Goal: Information Seeking & Learning: Check status

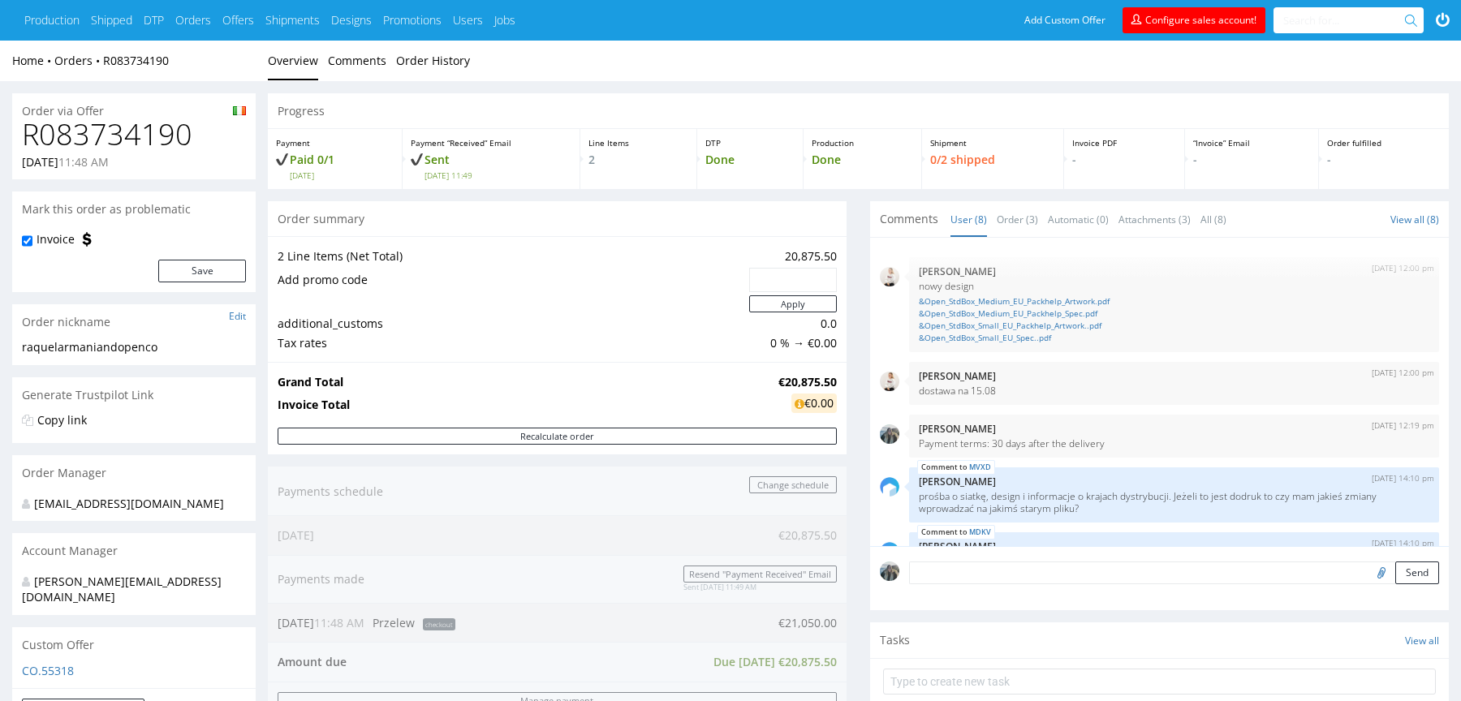
scroll to position [239, 0]
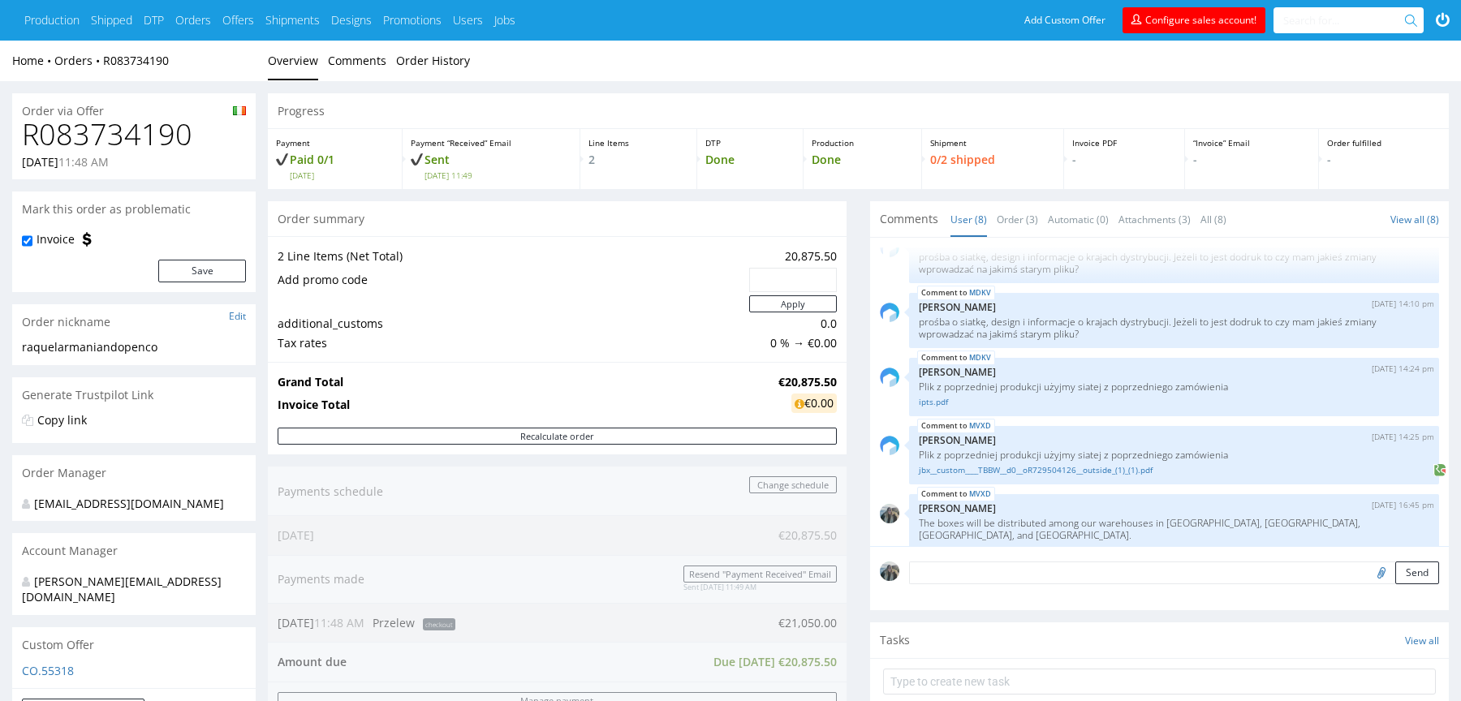
click at [157, 140] on h1 "R083734190" at bounding box center [134, 134] width 224 height 32
copy h1 "R083734190"
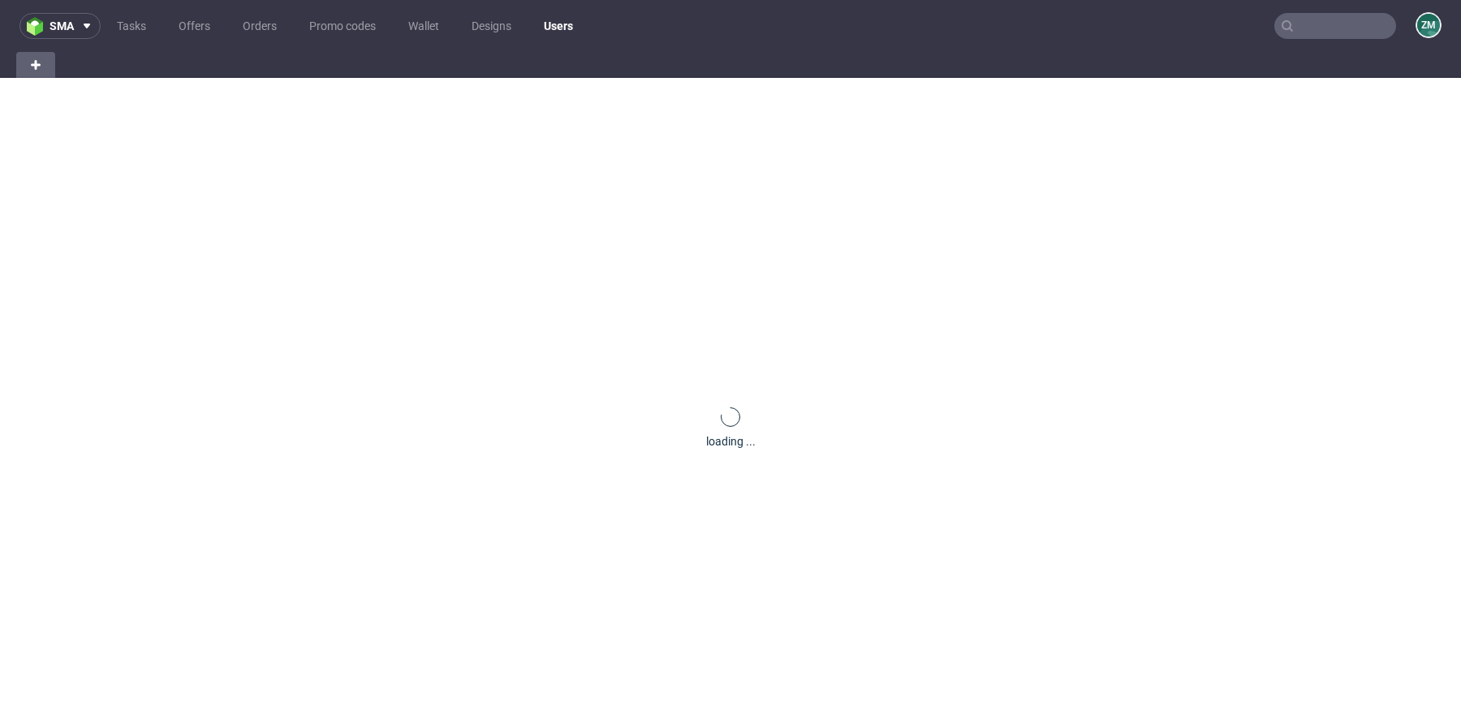
click at [1307, 25] on input "text" at bounding box center [1335, 26] width 122 height 26
paste input "R083734190"
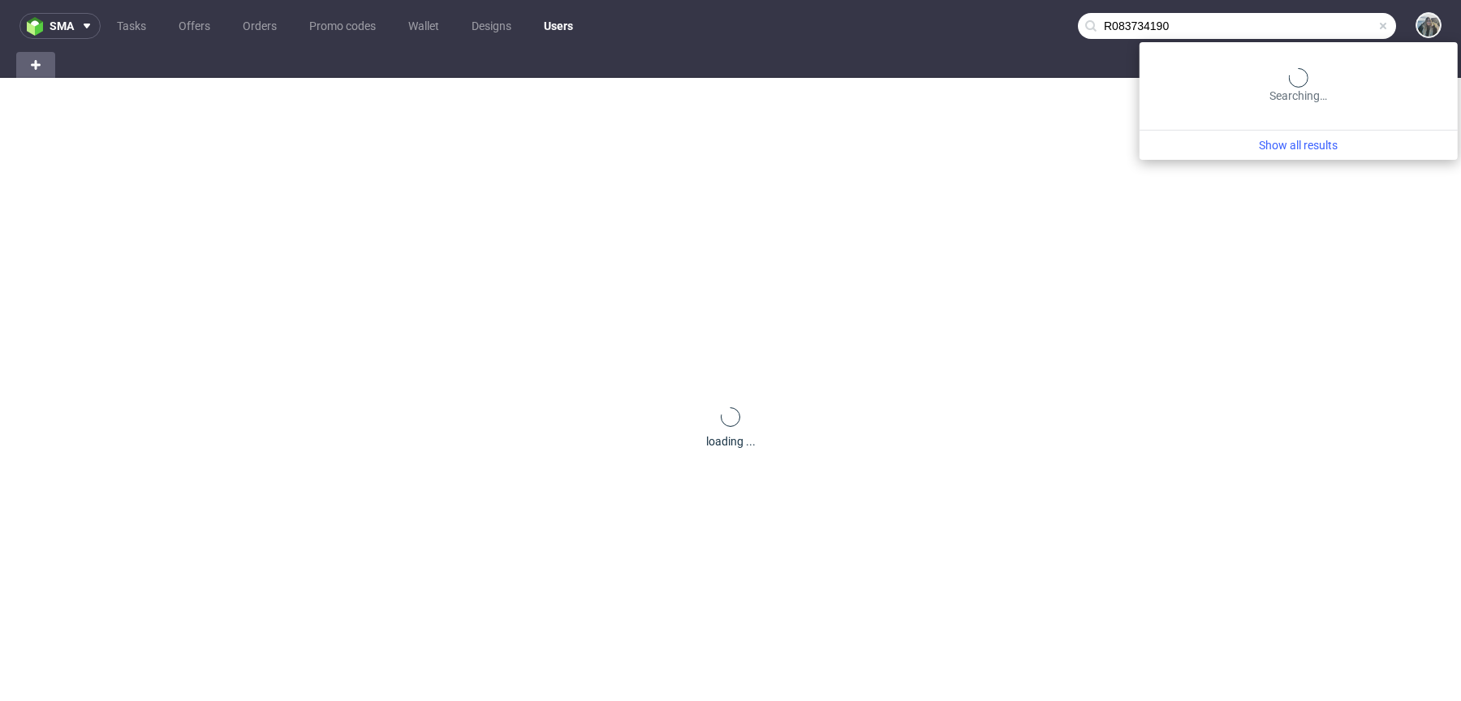
type input "R083734190"
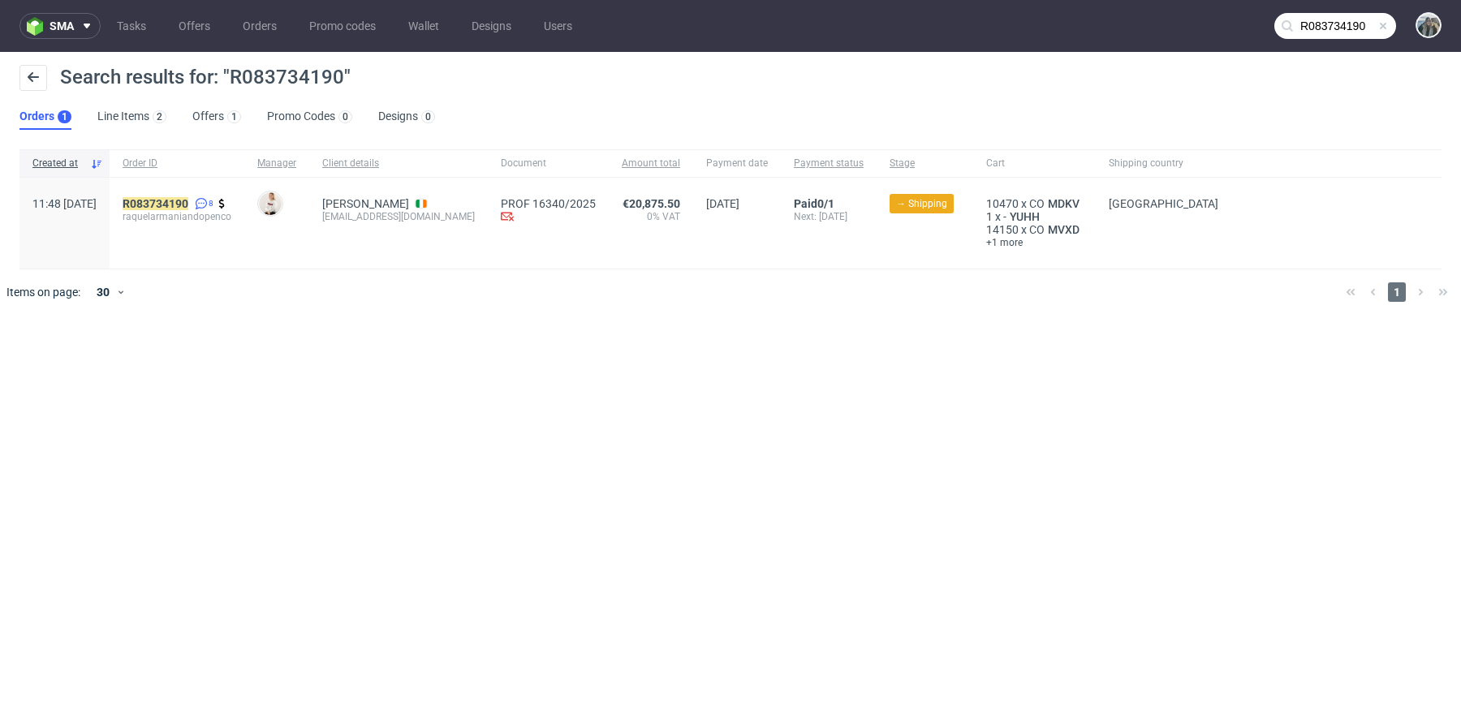
click at [161, 196] on div "R083734190 8 raquelarmaniandopenco" at bounding box center [177, 223] width 135 height 91
click at [178, 203] on mark "R083734190" at bounding box center [156, 203] width 66 height 13
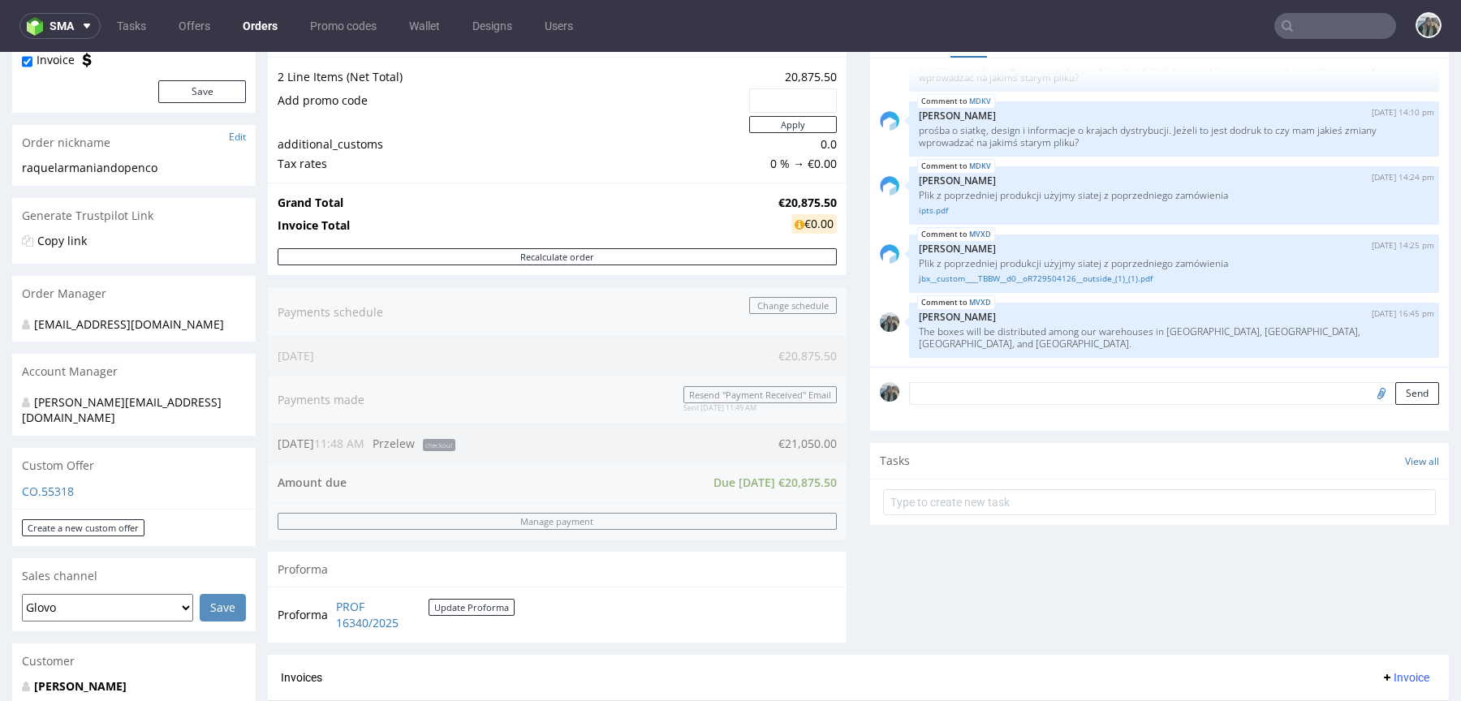
scroll to position [82, 0]
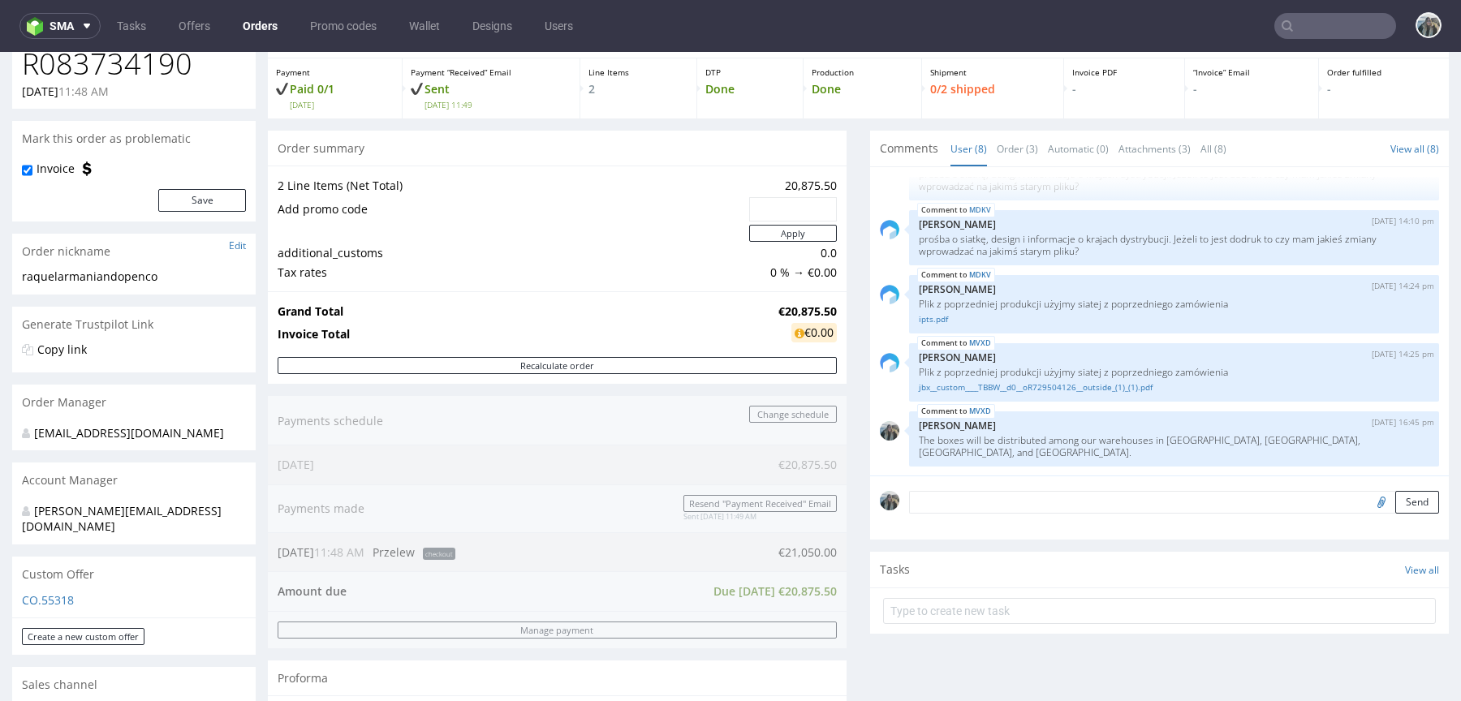
click at [187, 67] on h1 "R083734190" at bounding box center [134, 64] width 224 height 32
click at [158, 68] on h1 "R083734190" at bounding box center [134, 64] width 224 height 32
click at [157, 68] on h1 "R083734190" at bounding box center [134, 64] width 224 height 32
copy h1 "R083734190"
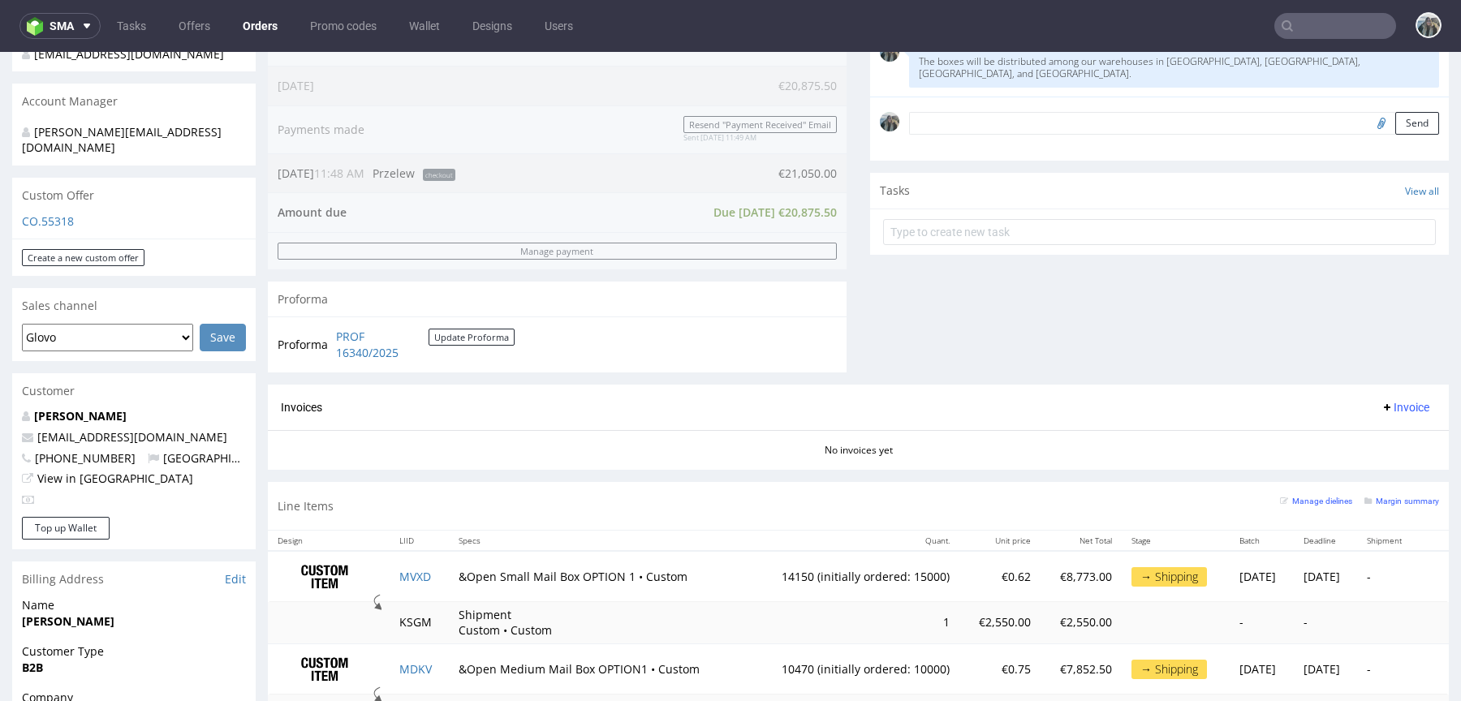
scroll to position [521, 0]
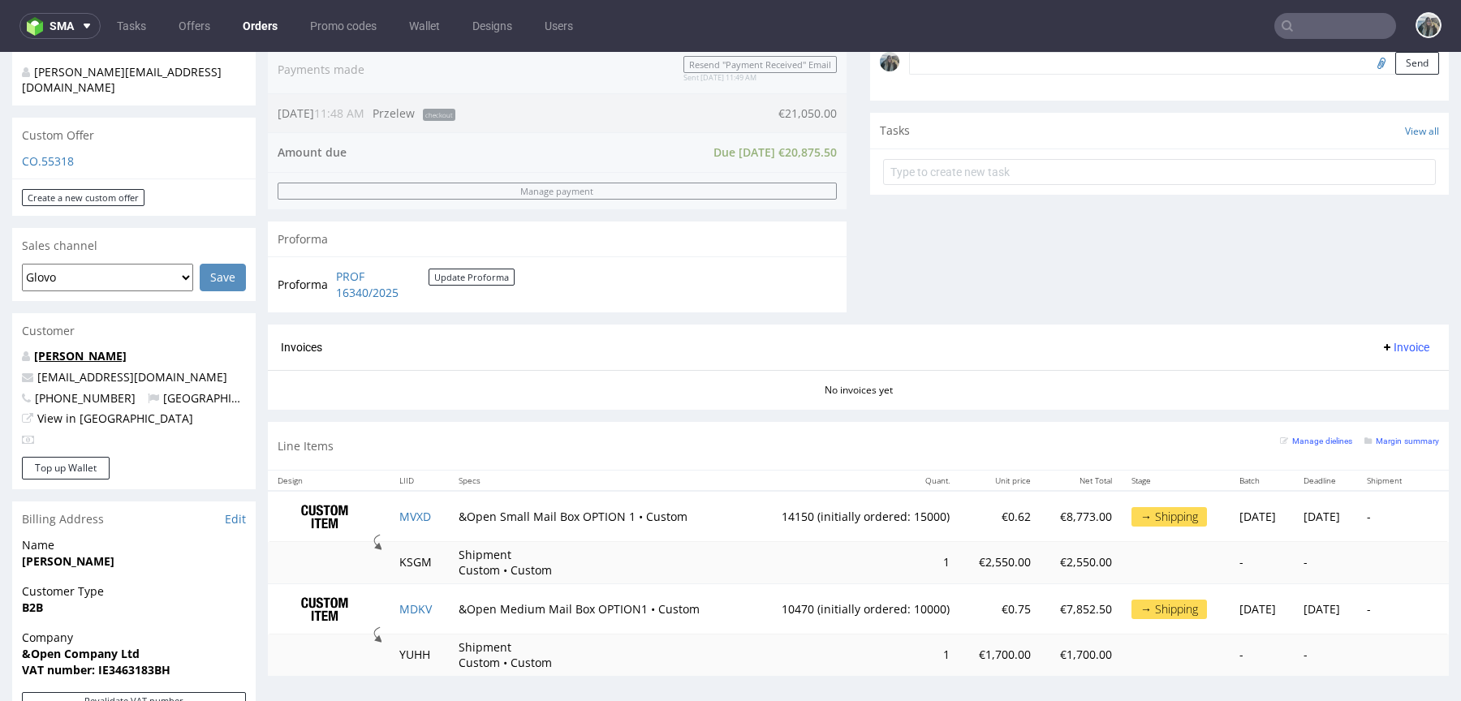
click at [117, 348] on link "Gabriela Fernandes" at bounding box center [80, 355] width 93 height 15
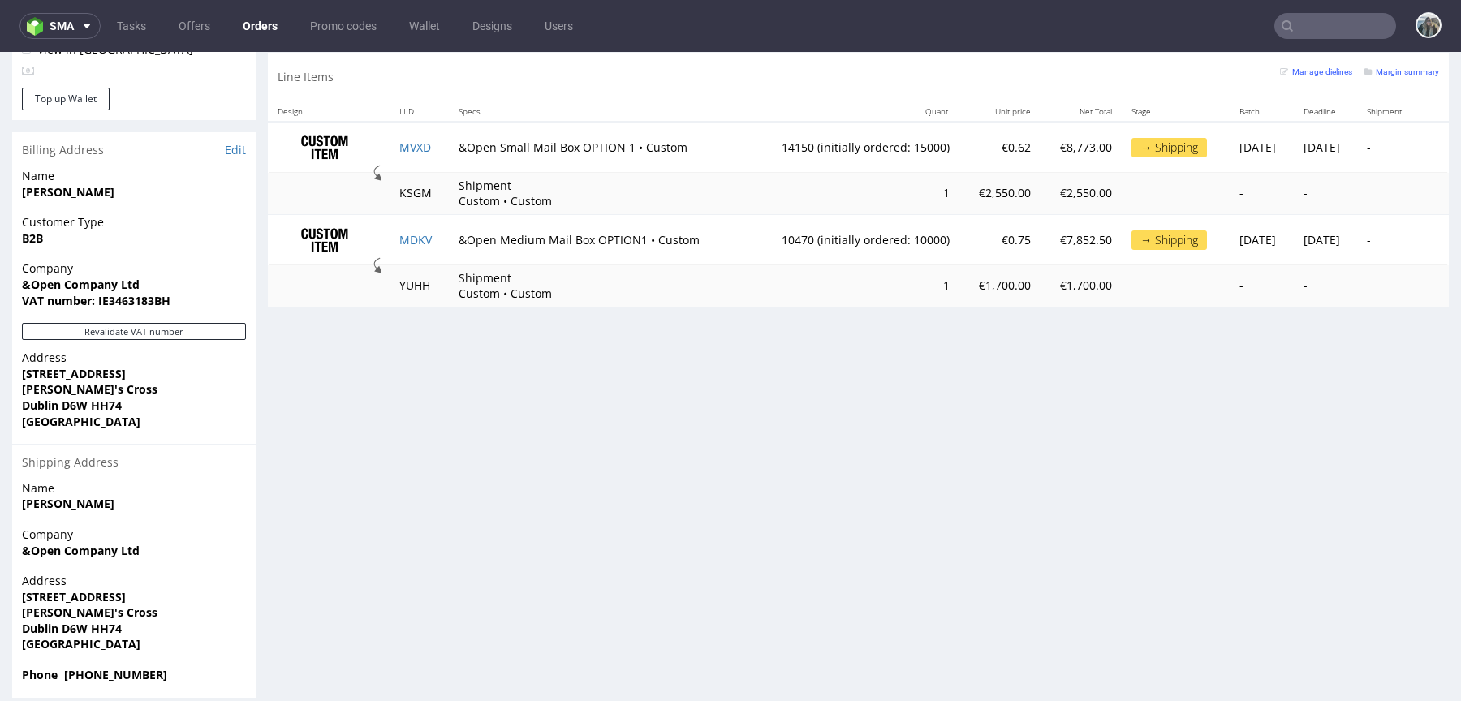
scroll to position [4, 0]
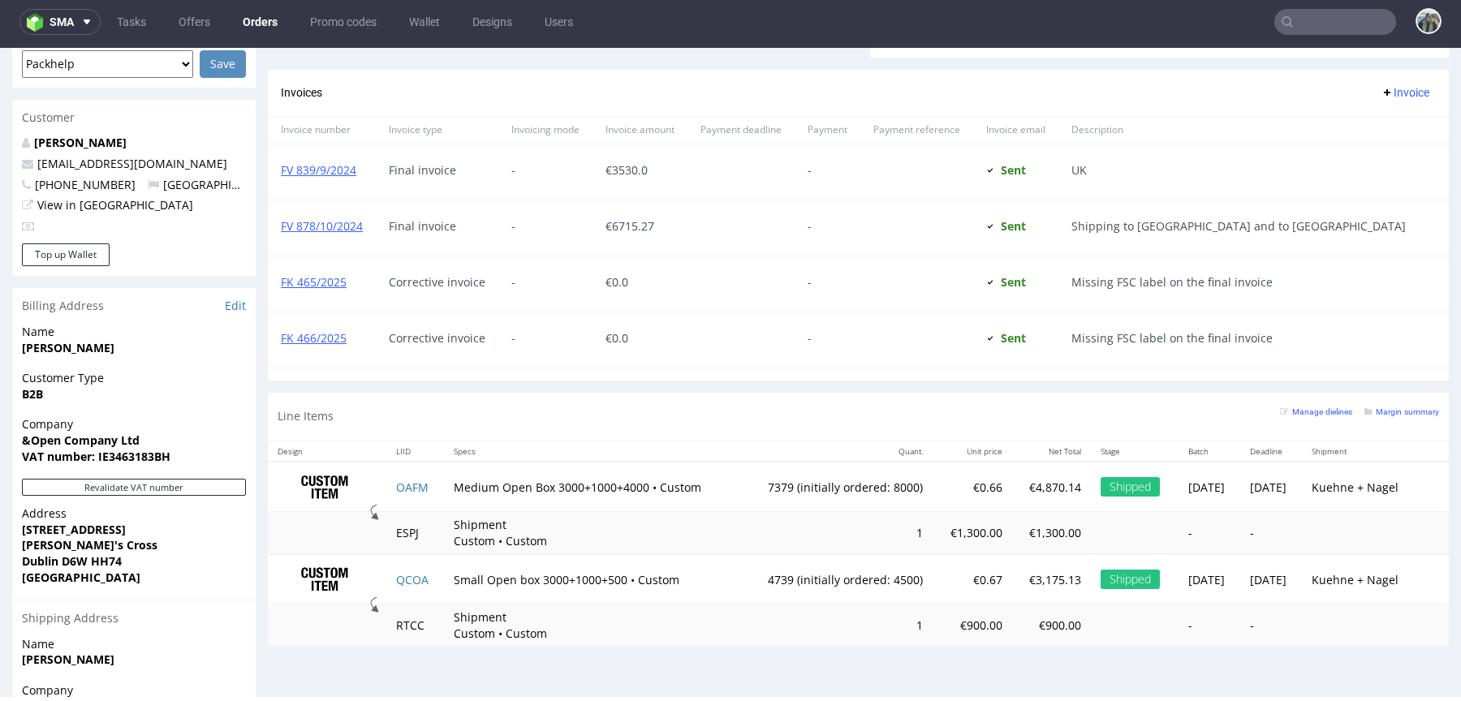
scroll to position [875, 0]
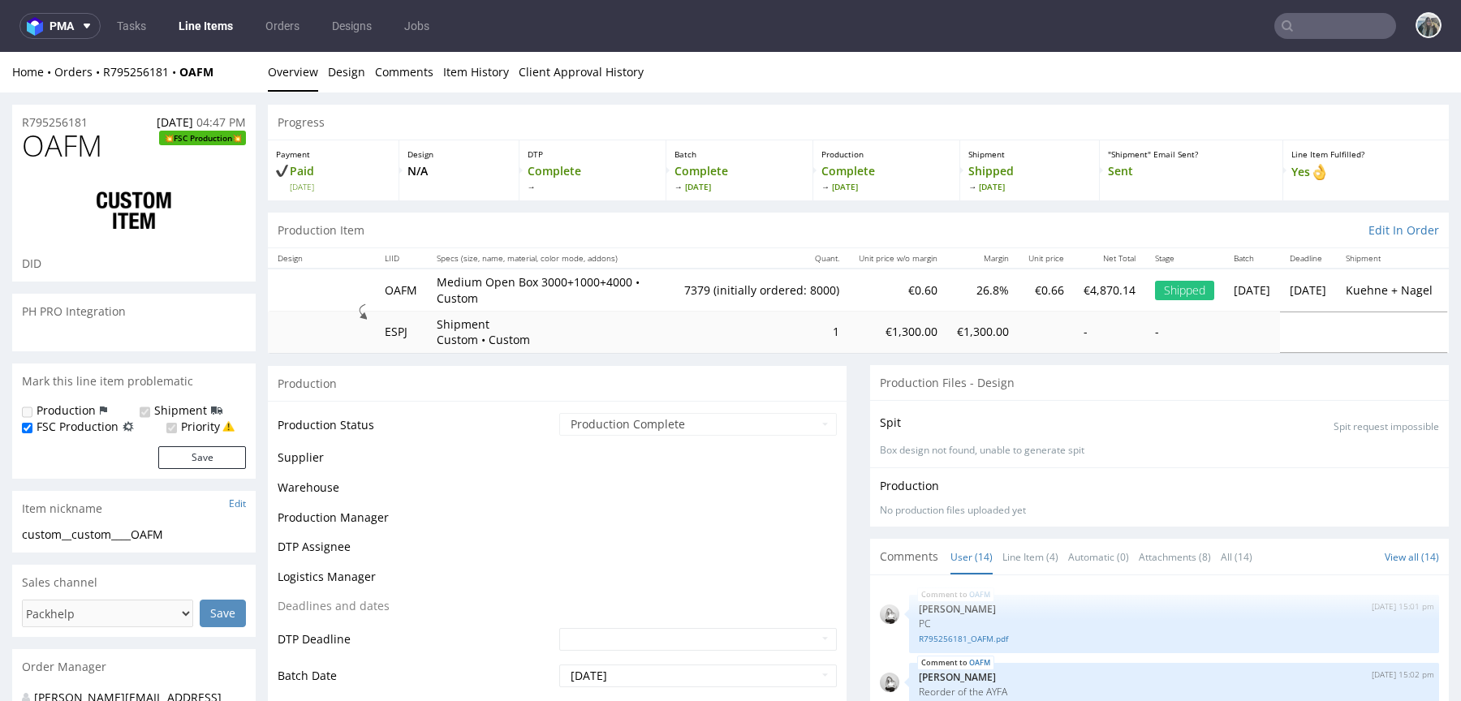
scroll to position [706, 0]
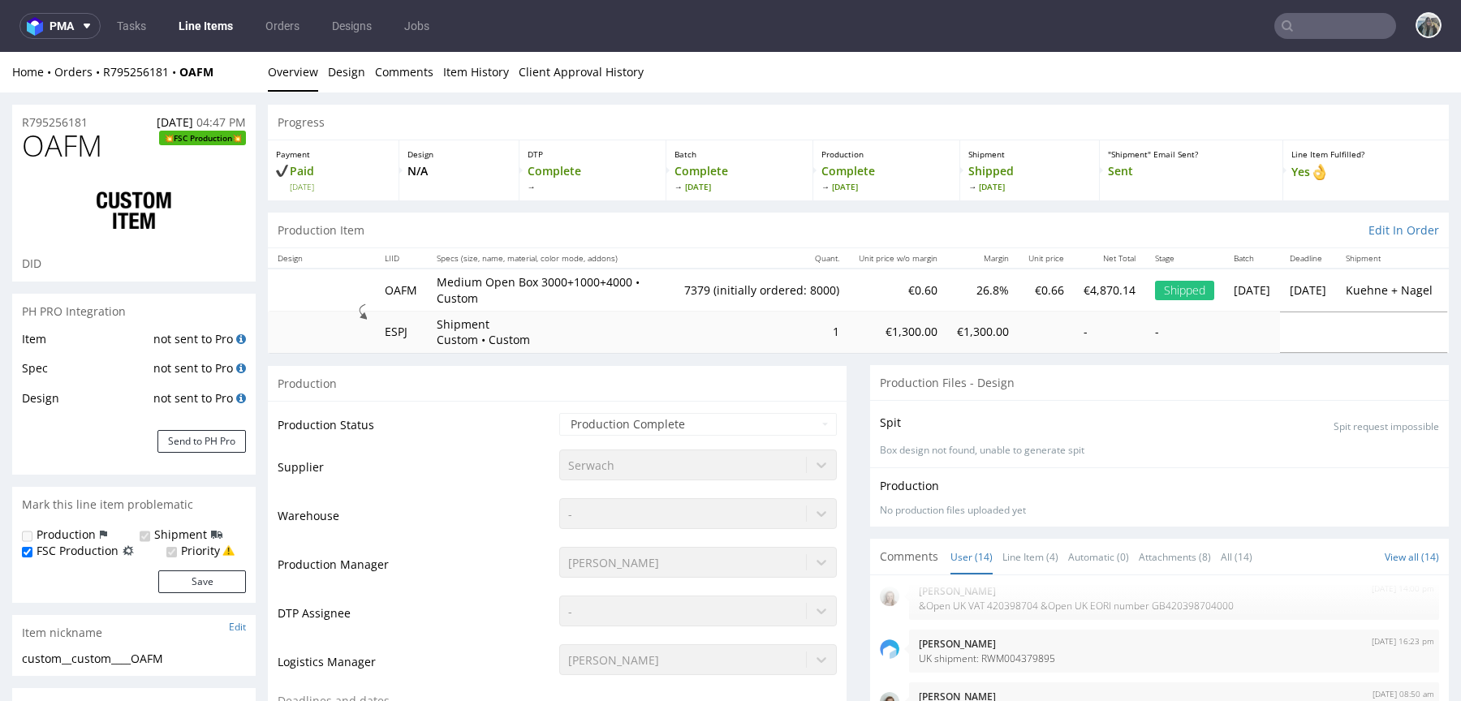
select select "in_progress"
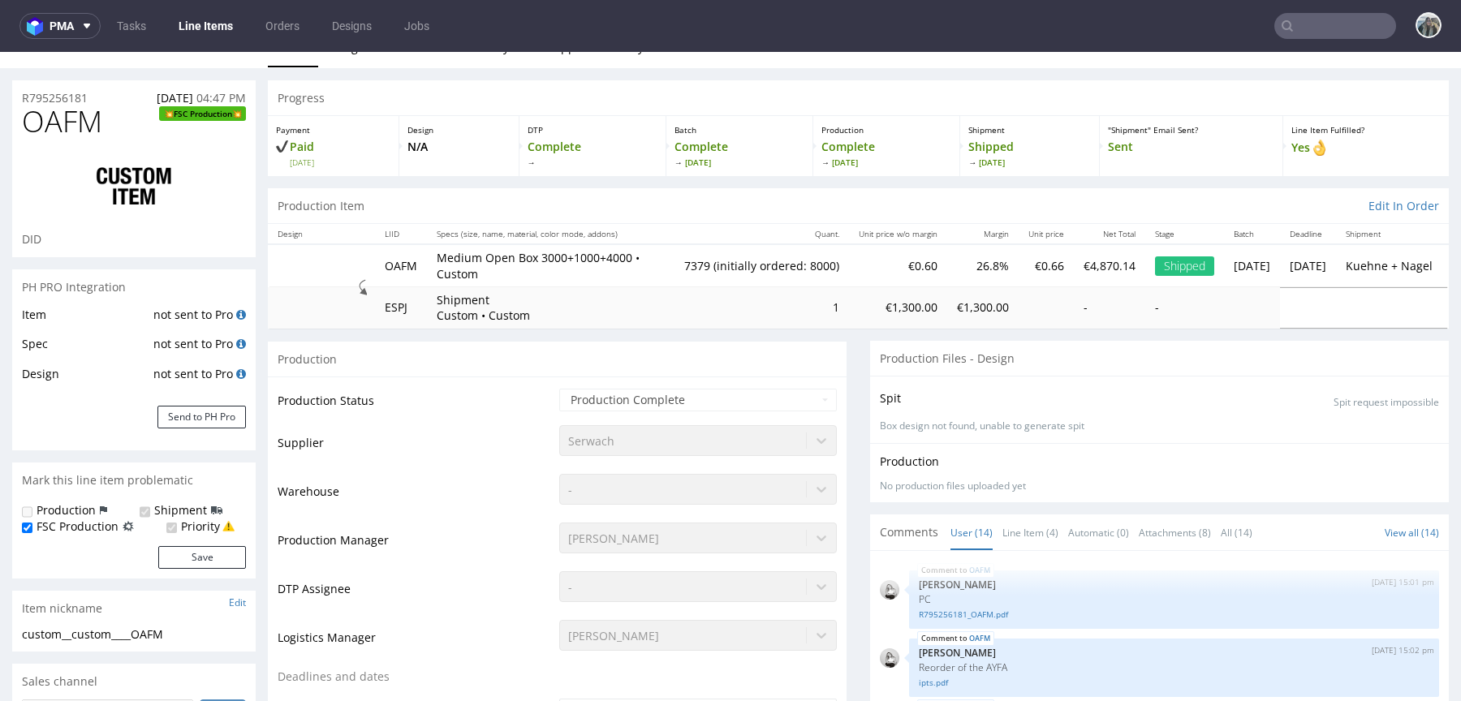
scroll to position [43, 0]
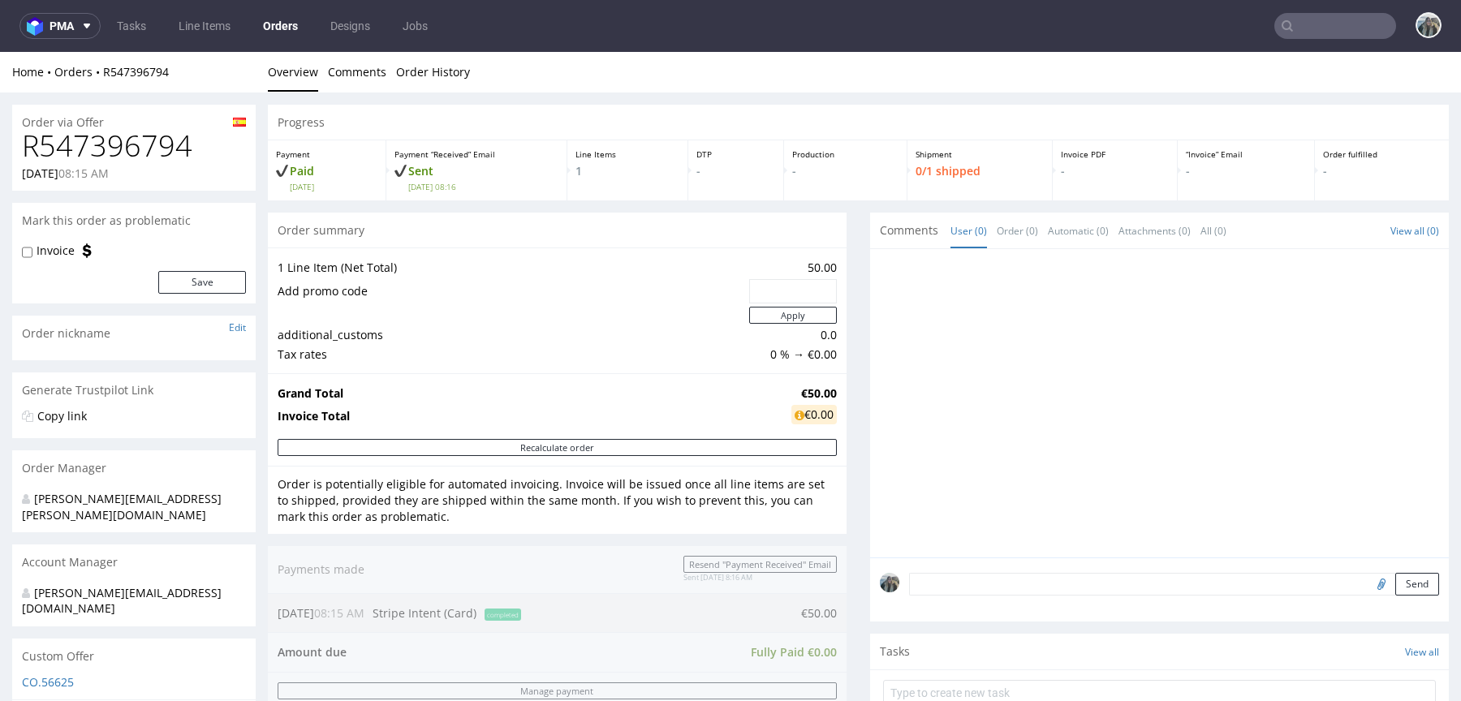
click at [168, 140] on h1 "R547396794" at bounding box center [134, 146] width 224 height 32
click at [167, 140] on h1 "R547396794" at bounding box center [134, 146] width 224 height 32
copy h1 "R547396794"
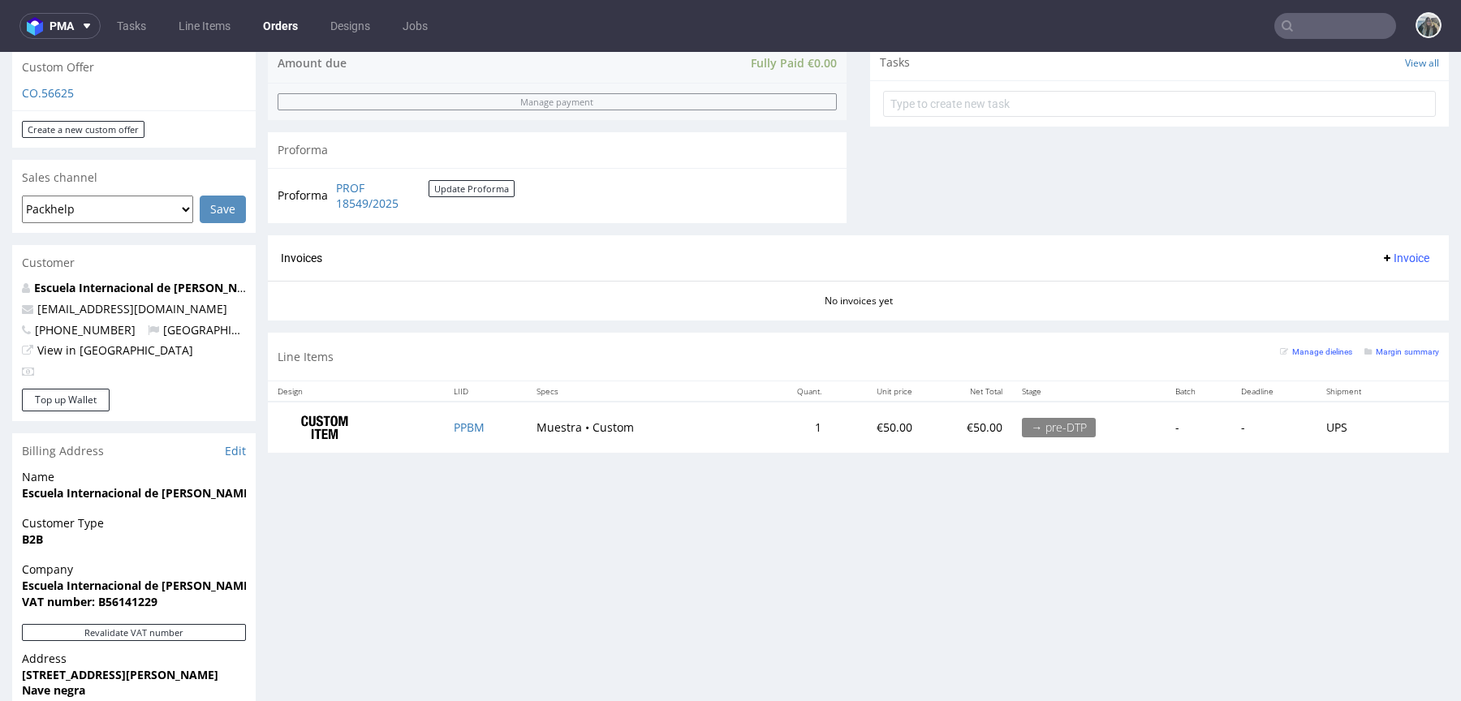
scroll to position [662, 0]
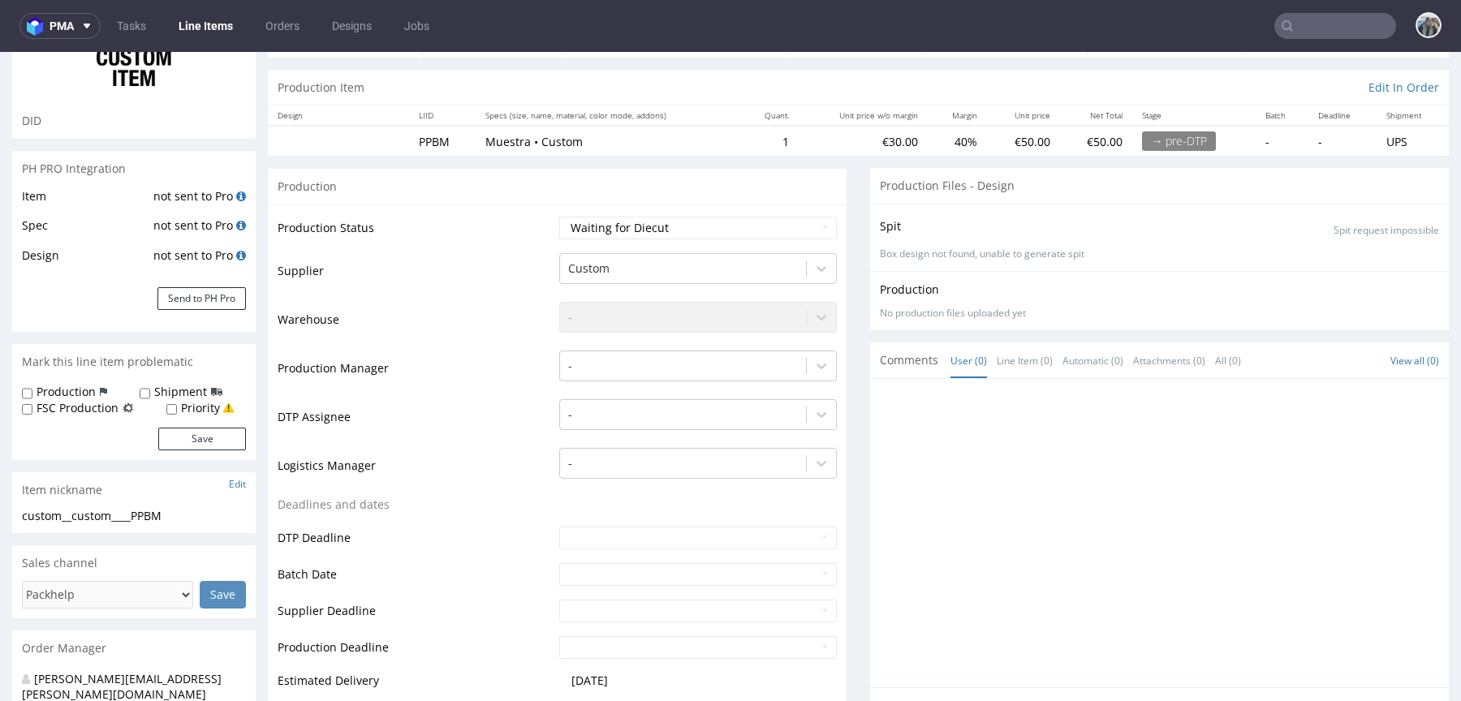
scroll to position [510, 0]
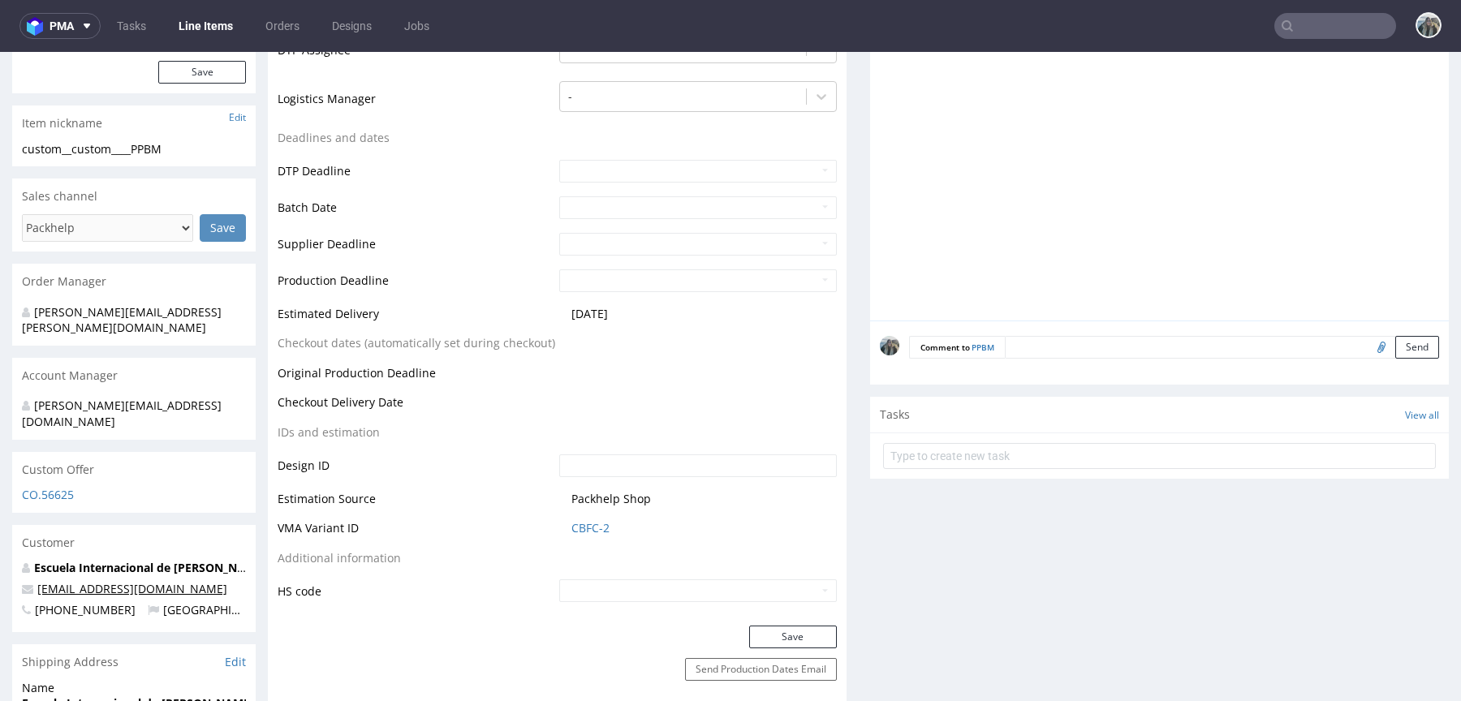
drag, startPoint x: 249, startPoint y: 556, endPoint x: 50, endPoint y: 556, distance: 199.7
click at [52, 560] on div "Escuela Internacional de Péndulo Hebreo envios@escuelainternacionaldependuloheb…" at bounding box center [133, 596] width 243 height 72
copy link "vios@escuelainternacionaldependuloh"
click at [1368, 347] on input "file" at bounding box center [1379, 346] width 23 height 21
type input "C:\fakepath\Captura de pantalla 2025-08-27 a las 11.57.33.png"
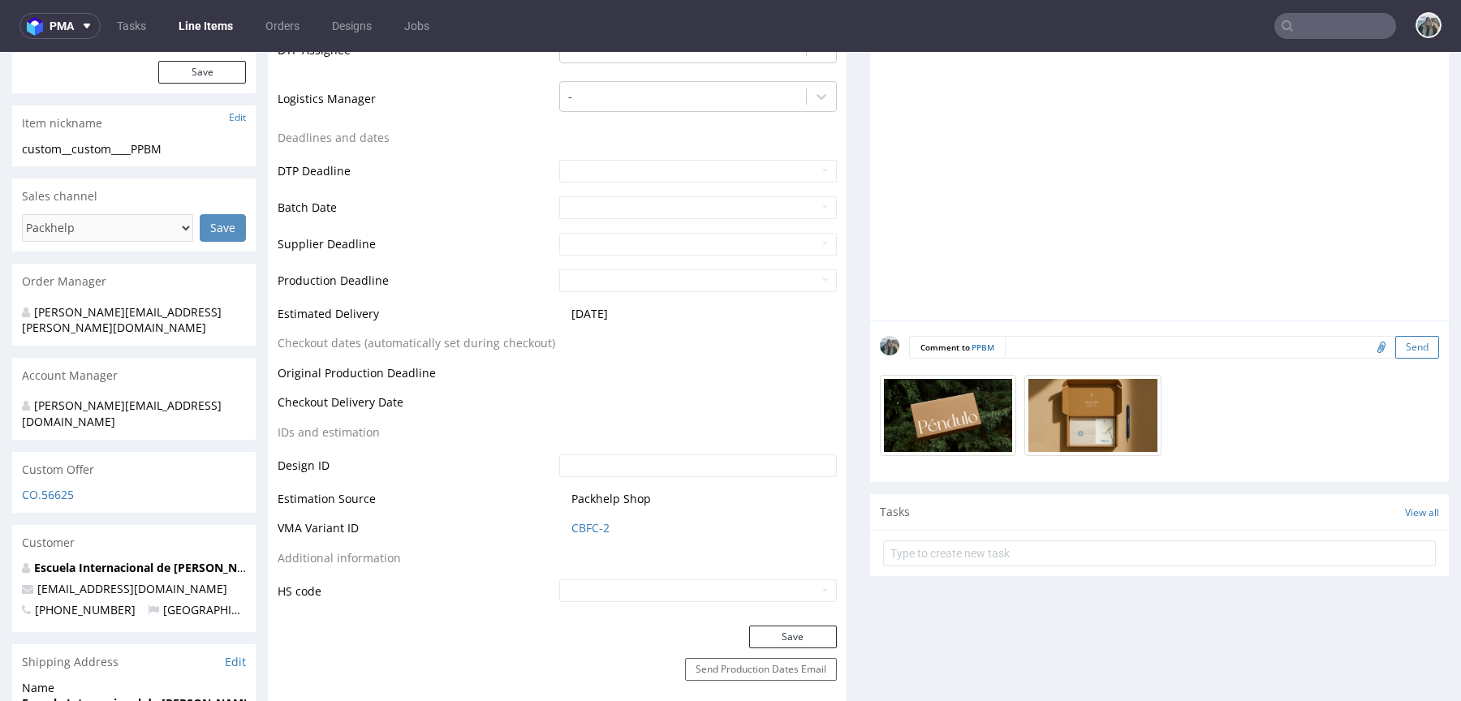
click at [1402, 342] on button "Send" at bounding box center [1417, 347] width 44 height 23
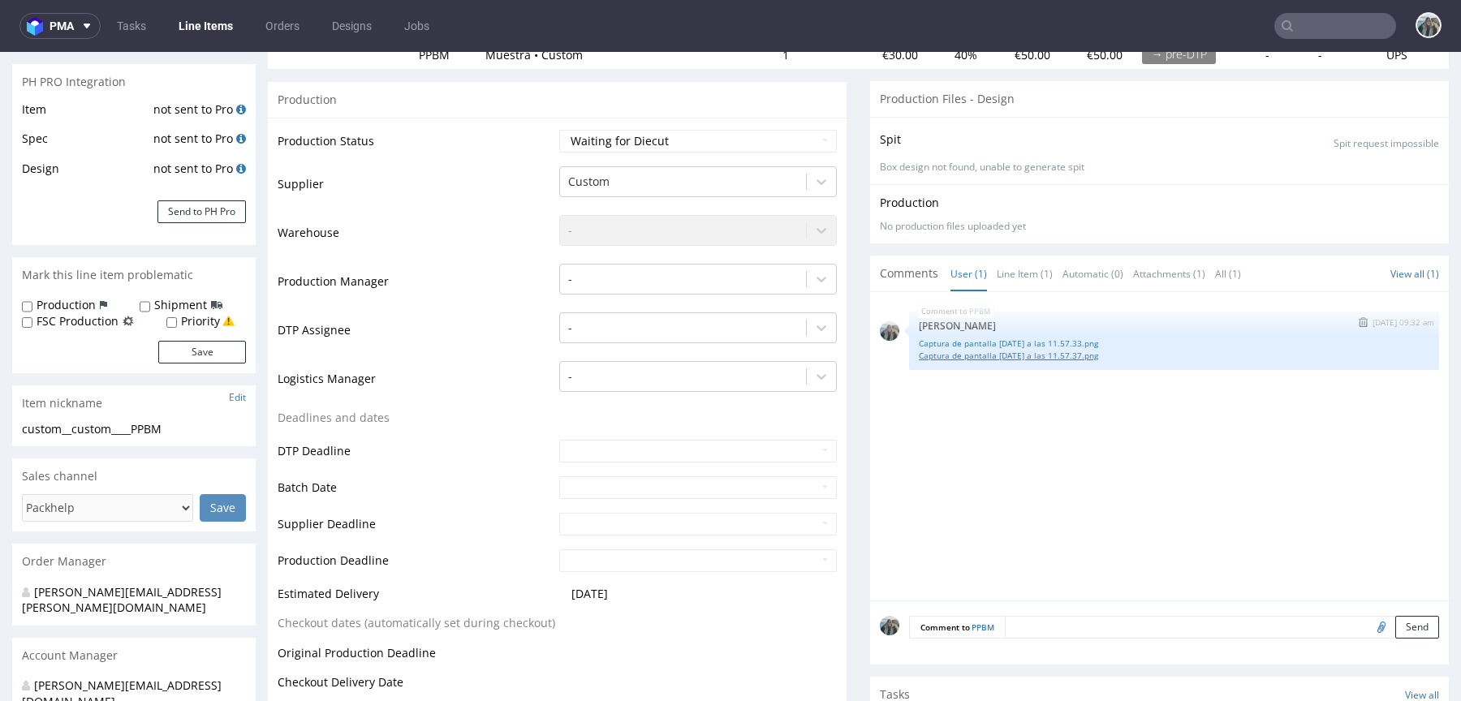
scroll to position [260, 0]
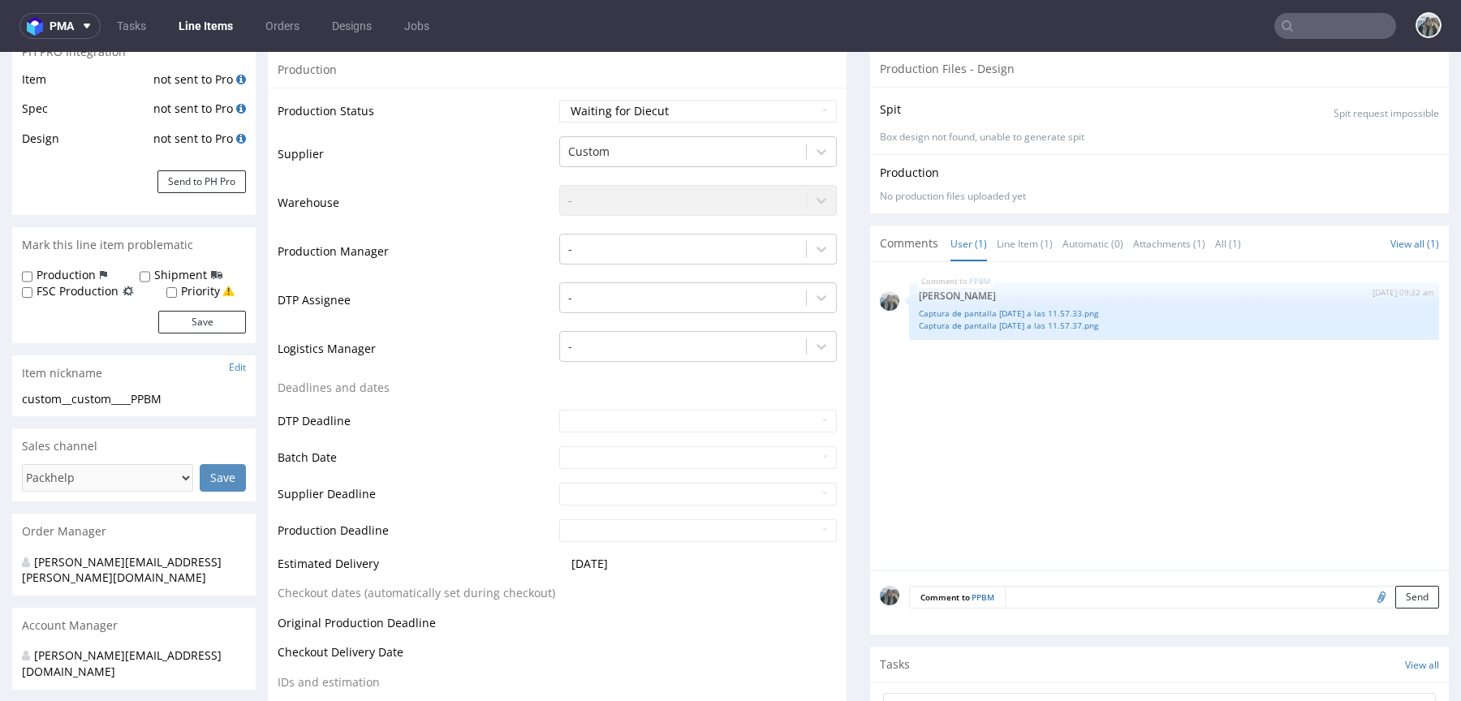
click at [1230, 586] on textarea at bounding box center [1222, 597] width 434 height 23
type textarea "Artwork"
click at [1368, 667] on input "file" at bounding box center [1379, 672] width 23 height 21
type input "C:\fakepath\Disen_o nuevo_CAJA_(30,2x23,3)_Preo.pdf"
drag, startPoint x: 1395, startPoint y: 670, endPoint x: 1214, endPoint y: 636, distance: 184.0
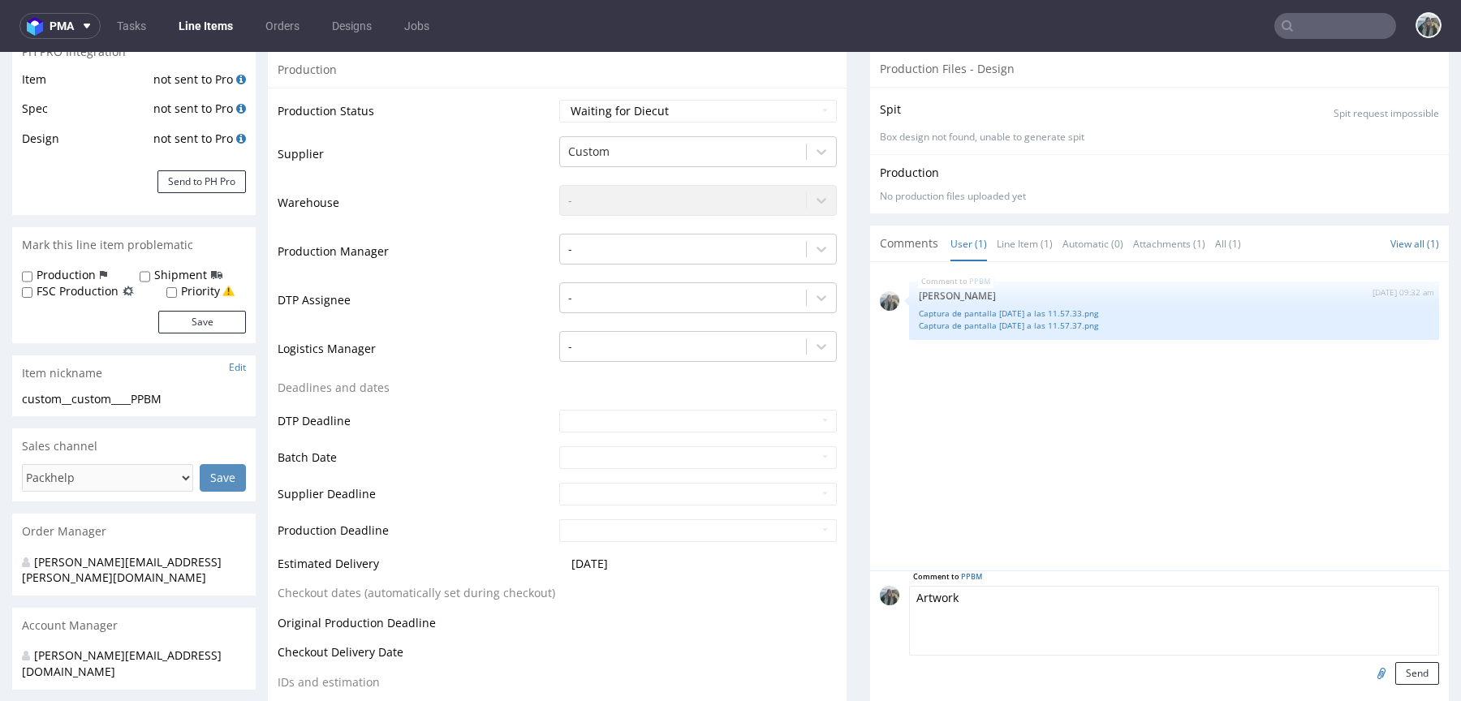
click at [1395, 670] on button "Send" at bounding box center [1417, 673] width 44 height 23
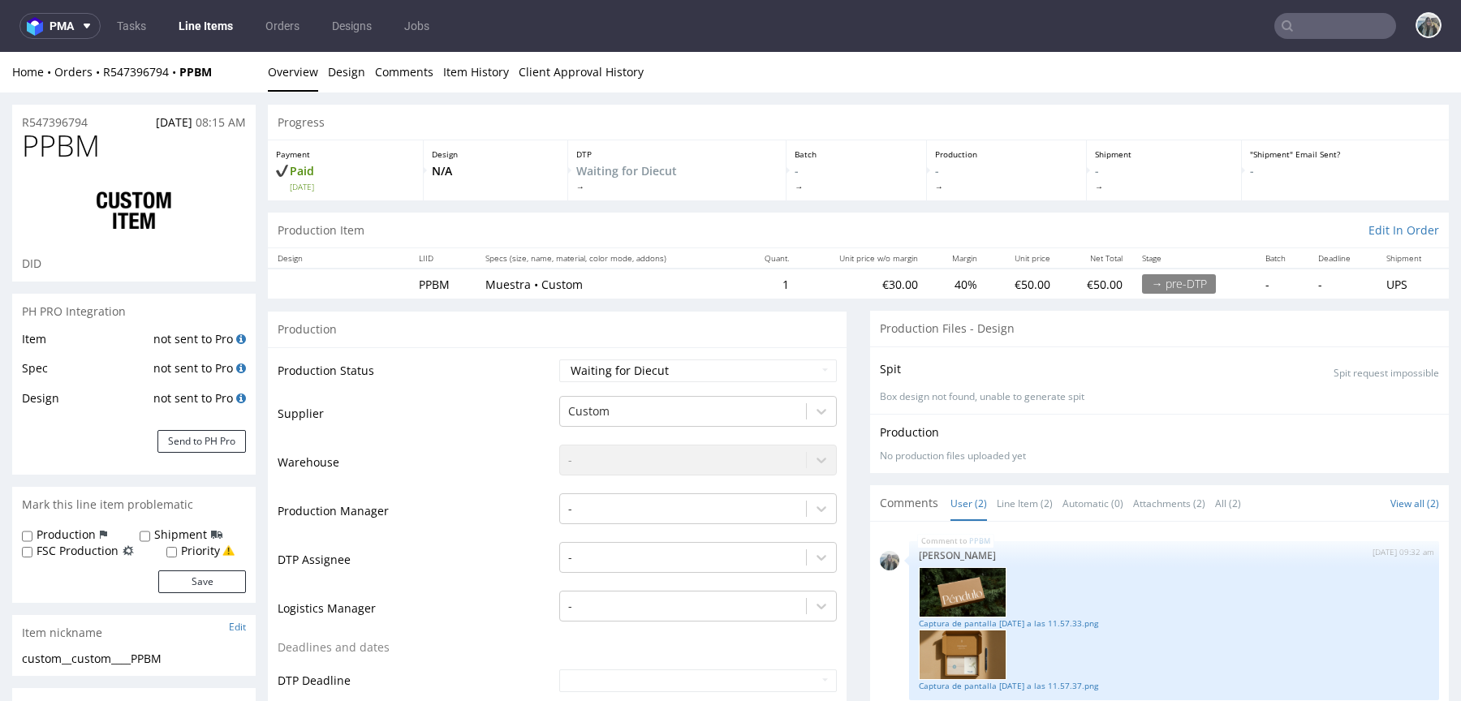
scroll to position [0, 0]
click at [1315, 24] on input "text" at bounding box center [1335, 26] width 122 height 26
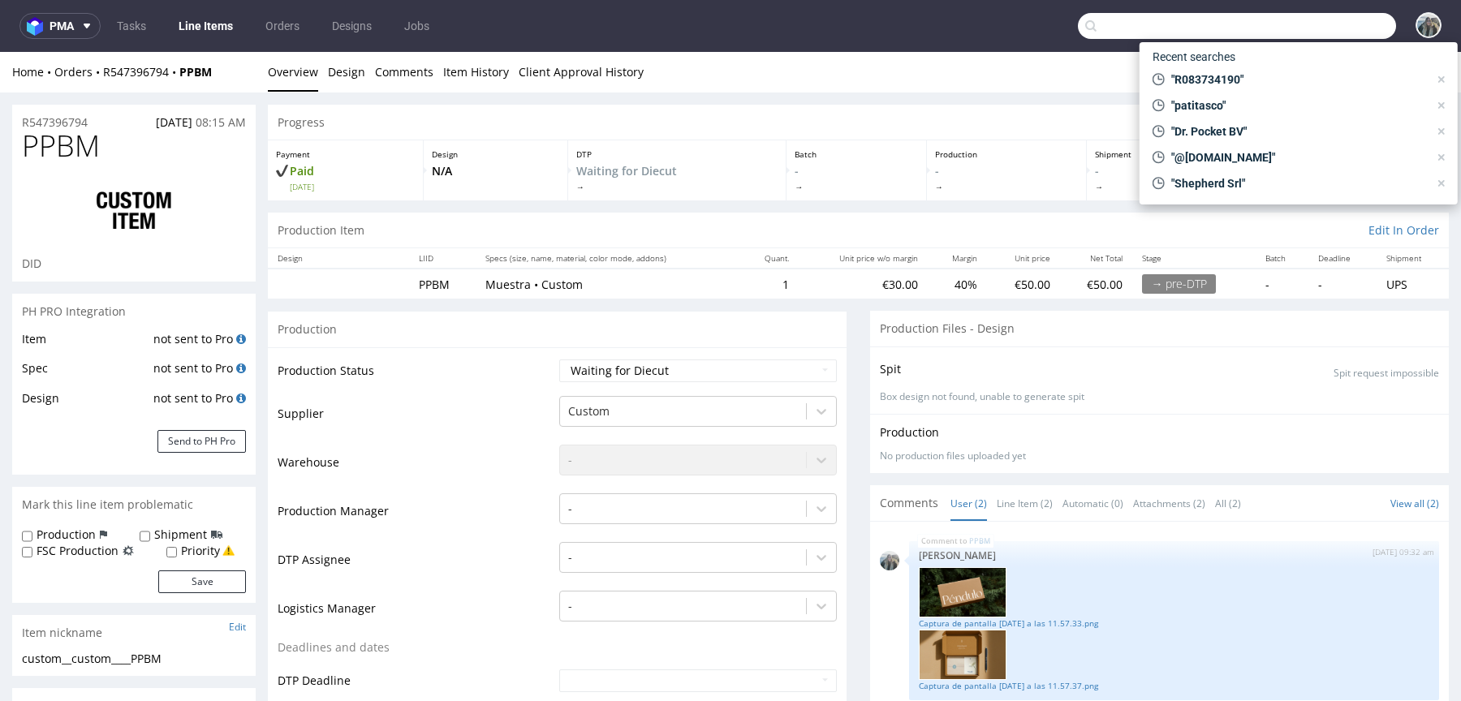
paste input "catavassalo"
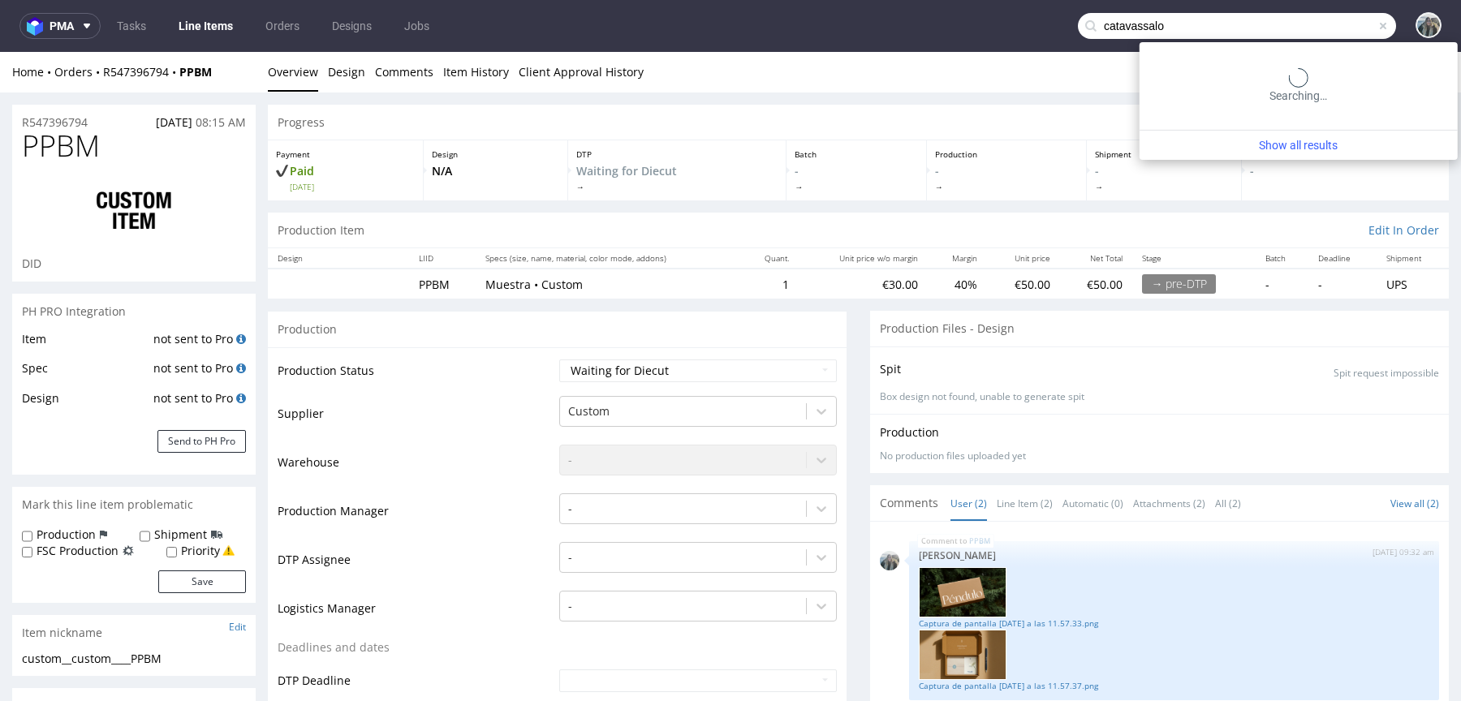
type input "catavassalo"
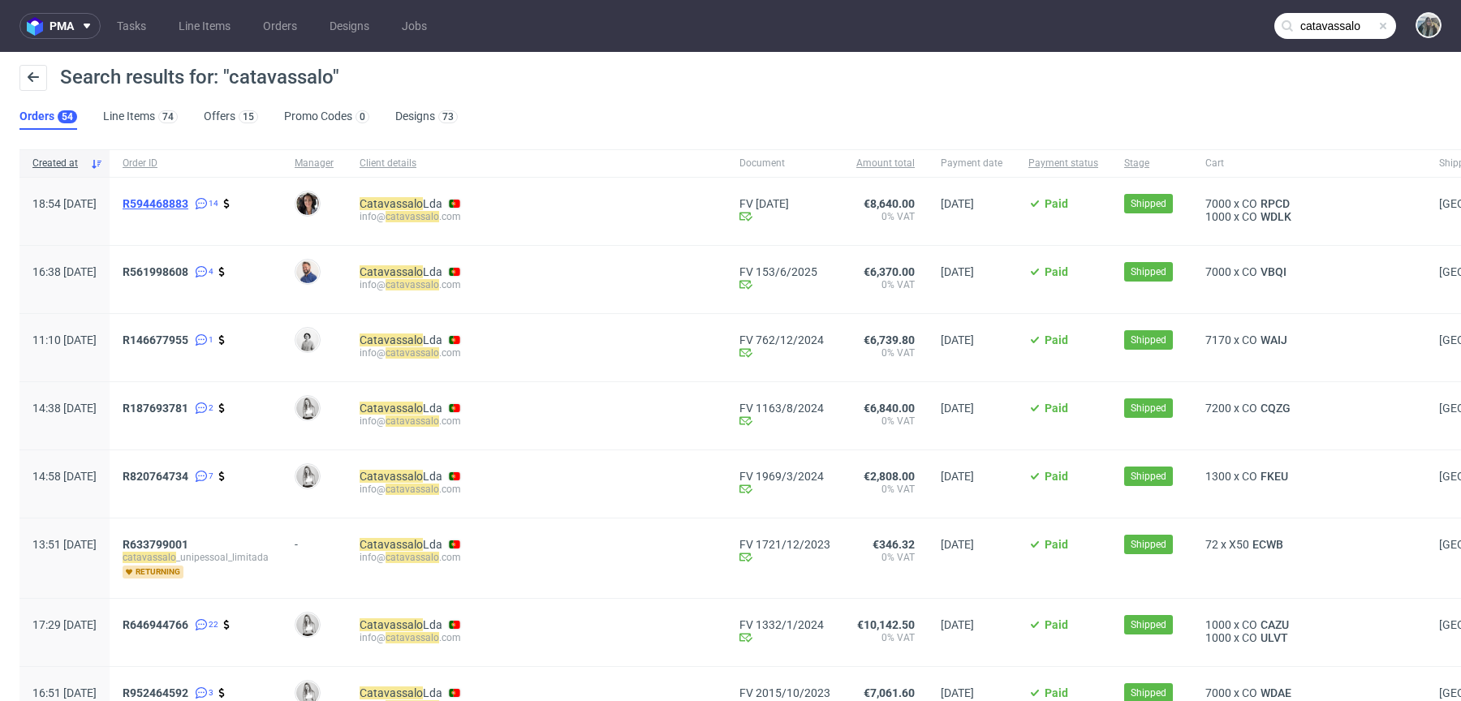
click at [188, 201] on span "R594468883" at bounding box center [156, 203] width 66 height 13
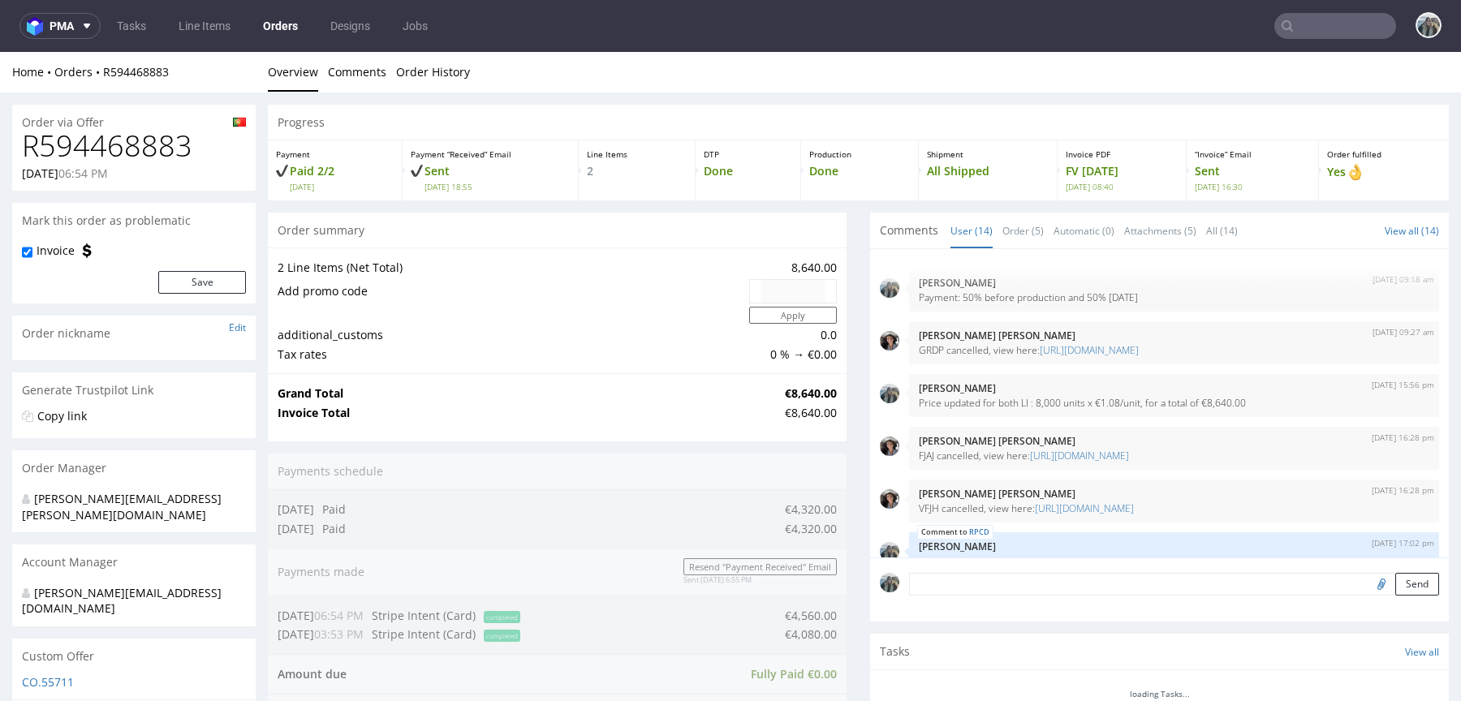
scroll to position [623, 0]
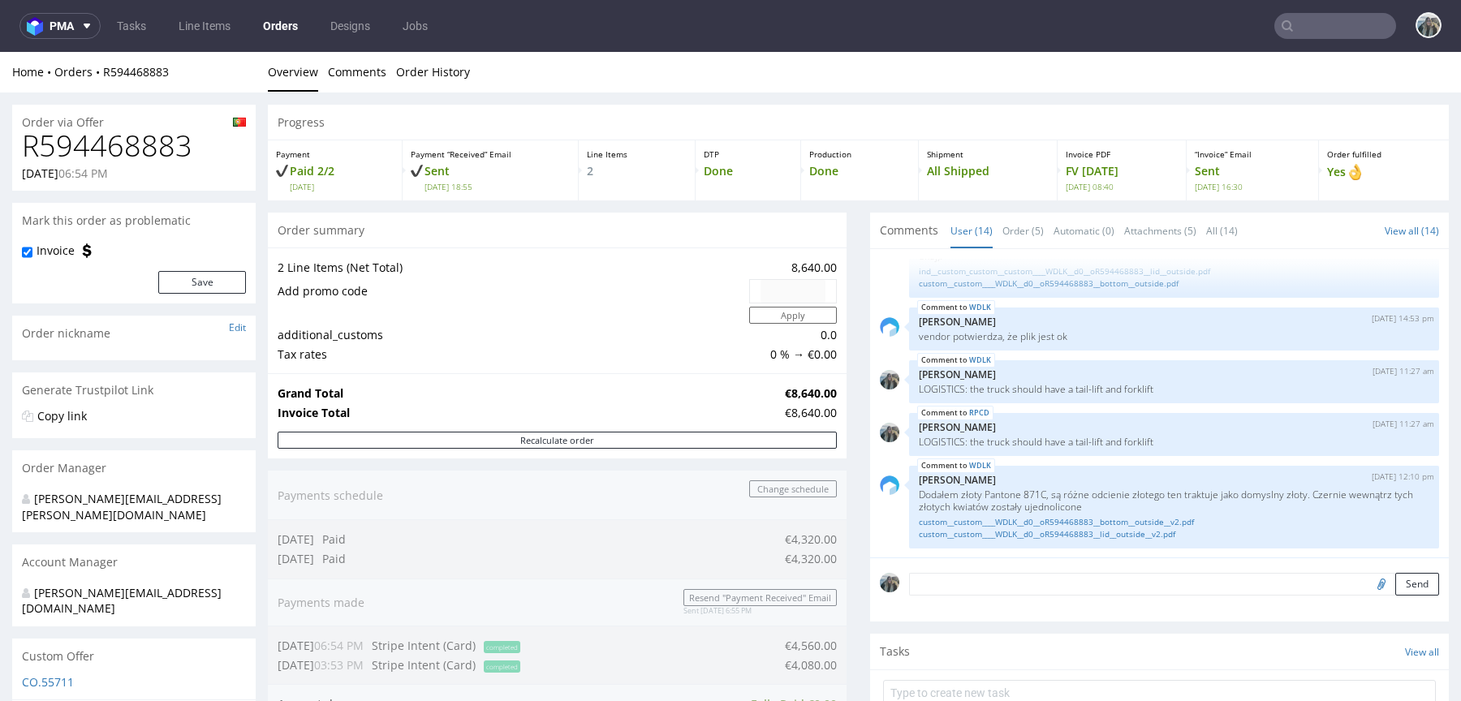
click at [159, 146] on h1 "R594468883" at bounding box center [134, 146] width 224 height 32
click at [158, 146] on h1 "R594468883" at bounding box center [134, 146] width 224 height 32
copy h1 "R594468883"
click at [1344, 21] on input "text" at bounding box center [1335, 26] width 122 height 26
paste input "studiofedde"
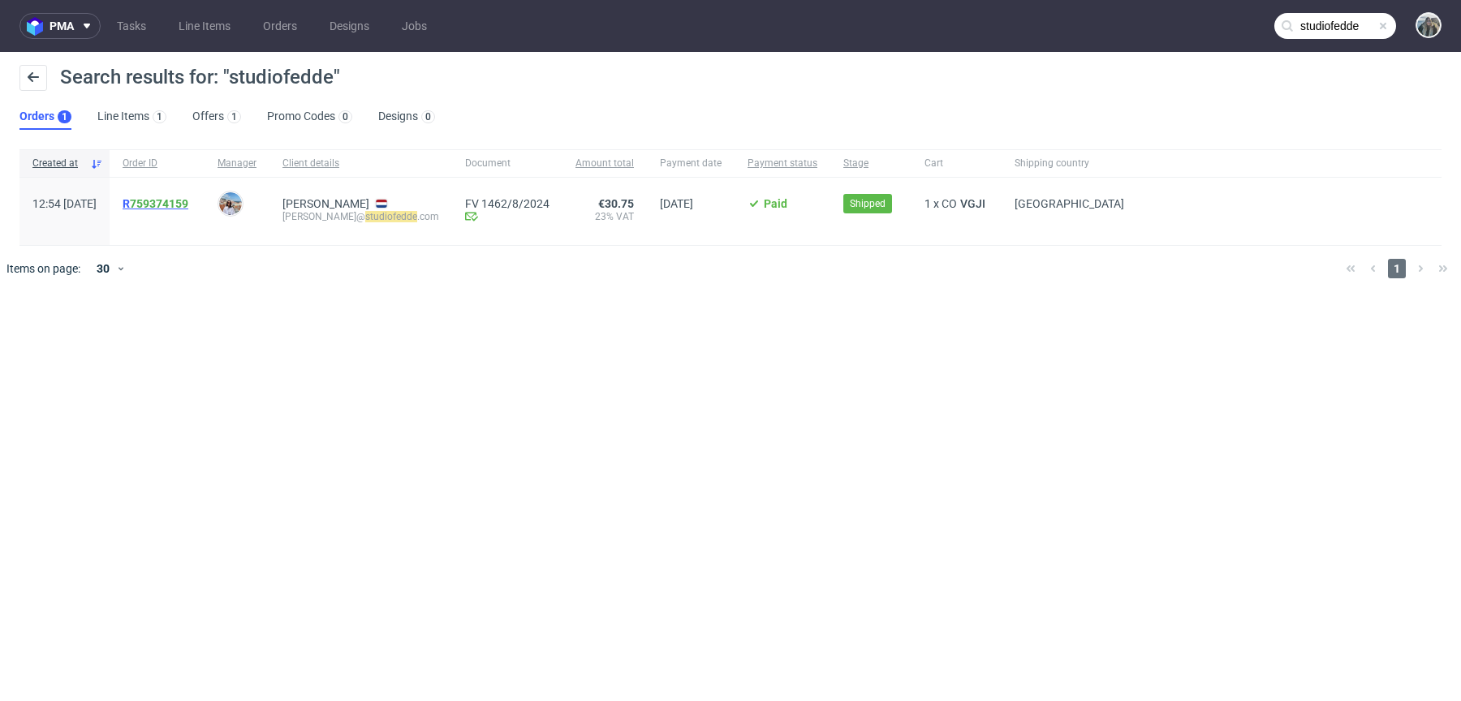
click at [165, 207] on span "R 759374159" at bounding box center [156, 203] width 66 height 13
click at [1346, 32] on input "studiofedde" at bounding box center [1335, 26] width 122 height 26
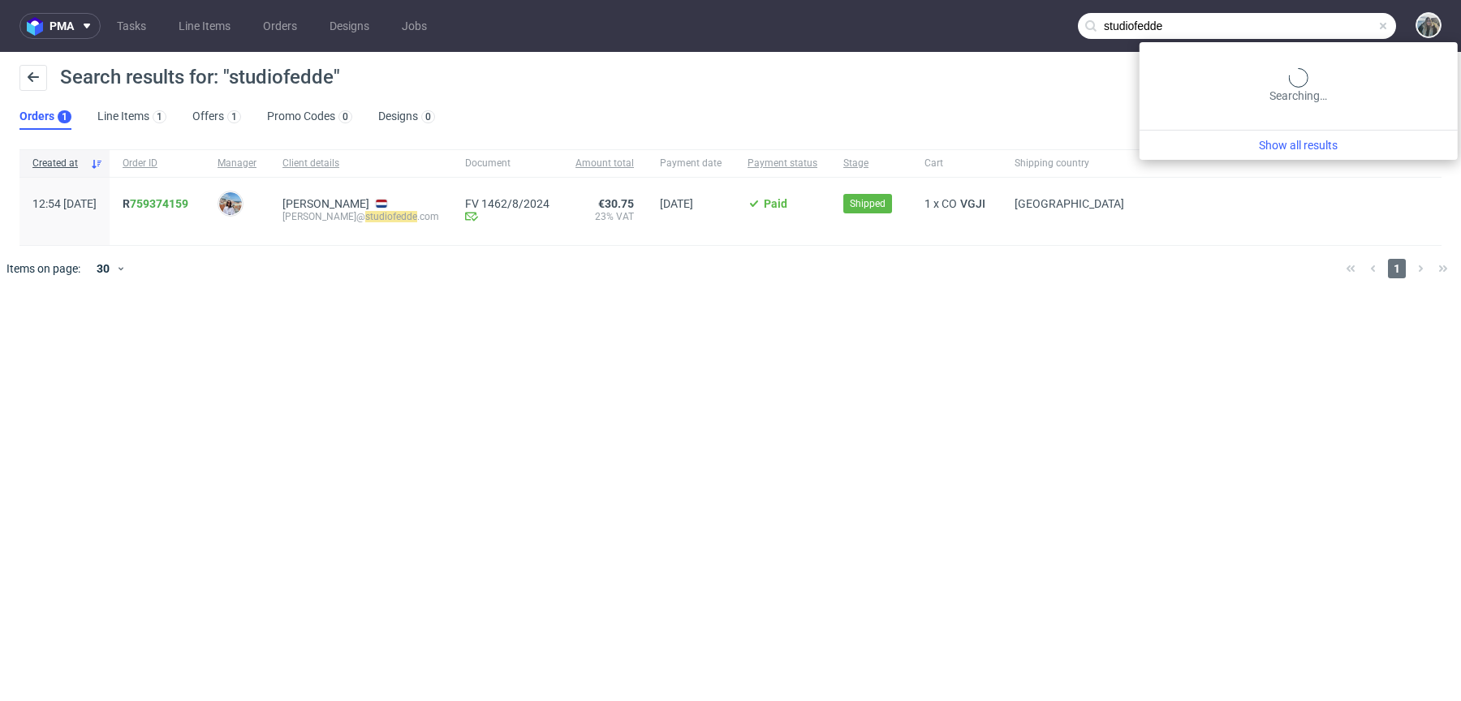
paste input "R945537519"
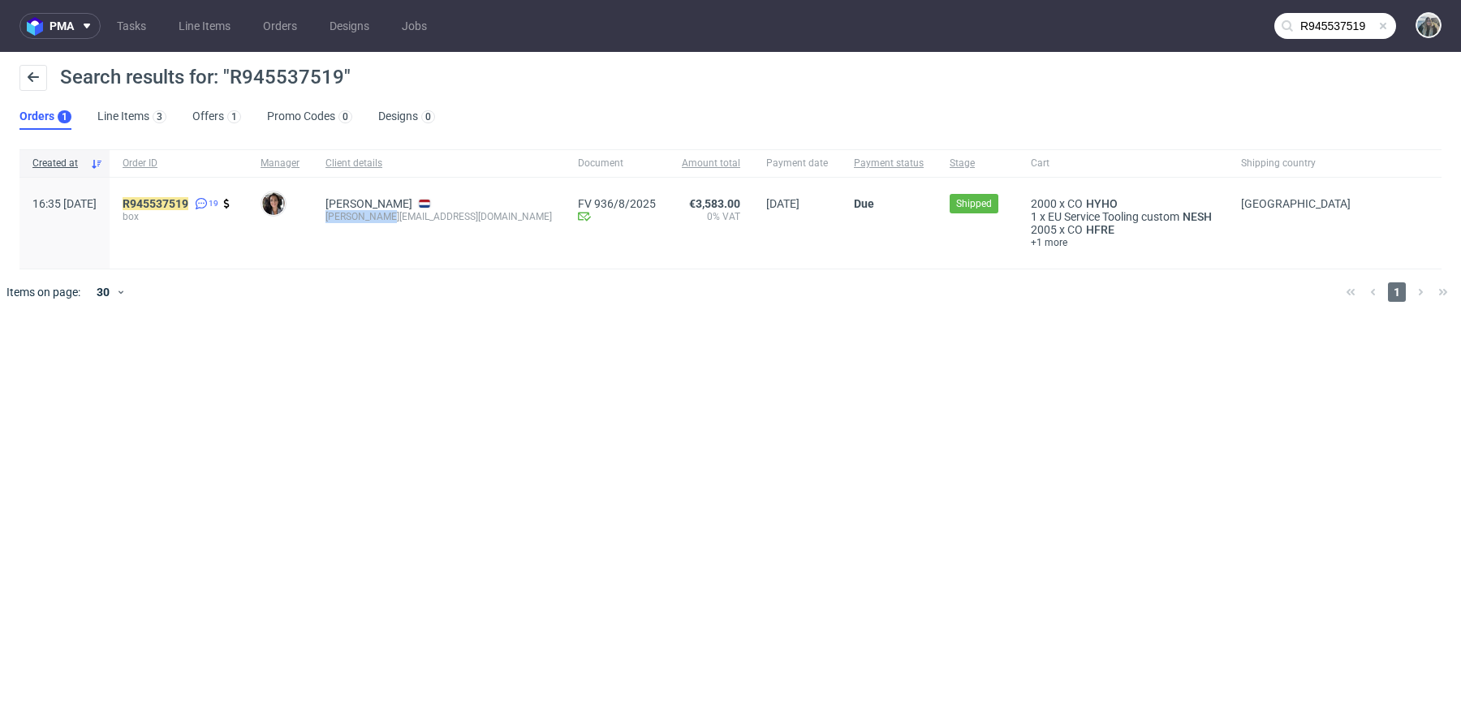
drag, startPoint x: 371, startPoint y: 228, endPoint x: 371, endPoint y: 216, distance: 12.2
click at [371, 216] on div "Cella Smit cella@k14.nl" at bounding box center [438, 223] width 252 height 91
copy div "[PERSON_NAME][EMAIL_ADDRESS][DOMAIN_NAME]"
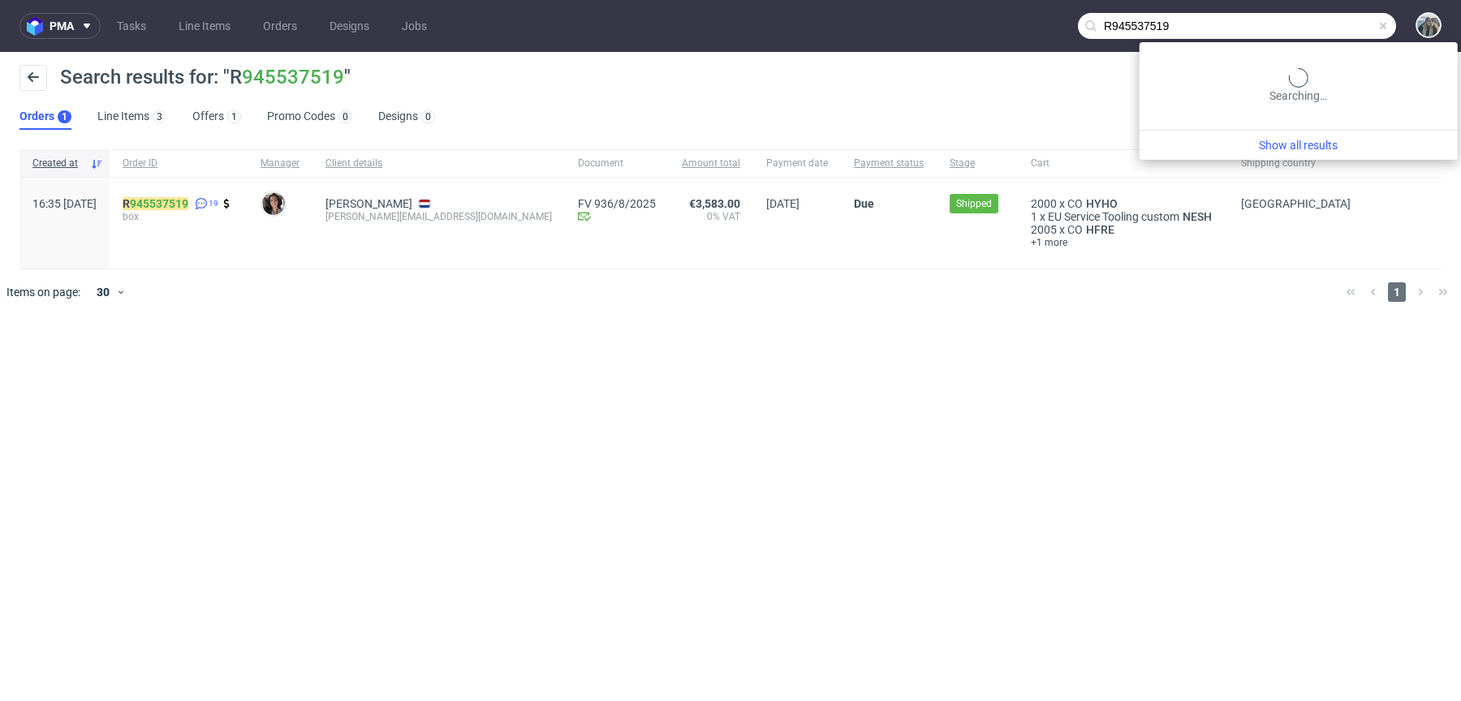
click at [1341, 21] on input "R945537519" at bounding box center [1237, 26] width 318 height 26
paste input "cella@k14.nl"
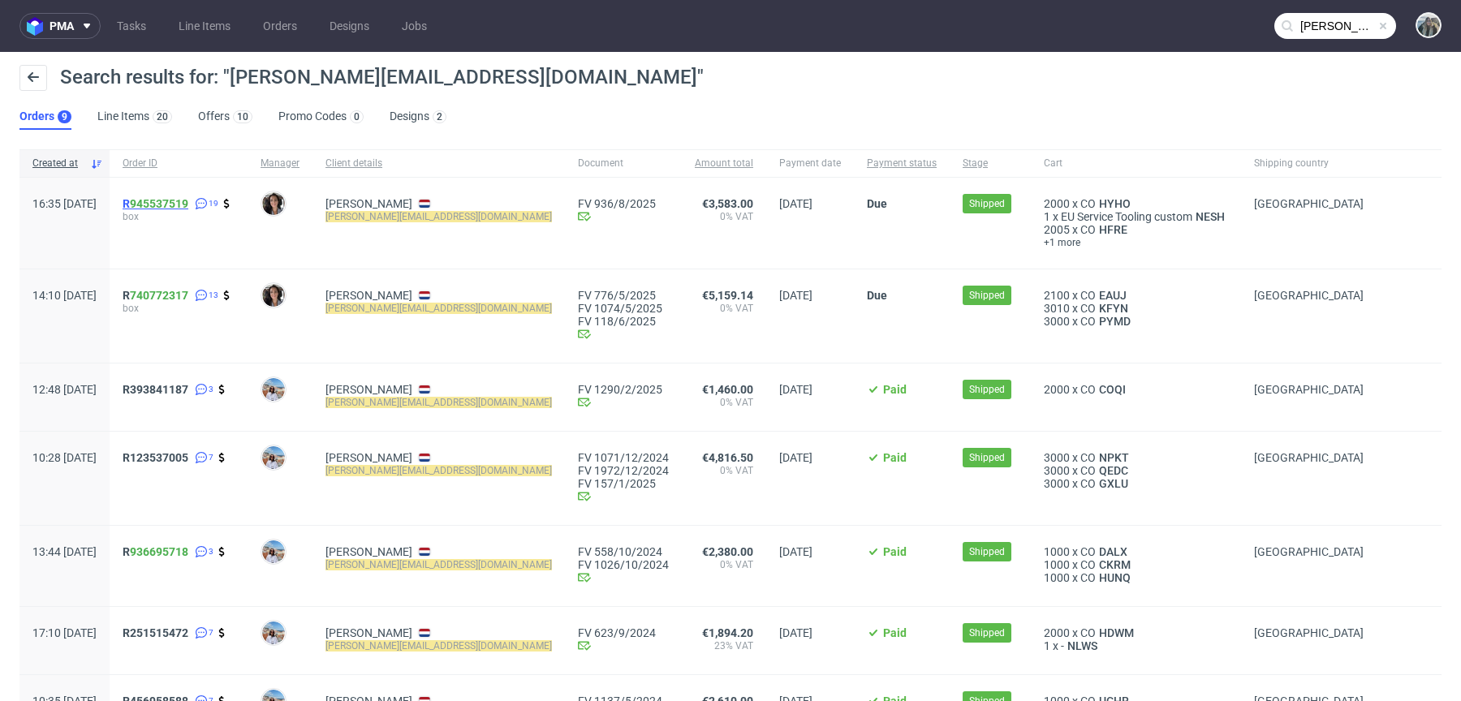
click at [174, 201] on span "R 945537519" at bounding box center [156, 203] width 66 height 13
click at [180, 293] on link "740772317" at bounding box center [159, 295] width 58 height 13
click at [173, 302] on span "box" at bounding box center [179, 308] width 112 height 13
click at [174, 293] on span "R 740772317" at bounding box center [156, 295] width 66 height 13
click at [181, 386] on span "R393841187" at bounding box center [156, 389] width 66 height 13
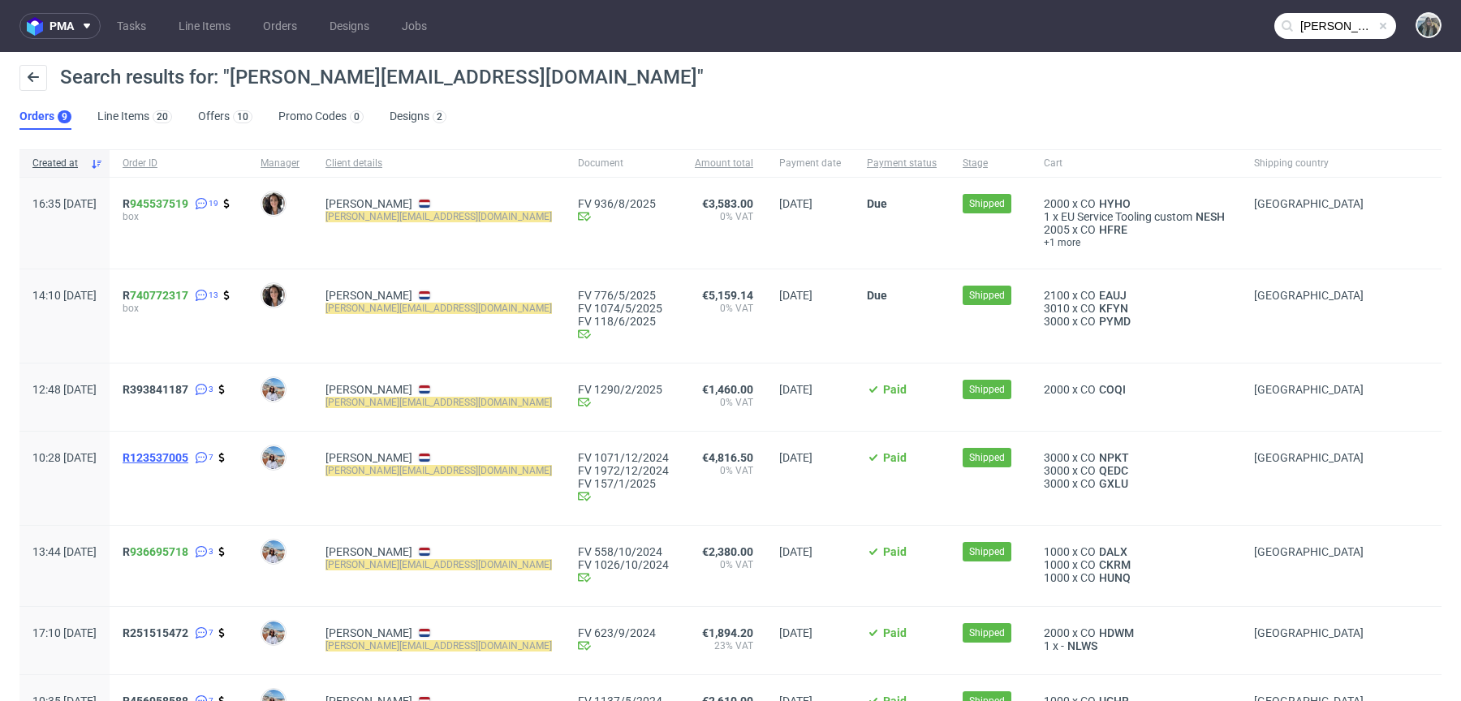
click at [177, 458] on span "R123537005" at bounding box center [156, 457] width 66 height 13
click at [174, 551] on span "R 936695718" at bounding box center [156, 551] width 66 height 13
click at [179, 394] on span "R393841187" at bounding box center [156, 389] width 66 height 13
click at [1292, 28] on input "cella@k14.nl" at bounding box center [1335, 26] width 122 height 26
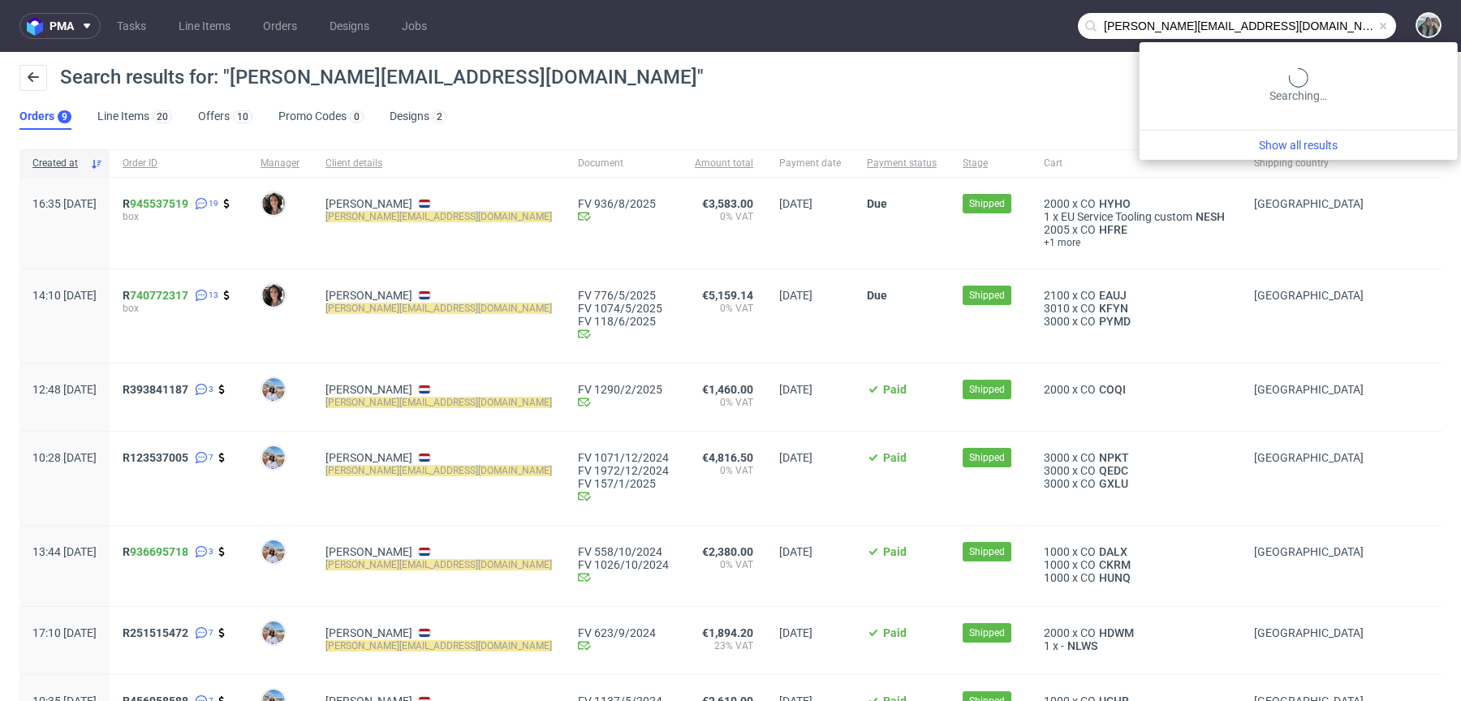
paste input "lateralthinking"
type input "lateralthinking"
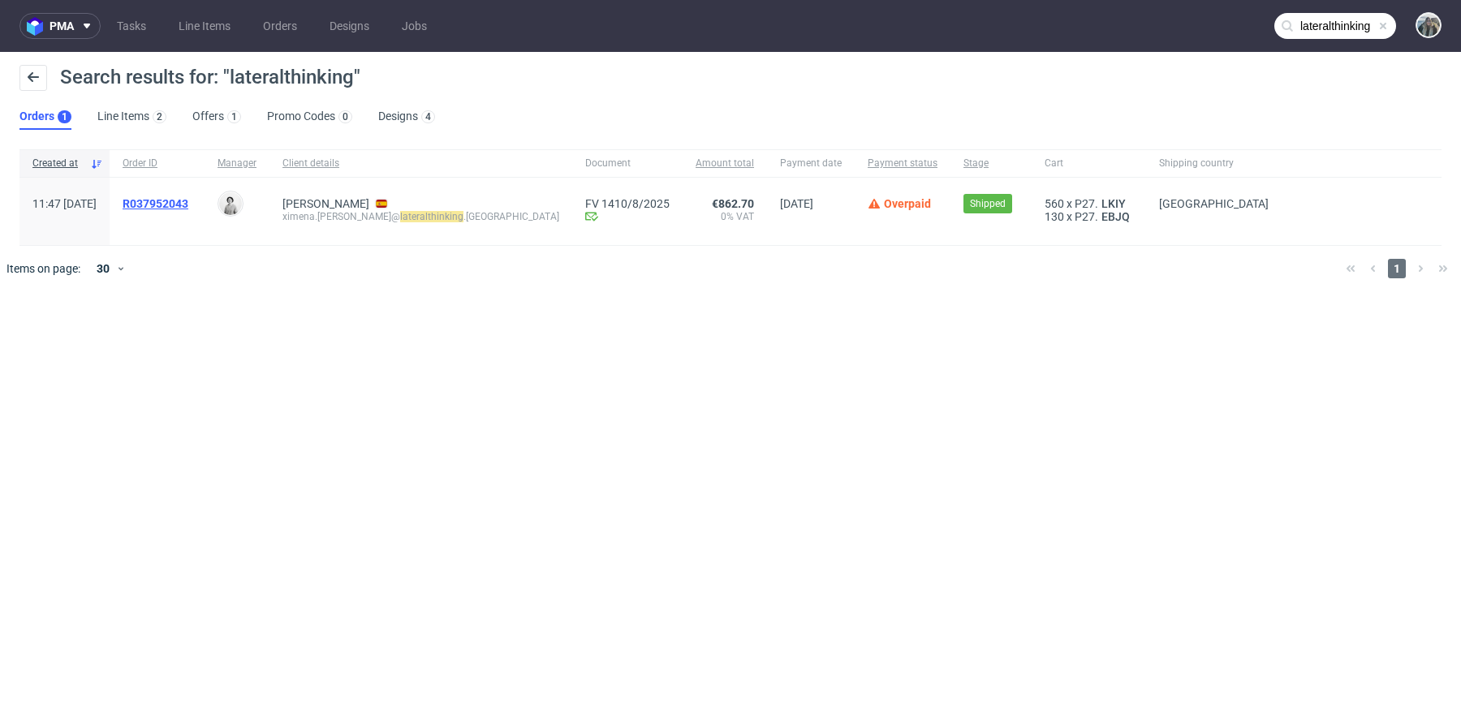
click at [188, 202] on span "R037952043" at bounding box center [156, 203] width 66 height 13
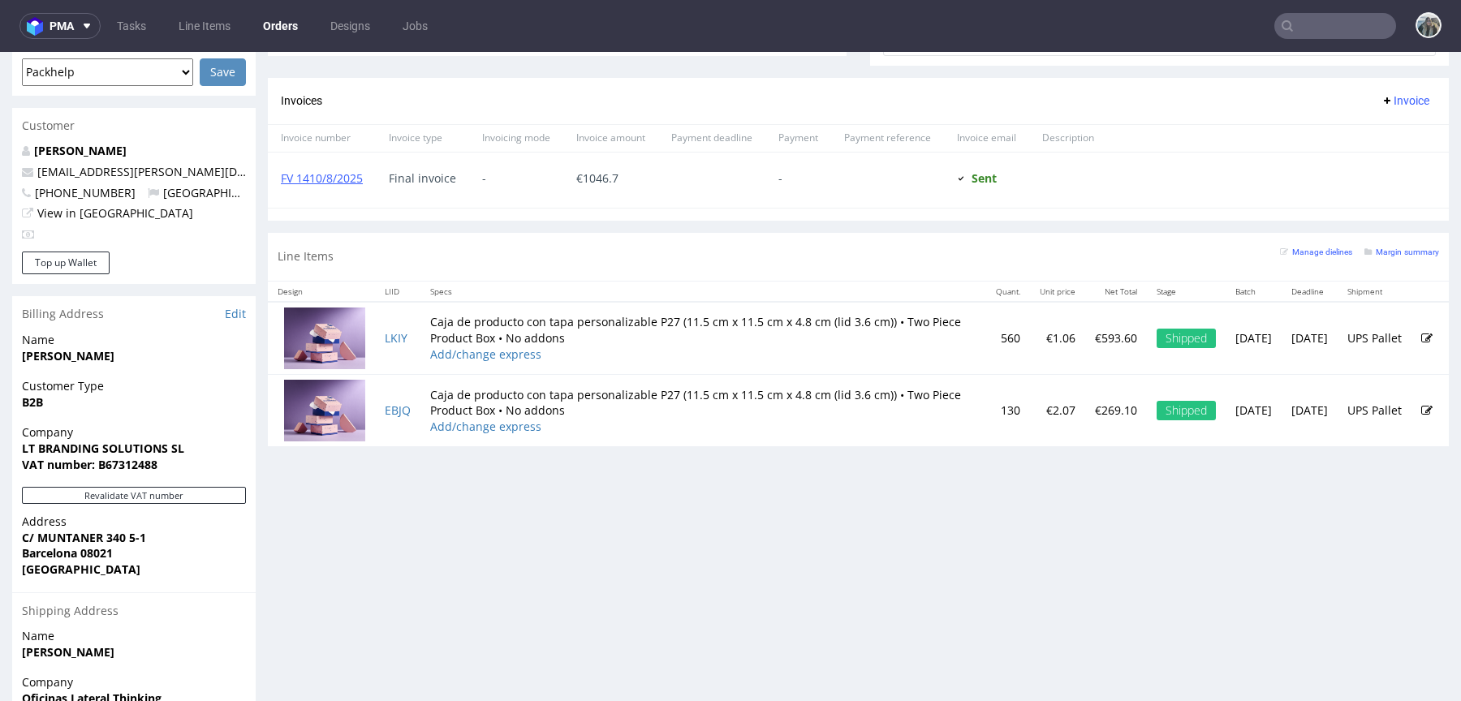
scroll to position [748, 0]
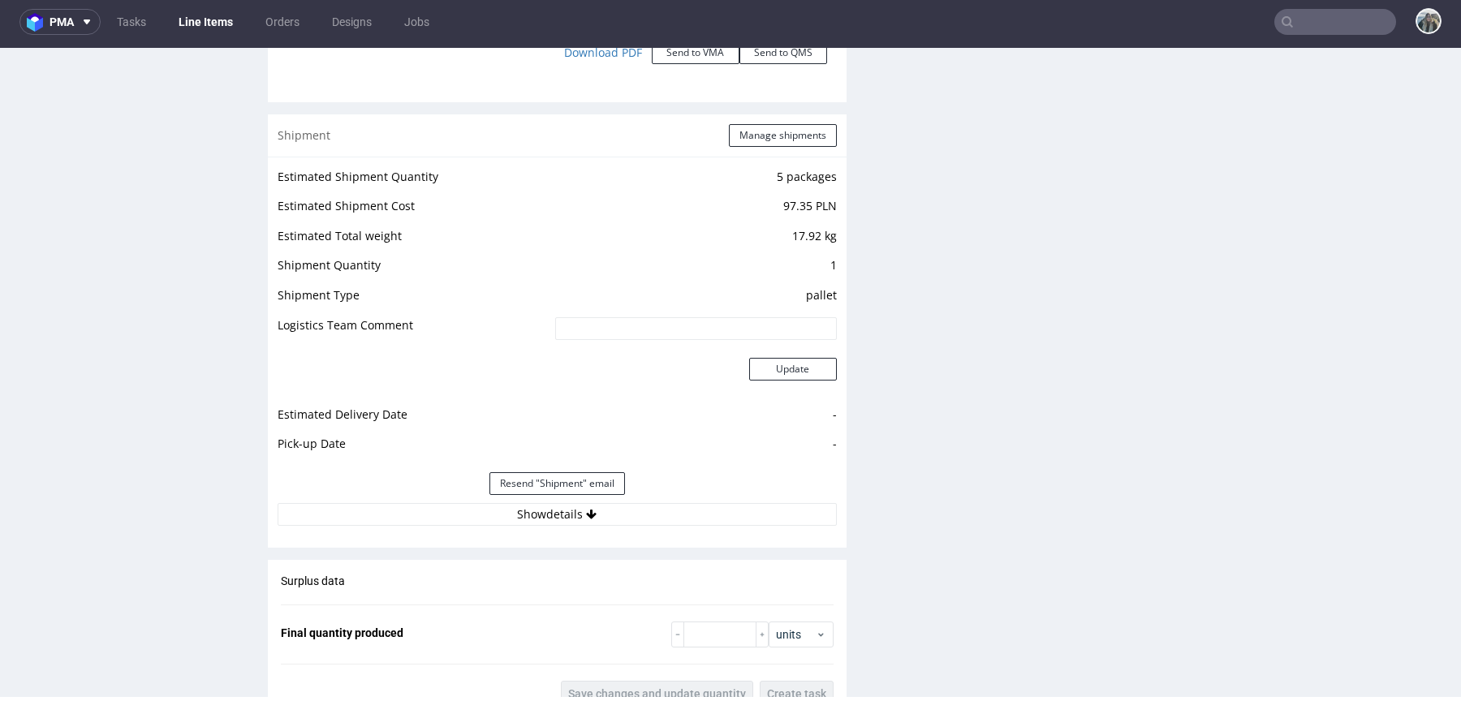
scroll to position [2455, 0]
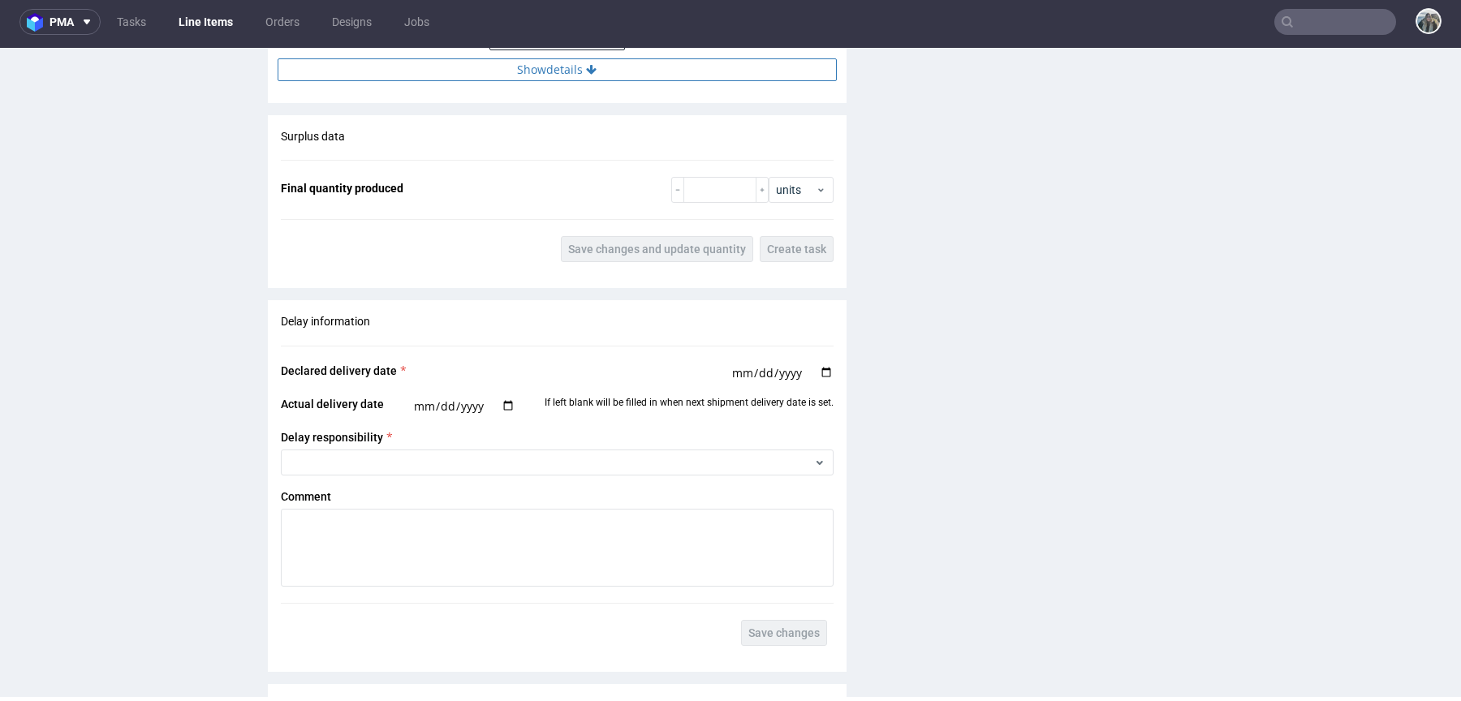
click at [515, 64] on button "Show details" at bounding box center [557, 69] width 559 height 23
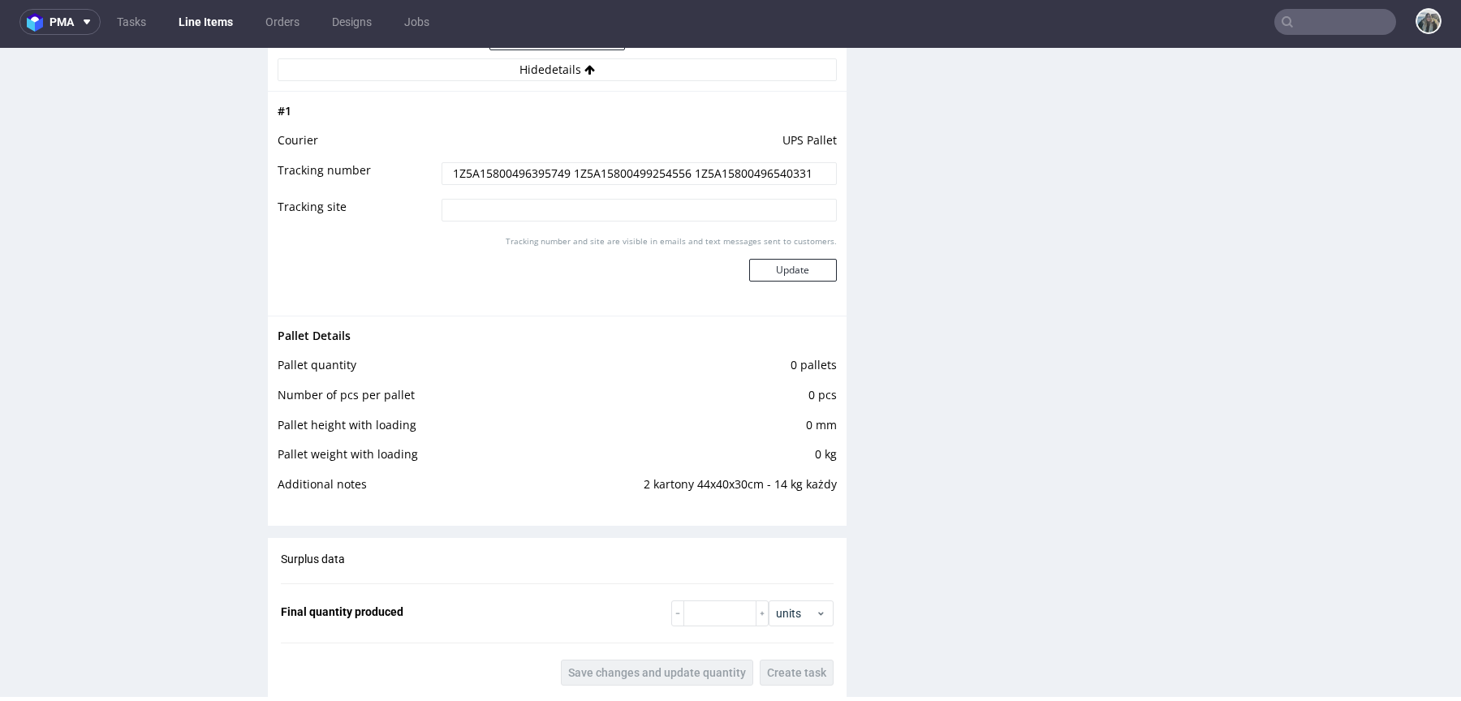
click at [504, 168] on input "1Z5A15800496395749 1Z5A15800499254556 1Z5A15800496540331" at bounding box center [639, 173] width 395 height 23
click at [505, 169] on input "1Z5A15800496395749 1Z5A15800499254556 1Z5A15800496540331" at bounding box center [639, 173] width 395 height 23
drag, startPoint x: 505, startPoint y: 169, endPoint x: 505, endPoint y: 56, distance: 112.8
click at [505, 169] on input "1Z5A15800496395749 1Z5A15800499254556 1Z5A15800496540331" at bounding box center [639, 173] width 395 height 23
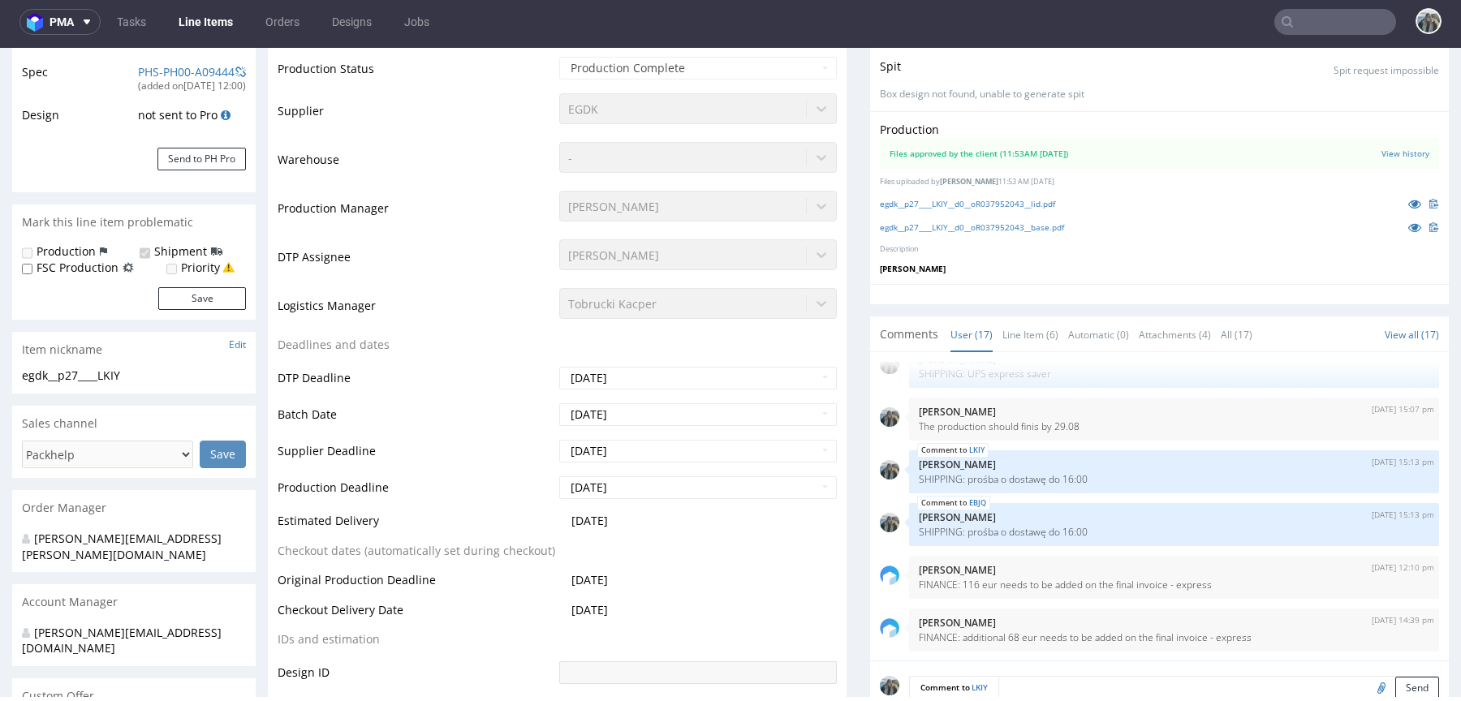
scroll to position [0, 0]
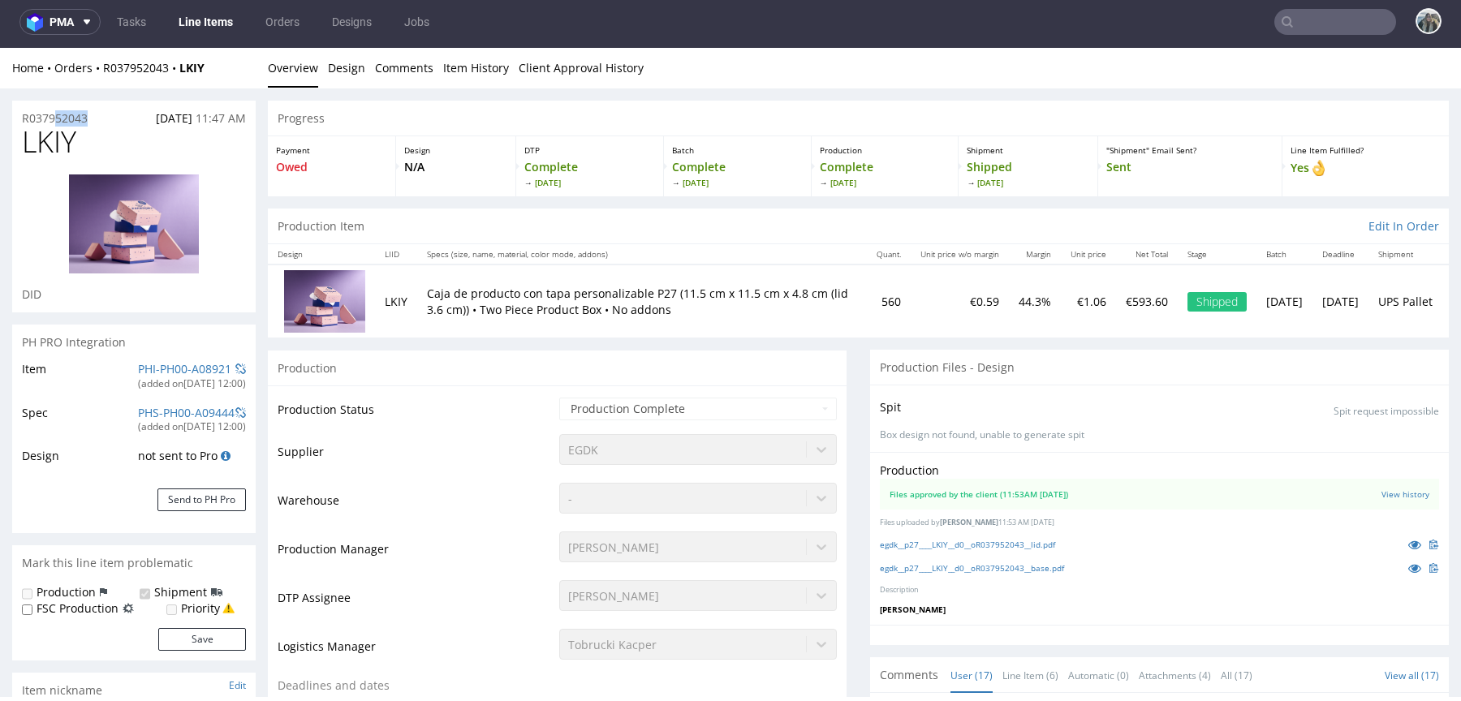
drag, startPoint x: 112, startPoint y: 119, endPoint x: 0, endPoint y: 119, distance: 112.0
copy p "R037952043"
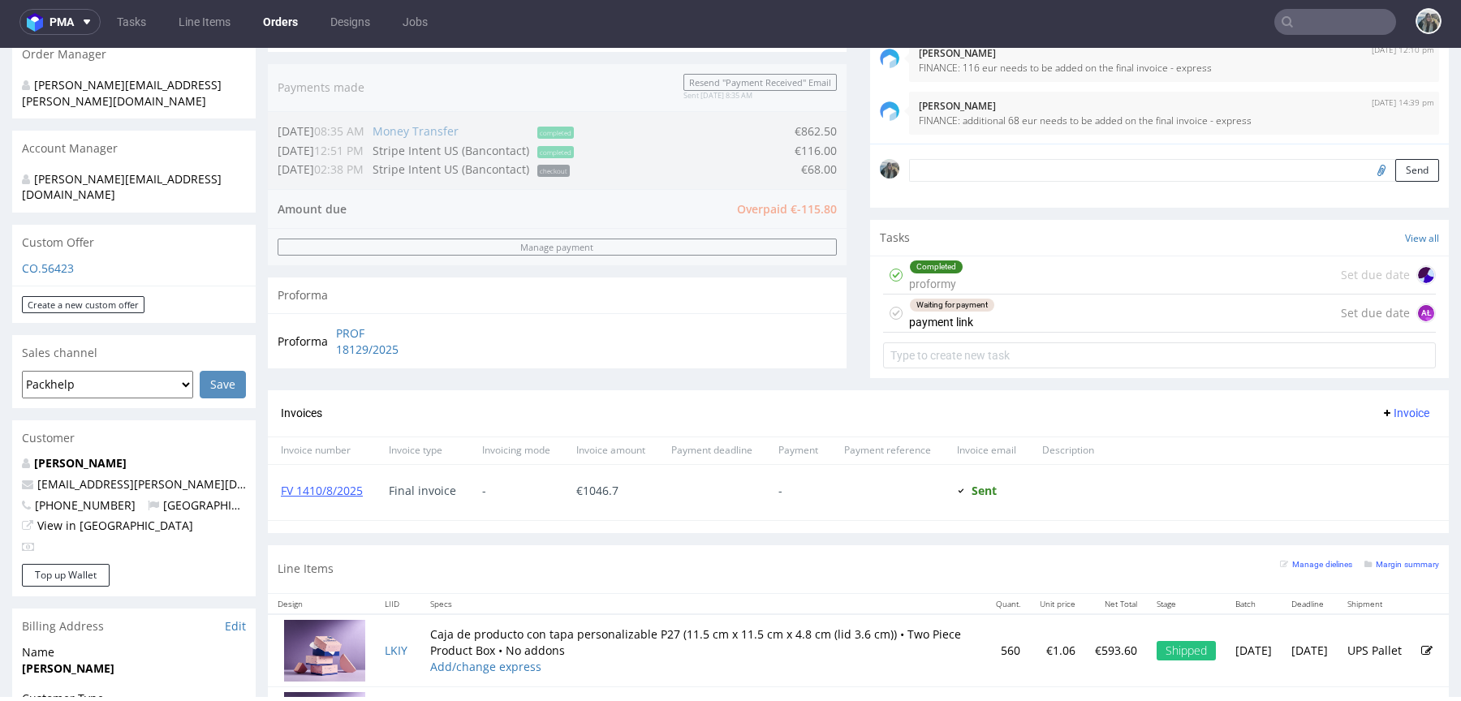
scroll to position [473, 0]
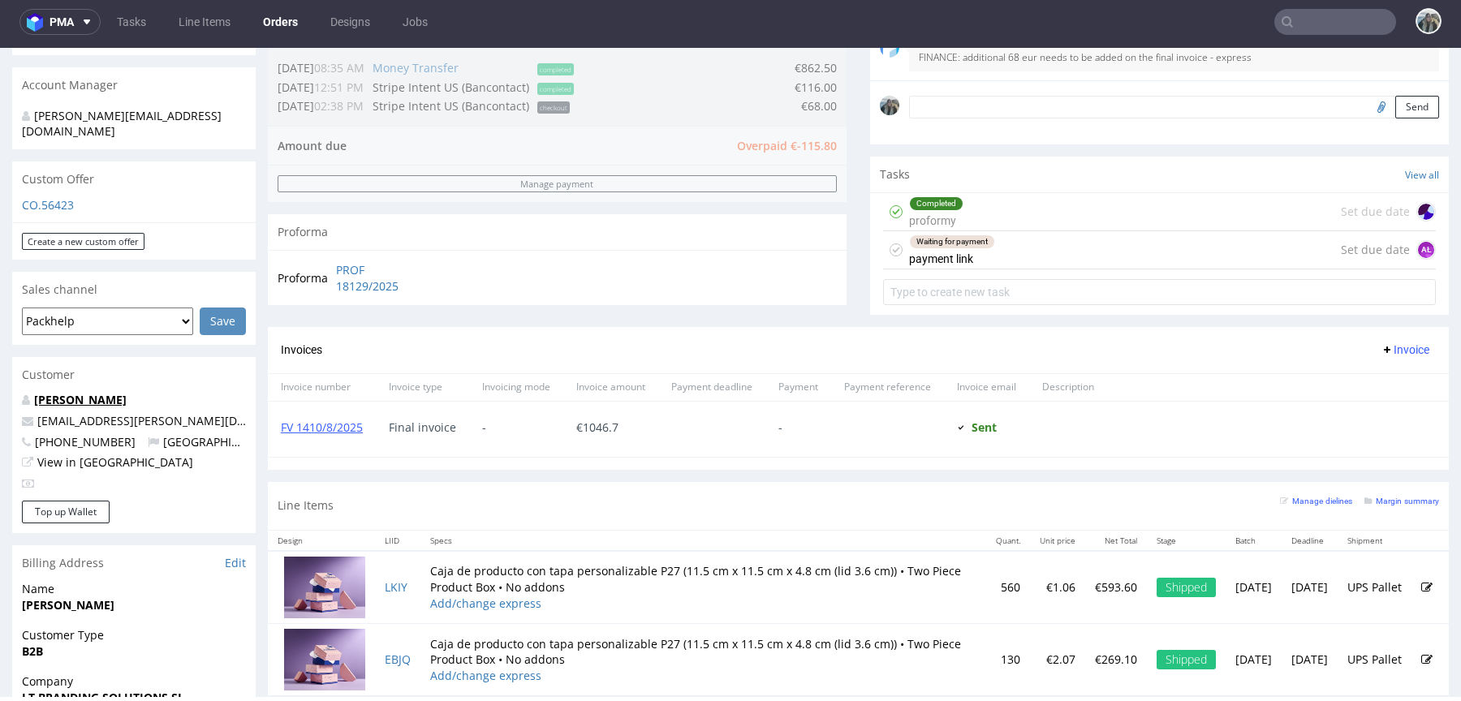
click at [82, 392] on link "Apel Ximena" at bounding box center [80, 399] width 93 height 15
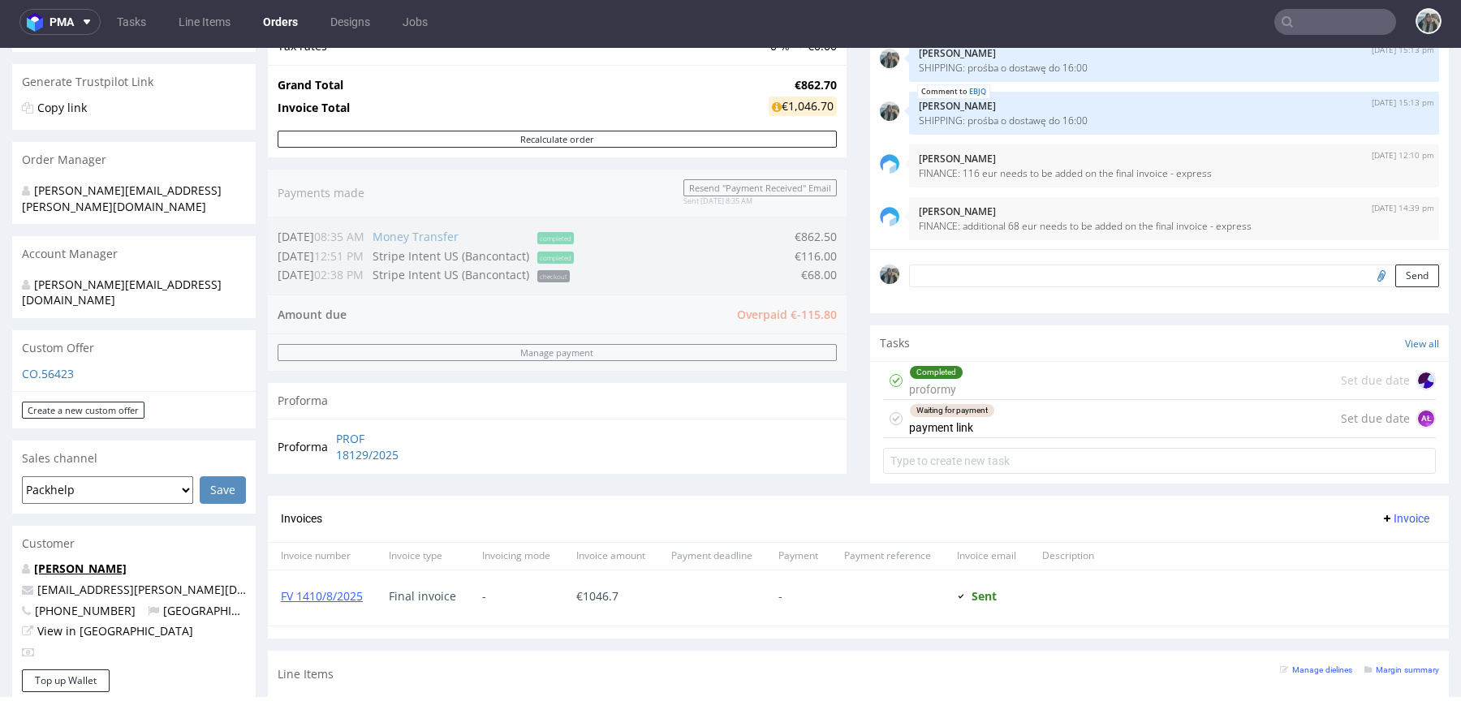
scroll to position [366, 0]
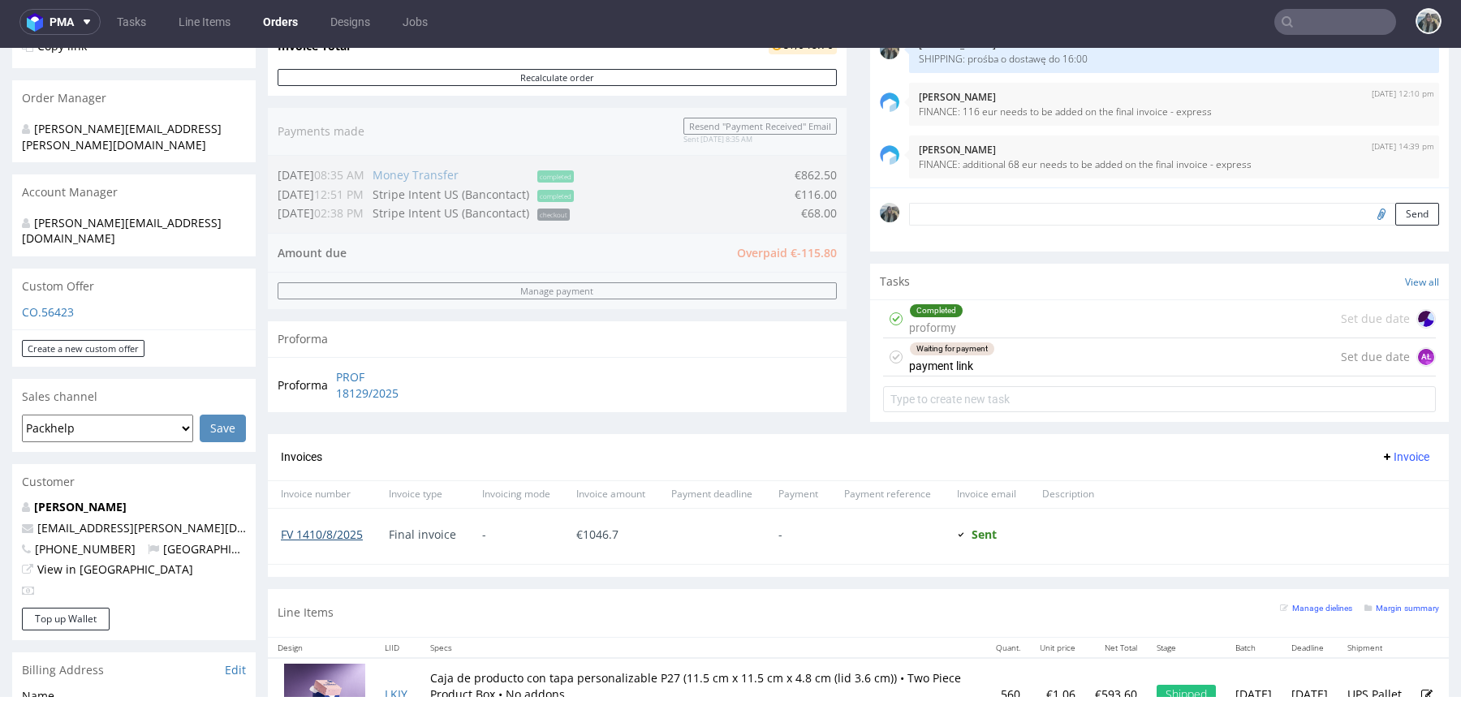
click at [333, 529] on link "FV 1410/8/2025" at bounding box center [322, 534] width 82 height 15
click at [999, 310] on div "Completed proformy Set due date" at bounding box center [1159, 319] width 553 height 38
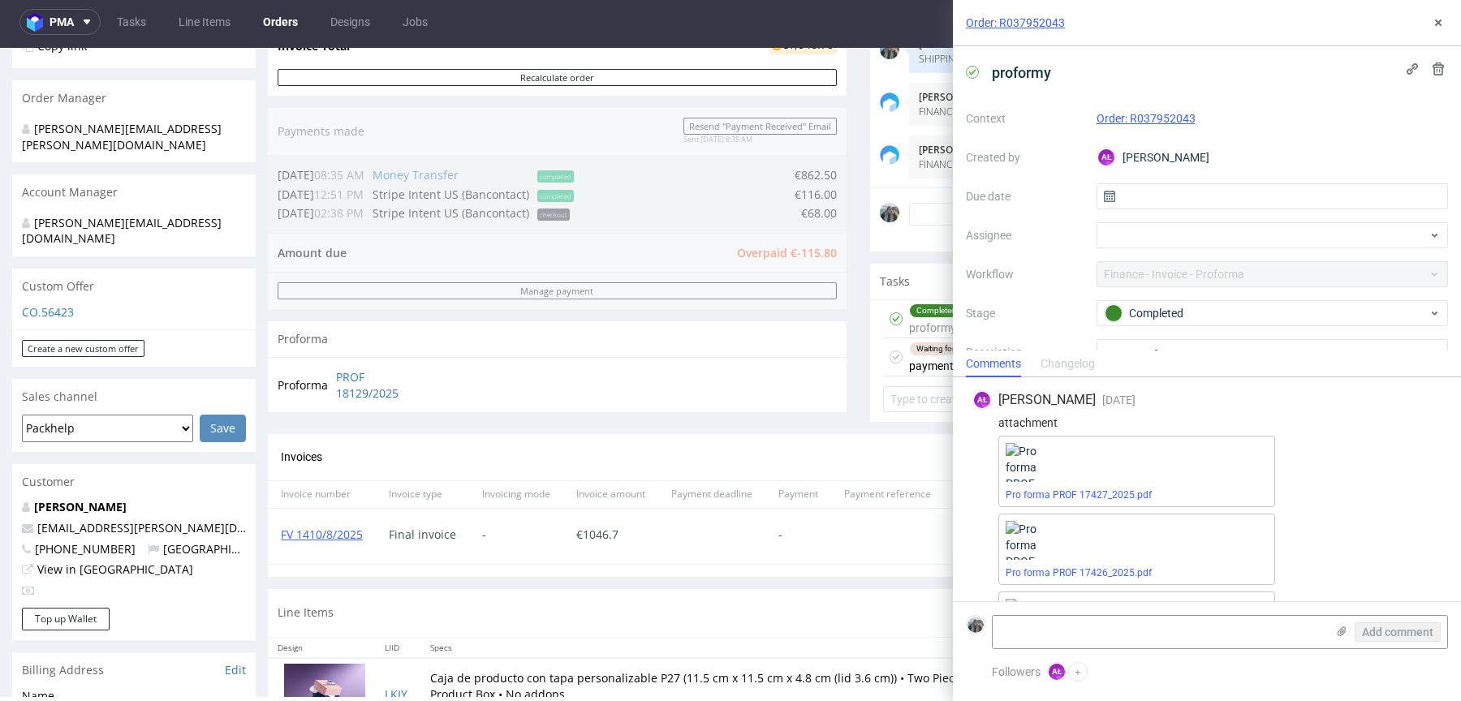
scroll to position [73, 0]
click at [921, 362] on div "Waiting for payment payment link" at bounding box center [952, 356] width 86 height 37
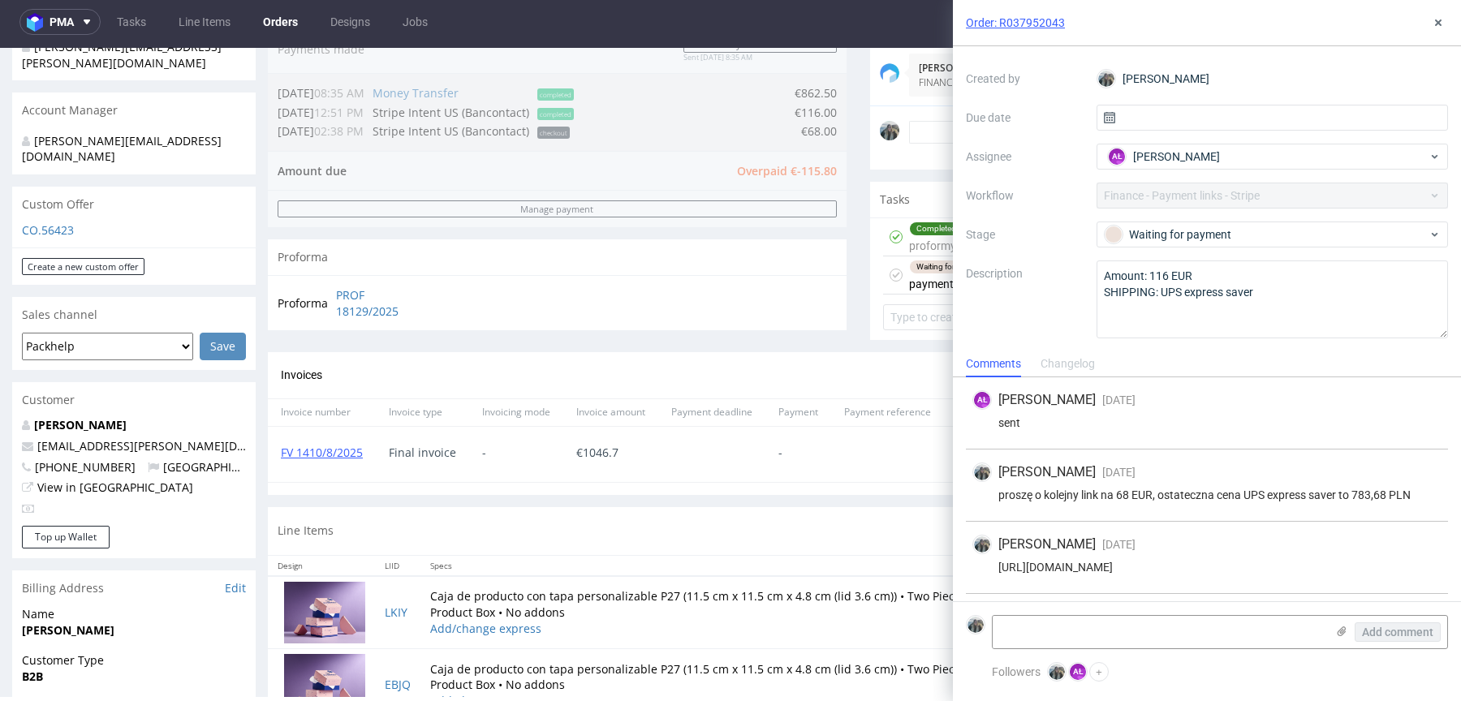
scroll to position [503, 0]
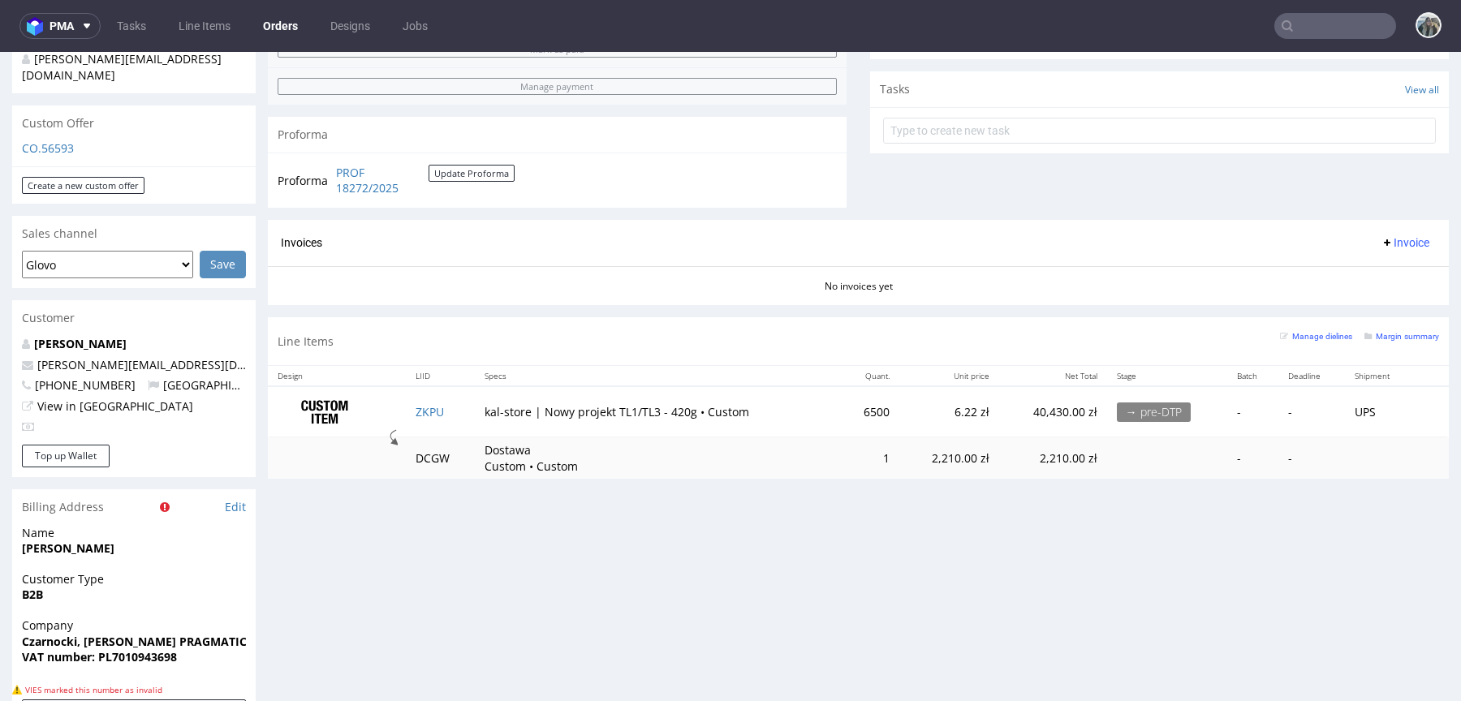
scroll to position [601, 0]
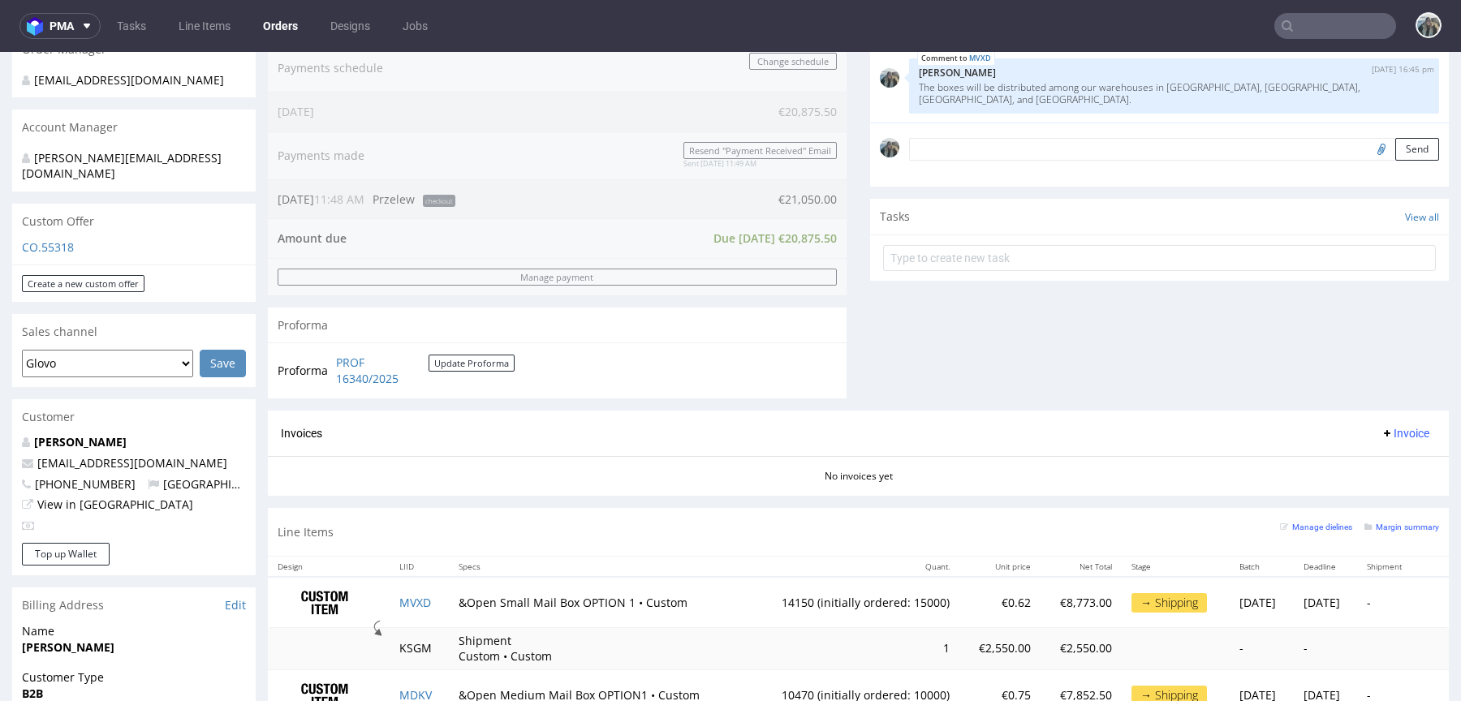
scroll to position [506, 0]
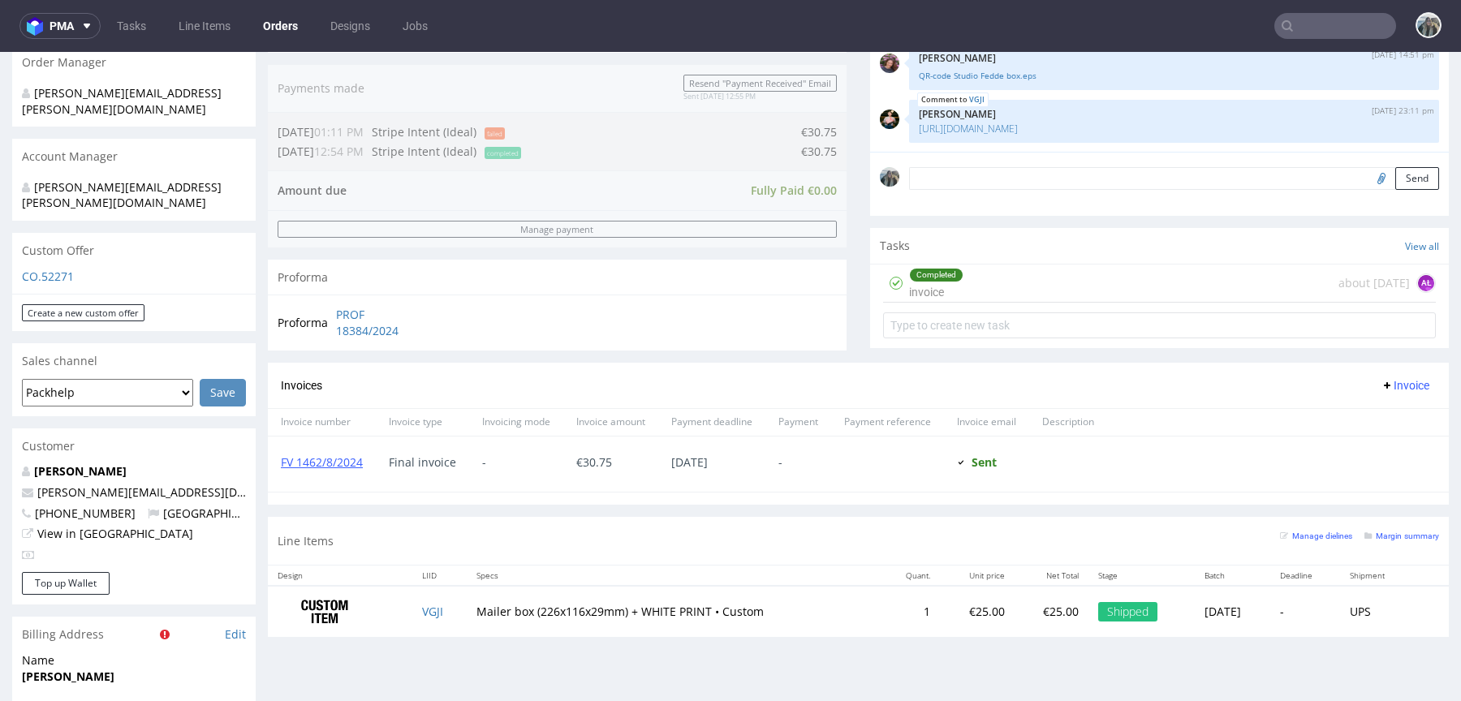
scroll to position [485, 0]
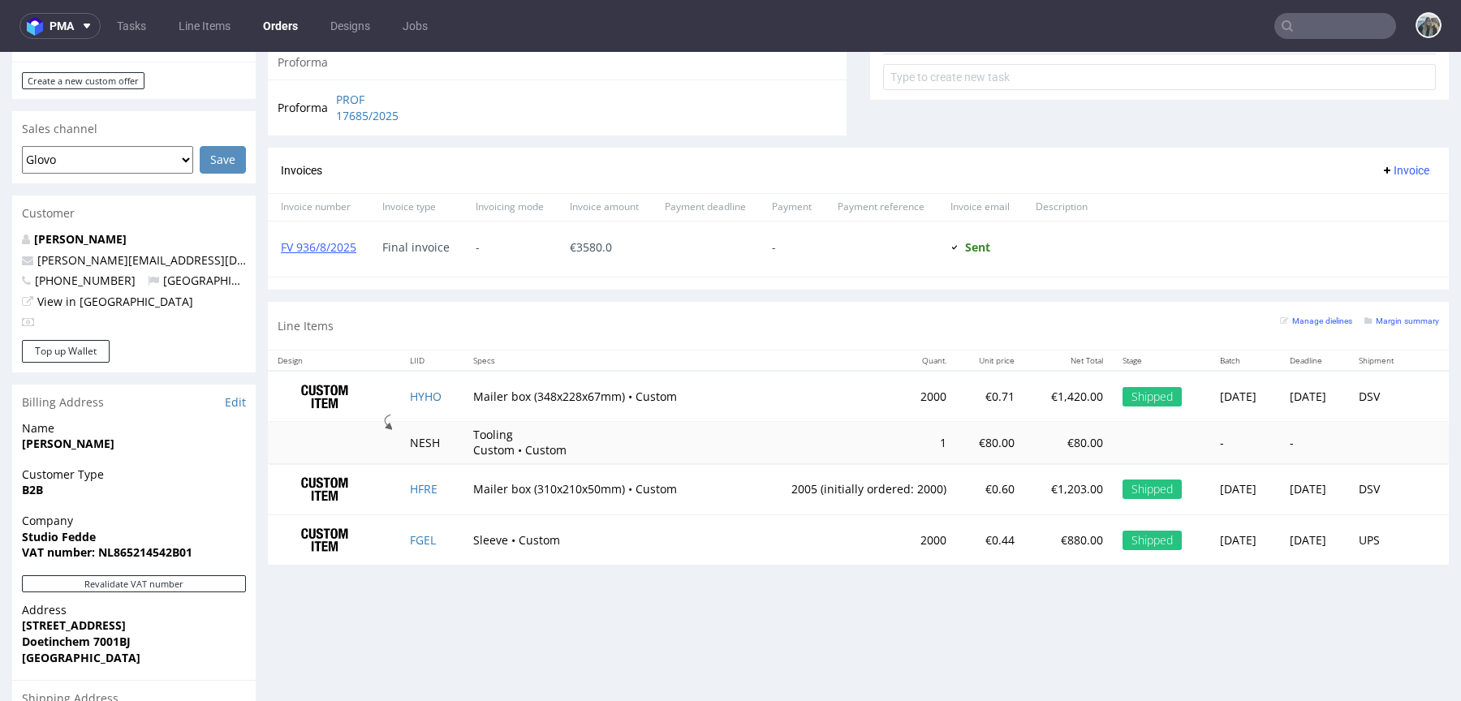
scroll to position [656, 0]
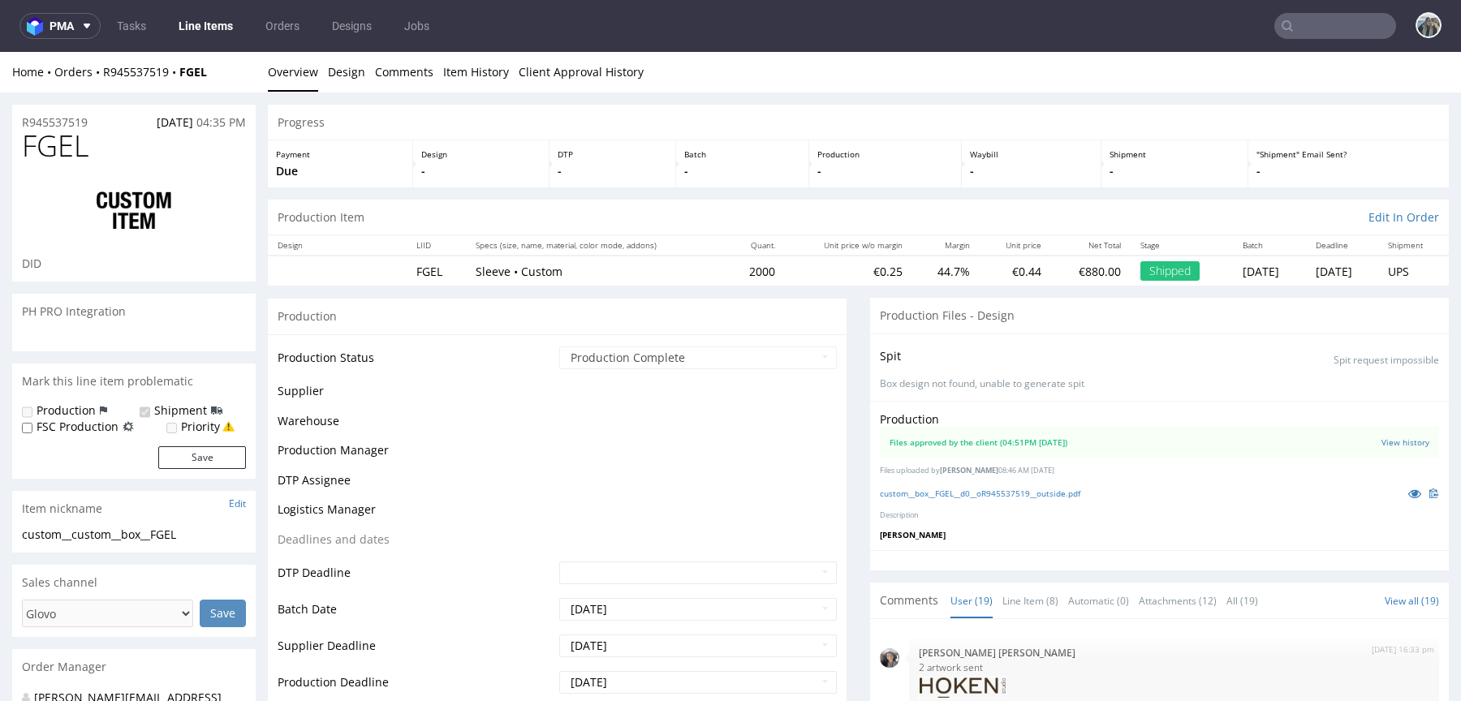
scroll to position [1182, 0]
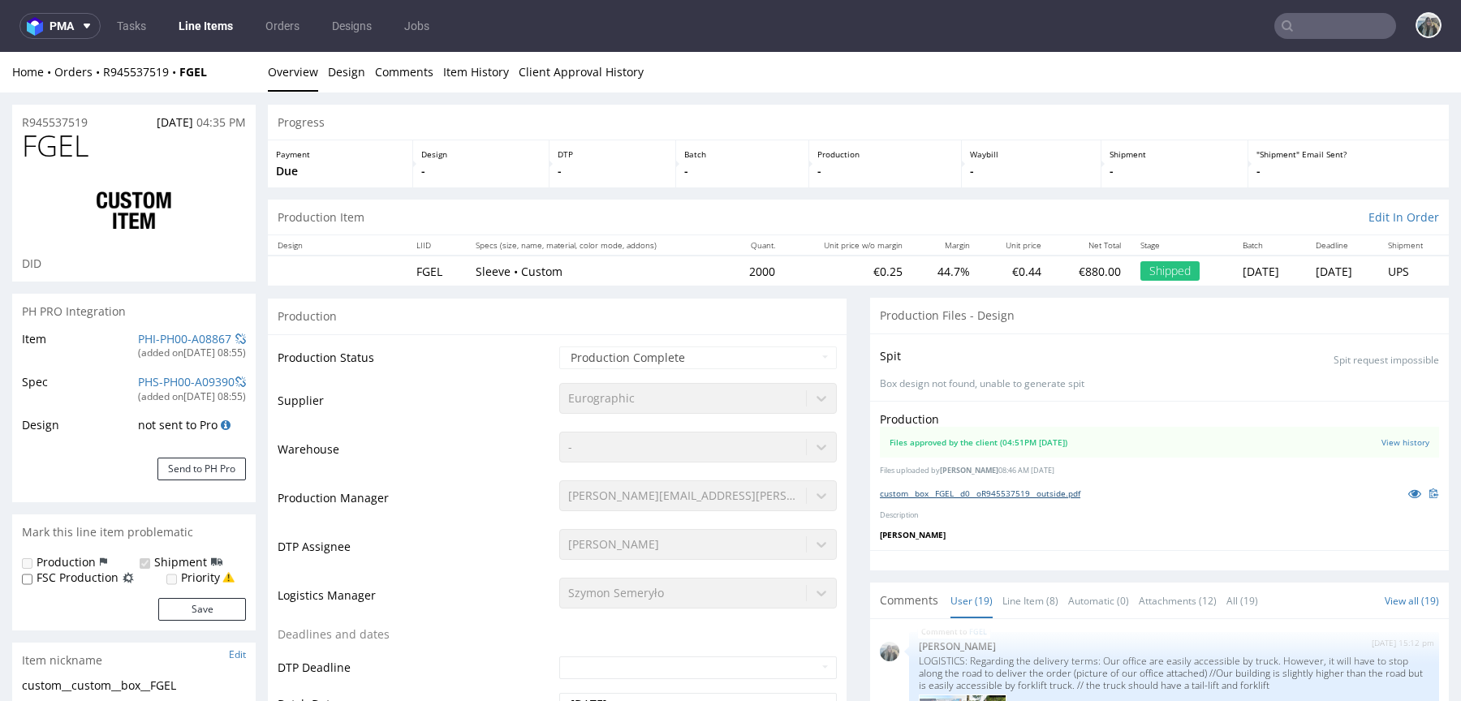
click at [1062, 490] on link "custom__box__FGEL__d0__oR945537519__outside.pdf" at bounding box center [980, 493] width 200 height 11
click at [1408, 494] on icon at bounding box center [1414, 493] width 13 height 11
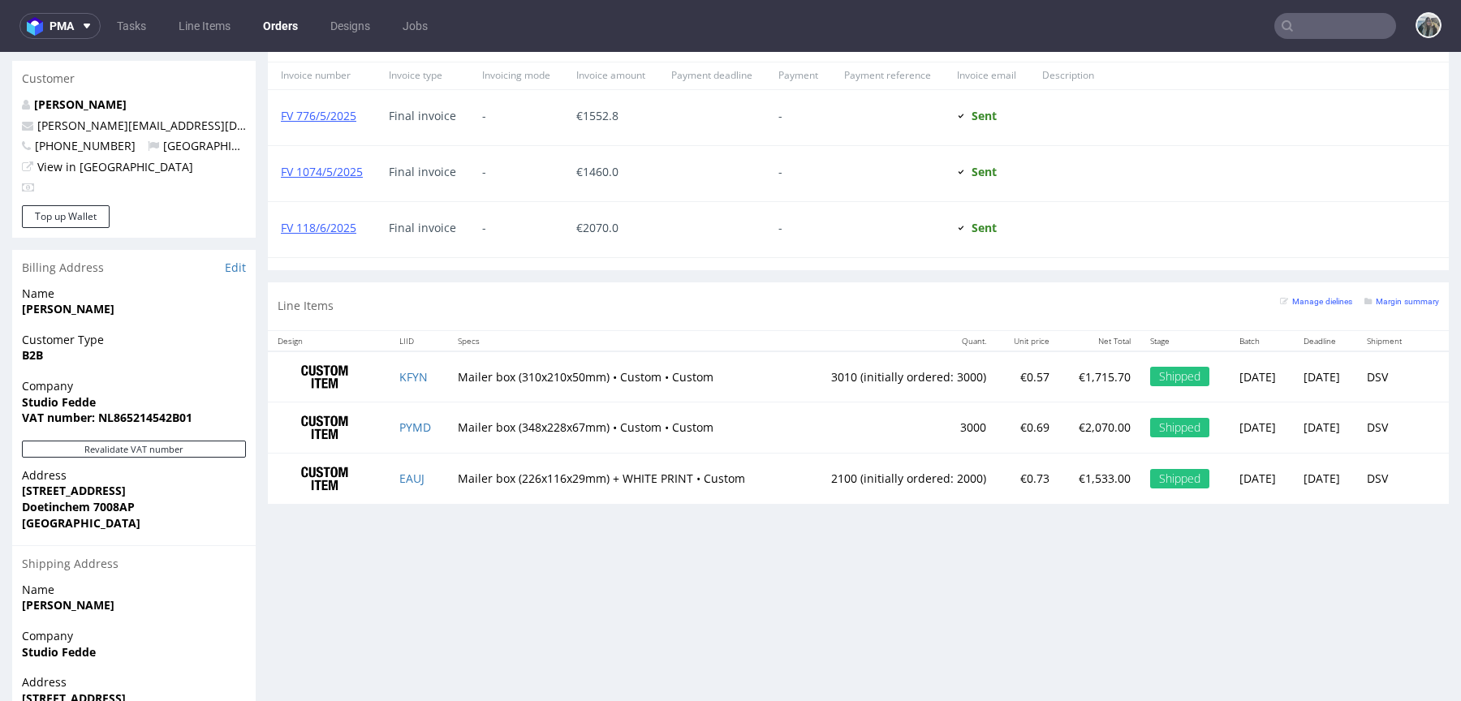
scroll to position [813, 0]
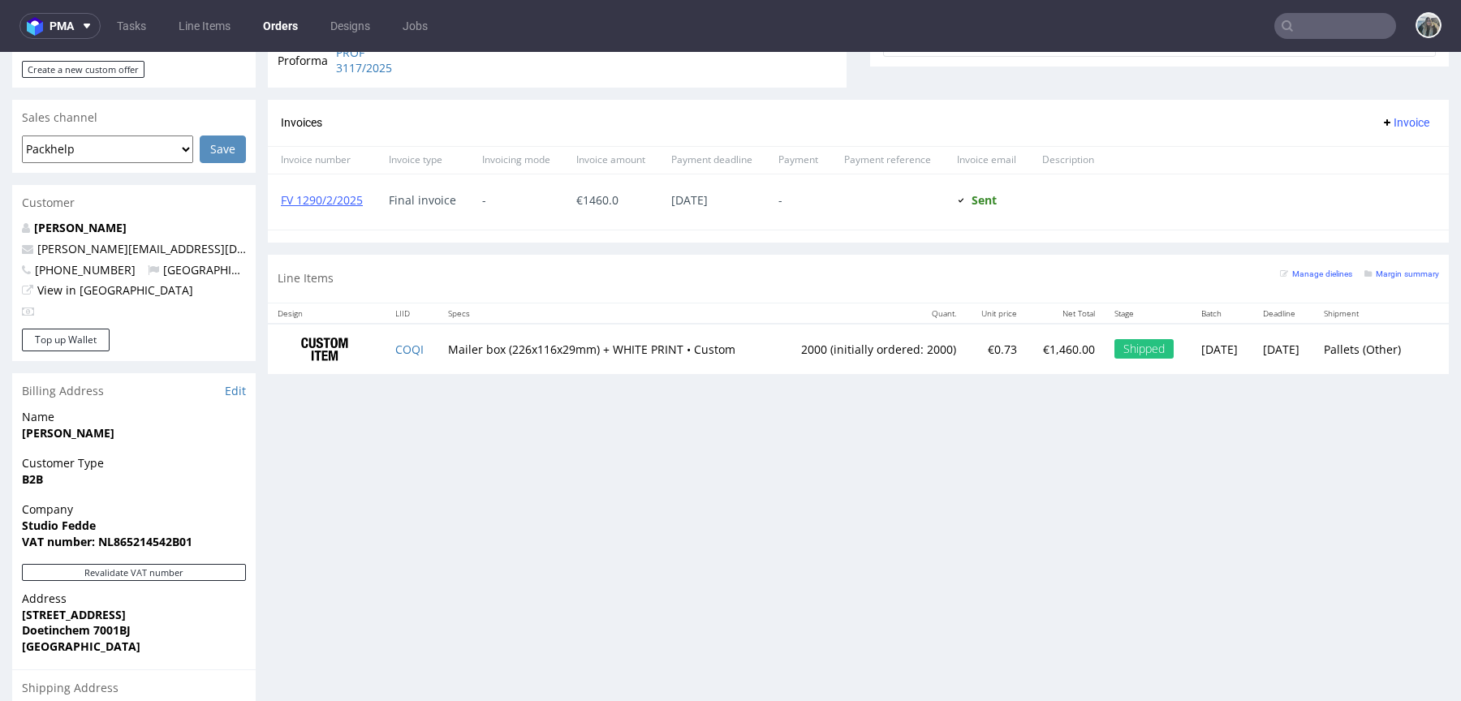
scroll to position [658, 0]
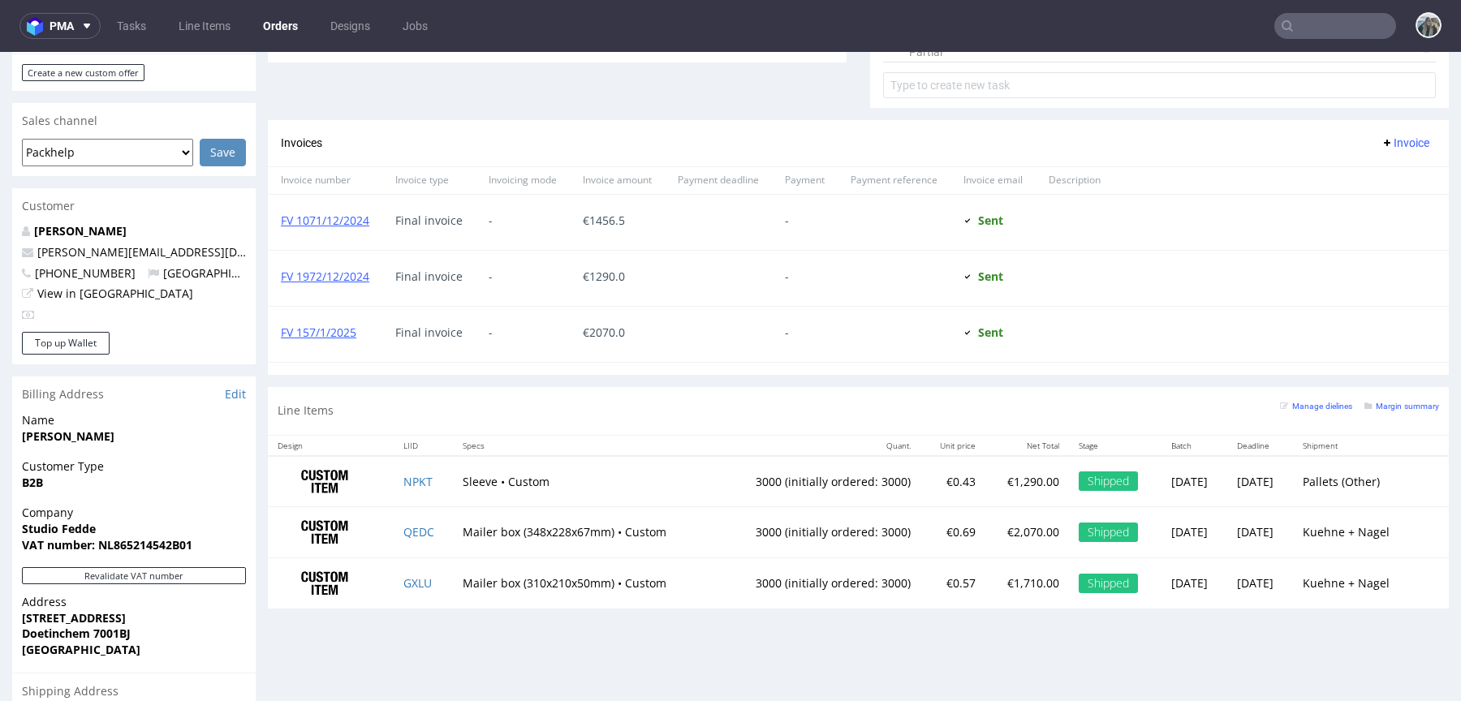
scroll to position [735, 0]
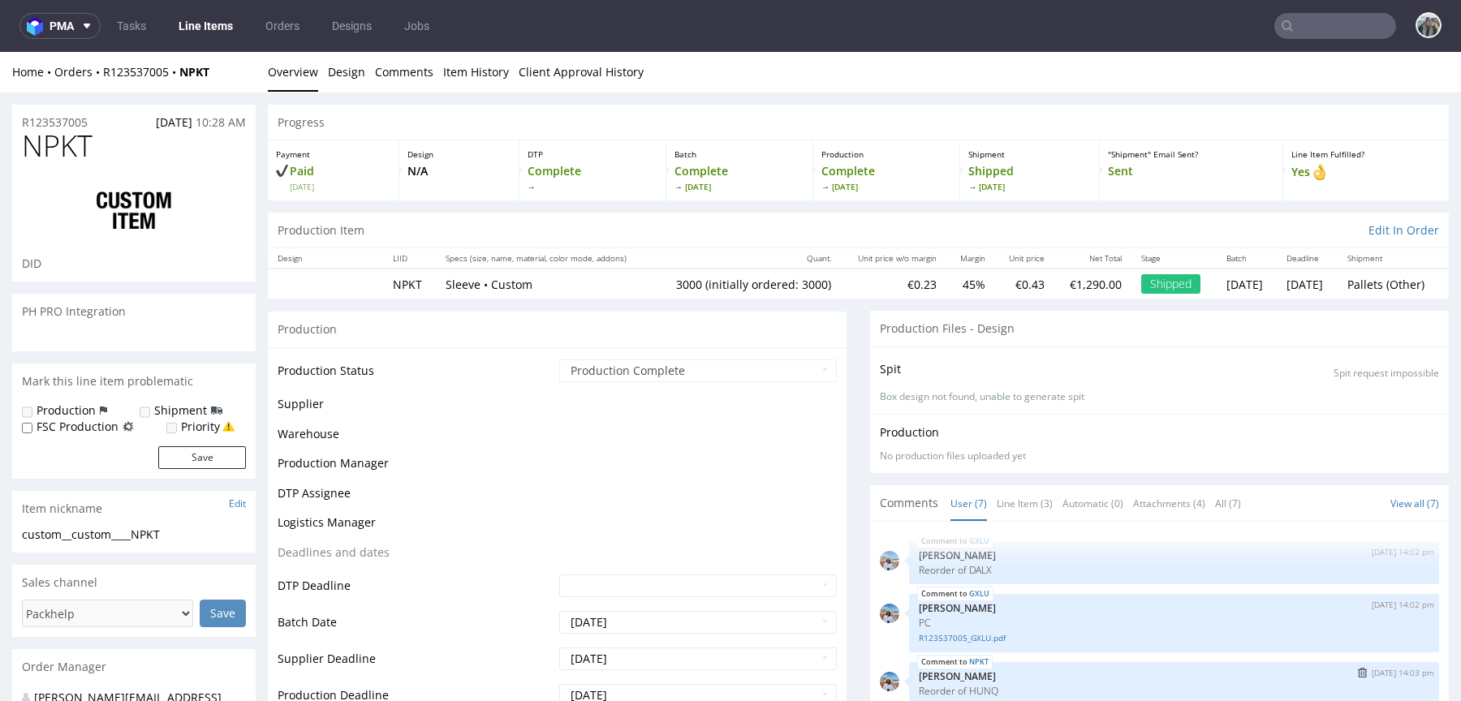
scroll to position [142, 0]
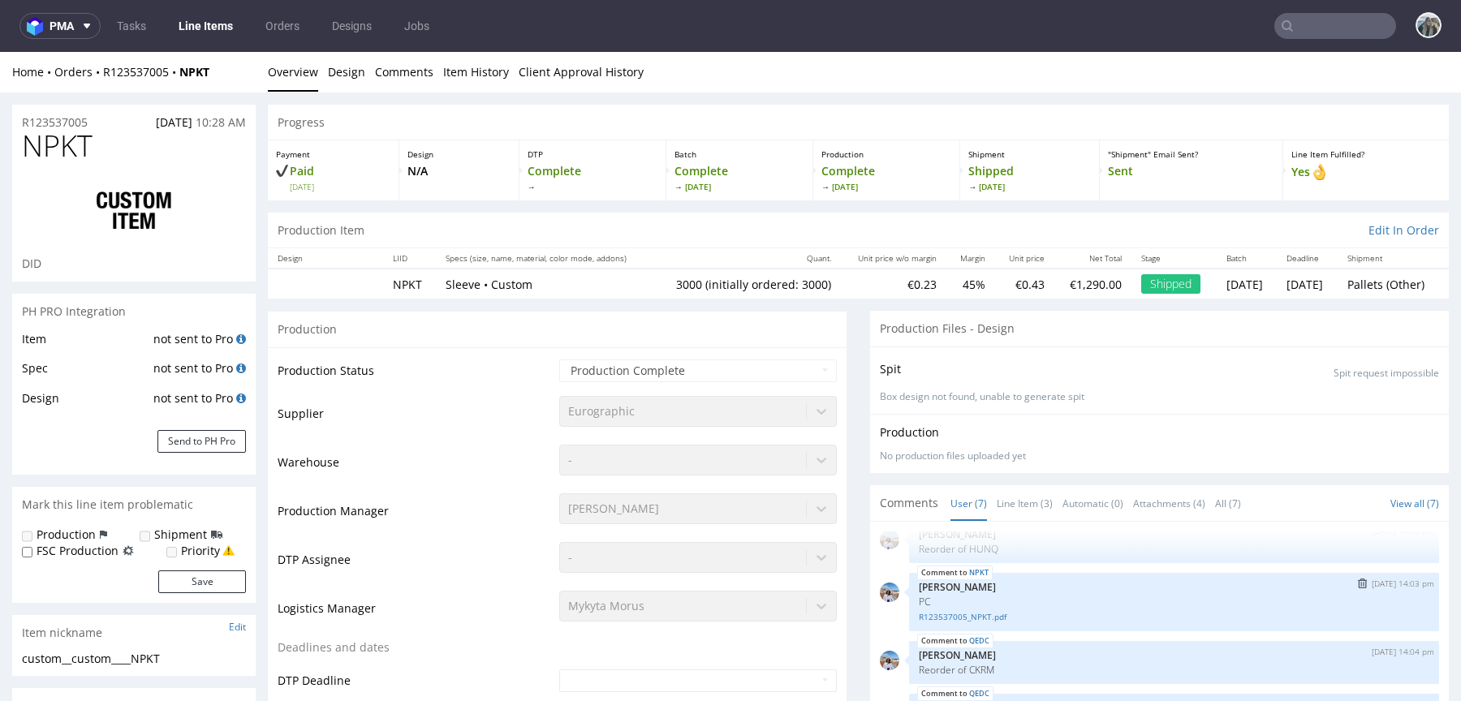
select select "in_progress"
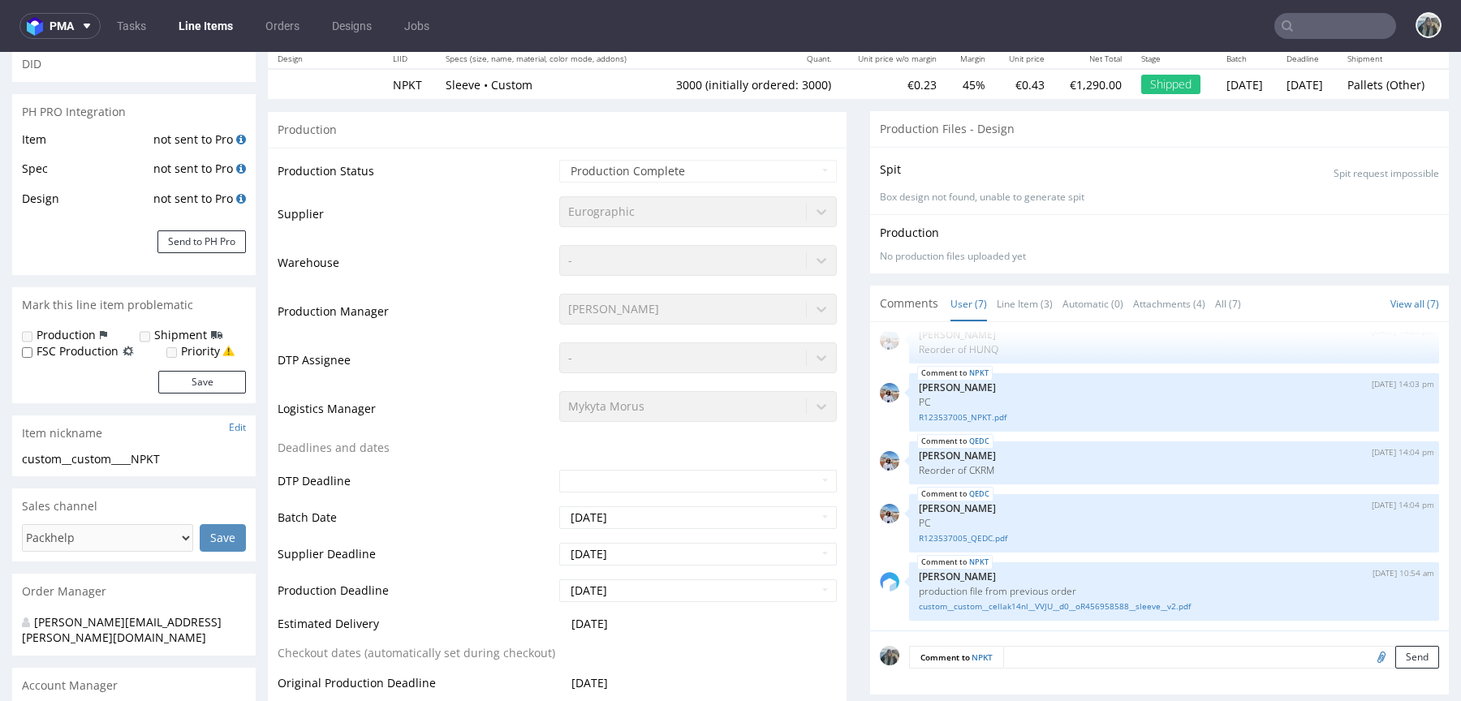
scroll to position [0, 0]
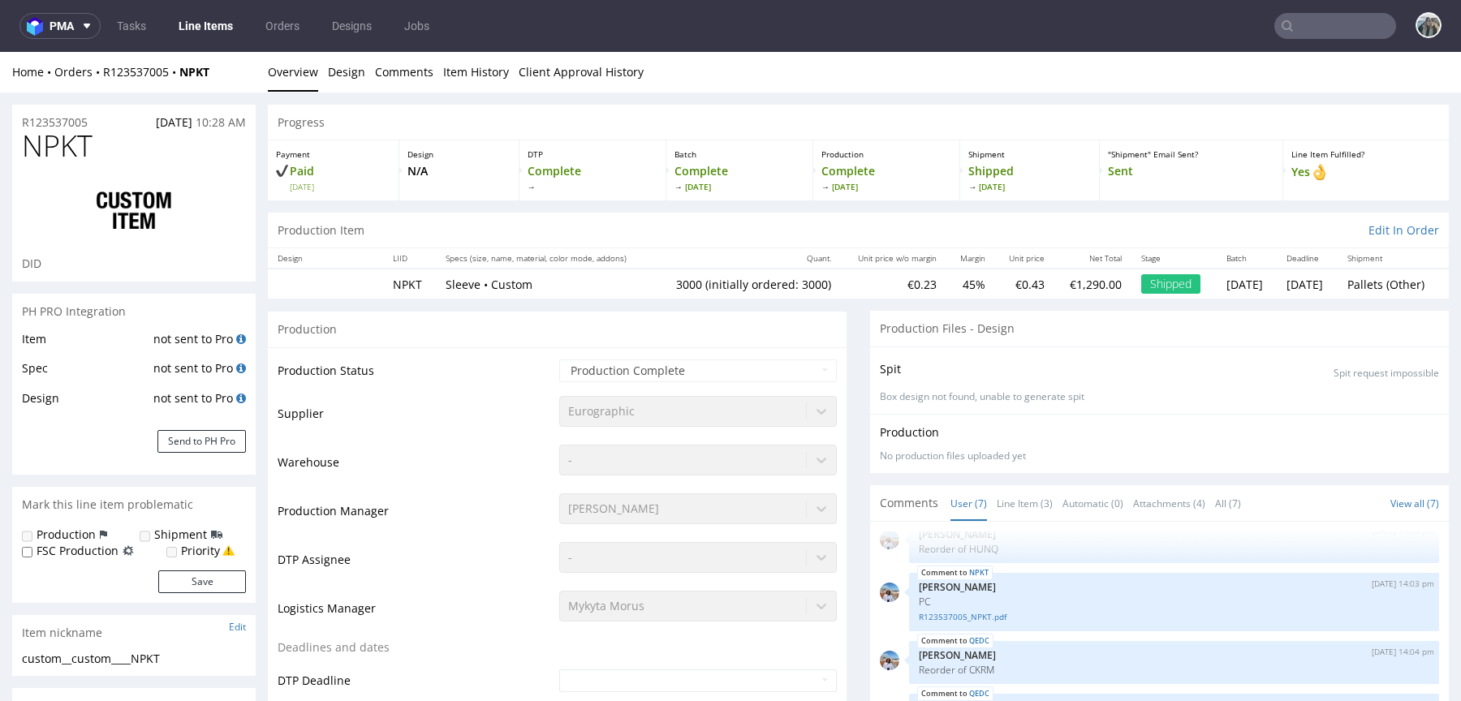
click at [72, 153] on span "NPKT" at bounding box center [57, 146] width 71 height 32
click at [72, 152] on span "NPKT" at bounding box center [57, 146] width 71 height 32
copy span "NPKT"
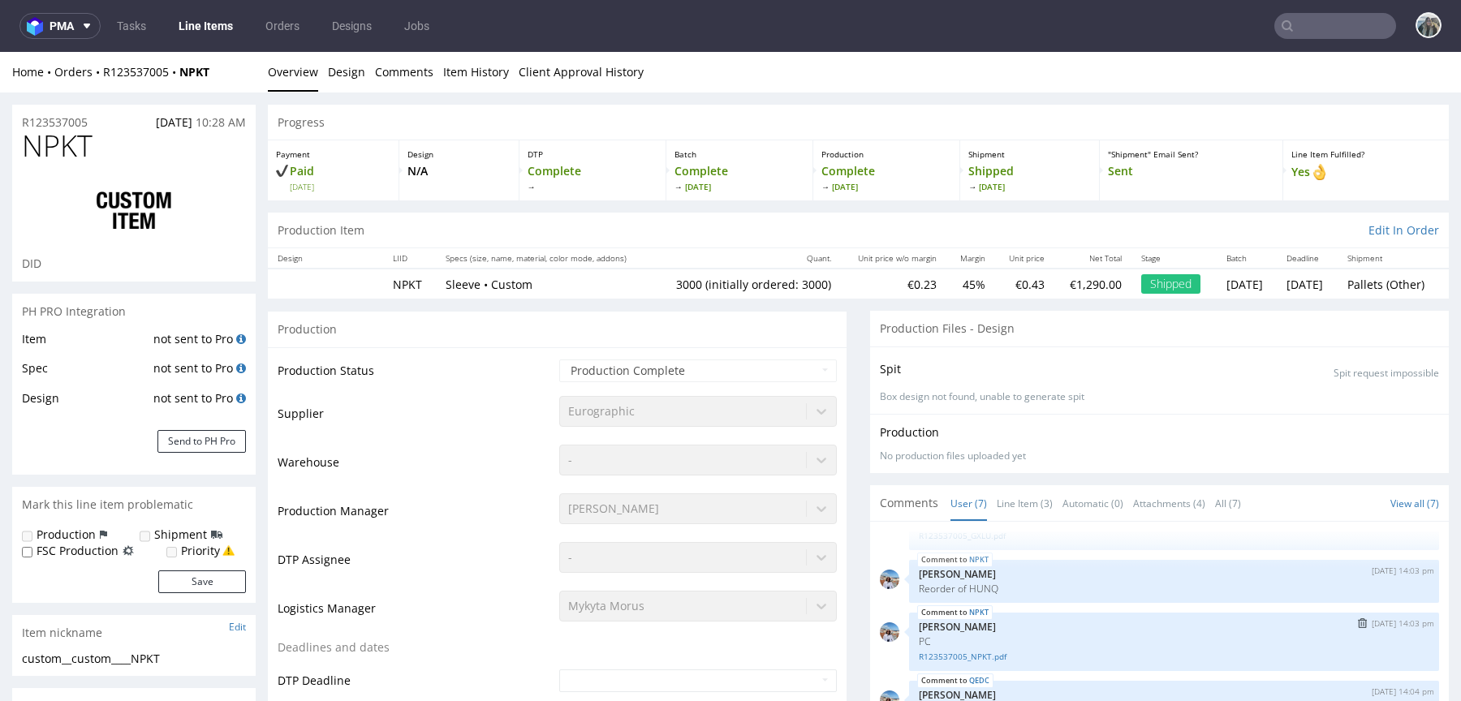
scroll to position [32, 0]
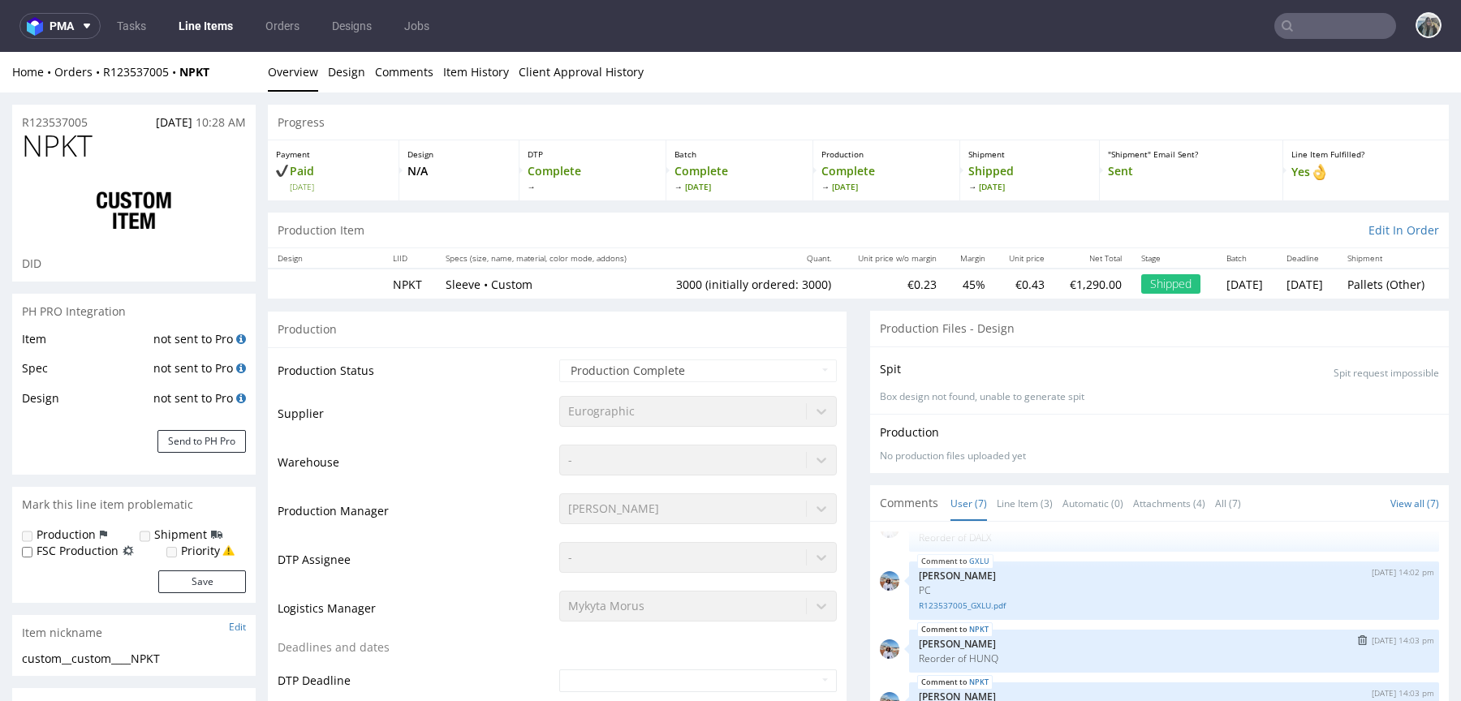
click at [983, 656] on p "Reorder of HUNQ" at bounding box center [1174, 659] width 510 height 12
click at [984, 656] on p "Reorder of HUNQ" at bounding box center [1174, 659] width 510 height 12
copy p "HUNQ"
click at [1331, 28] on input "text" at bounding box center [1335, 26] width 122 height 26
paste input "HUNQ"
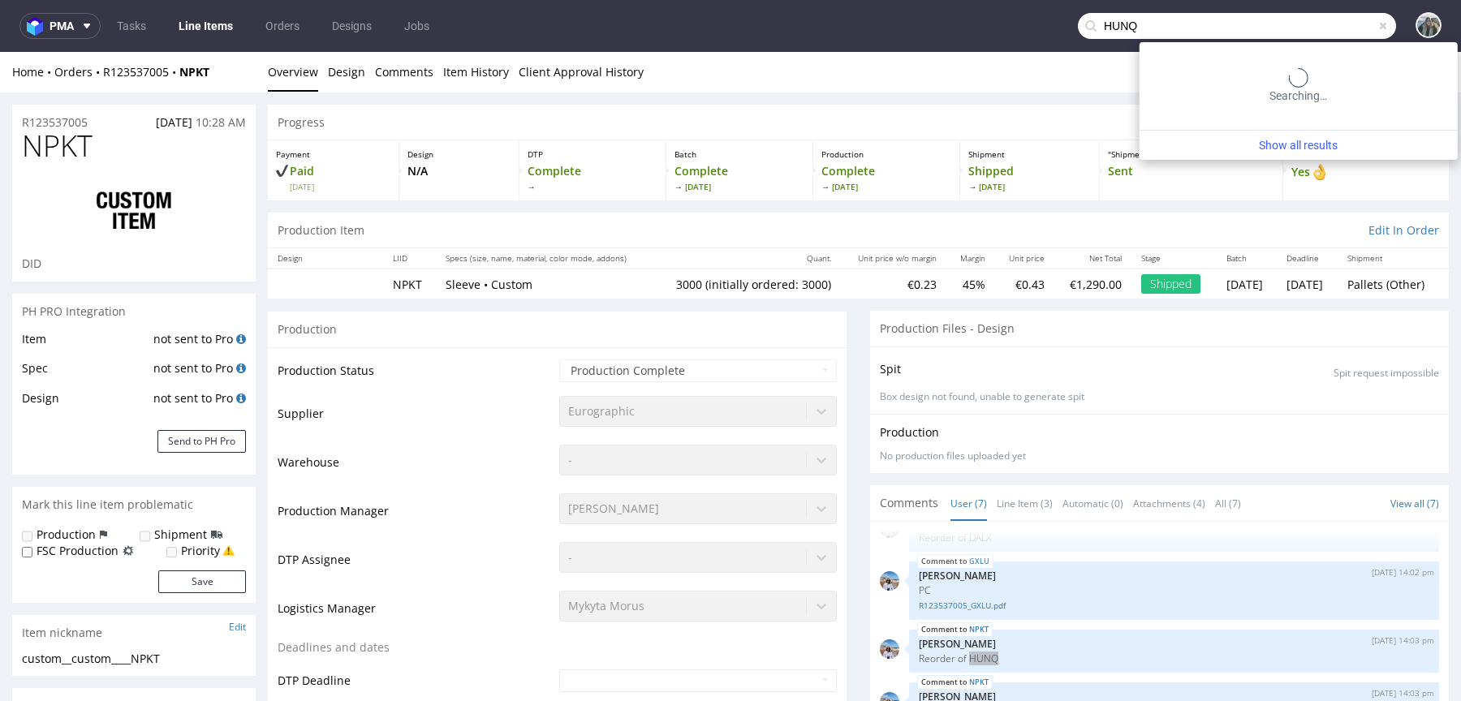
type input "HUNQ"
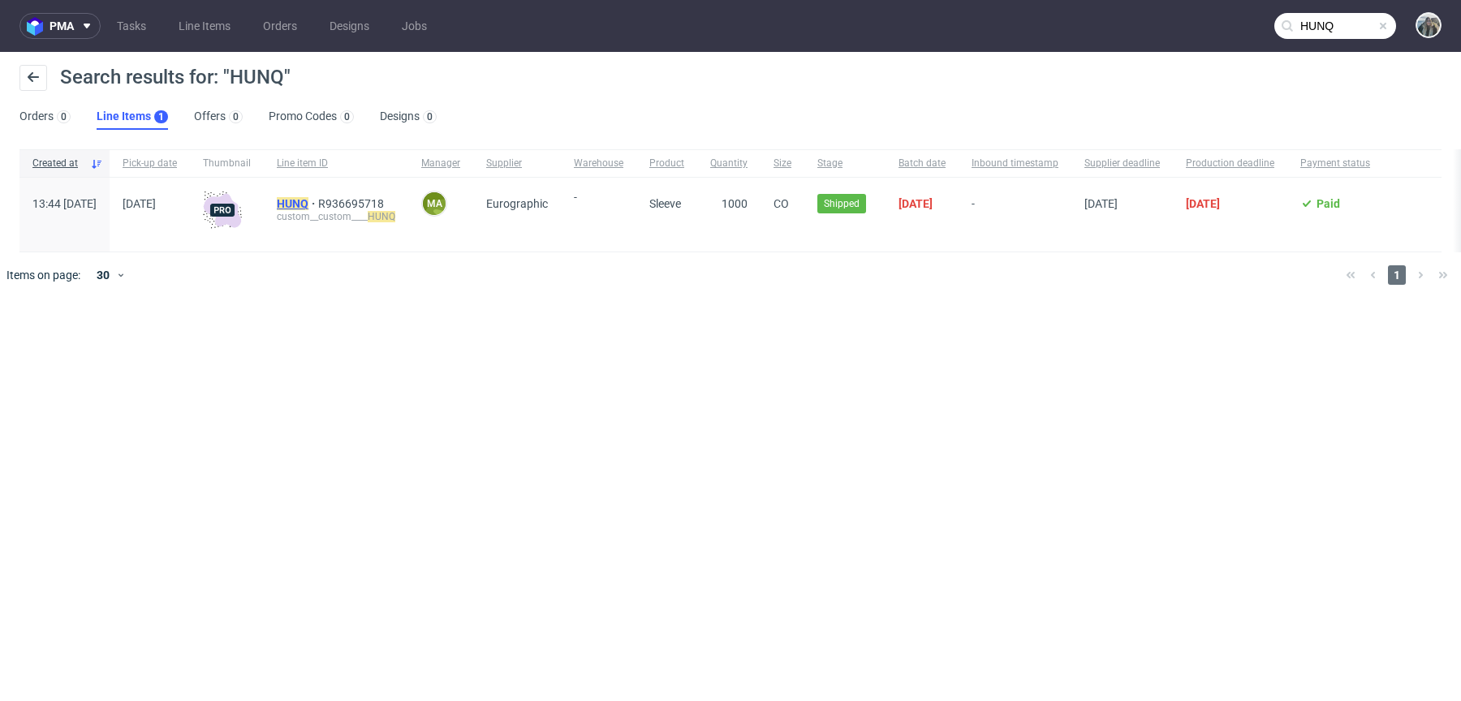
click at [308, 206] on mark "HUNQ" at bounding box center [293, 203] width 32 height 13
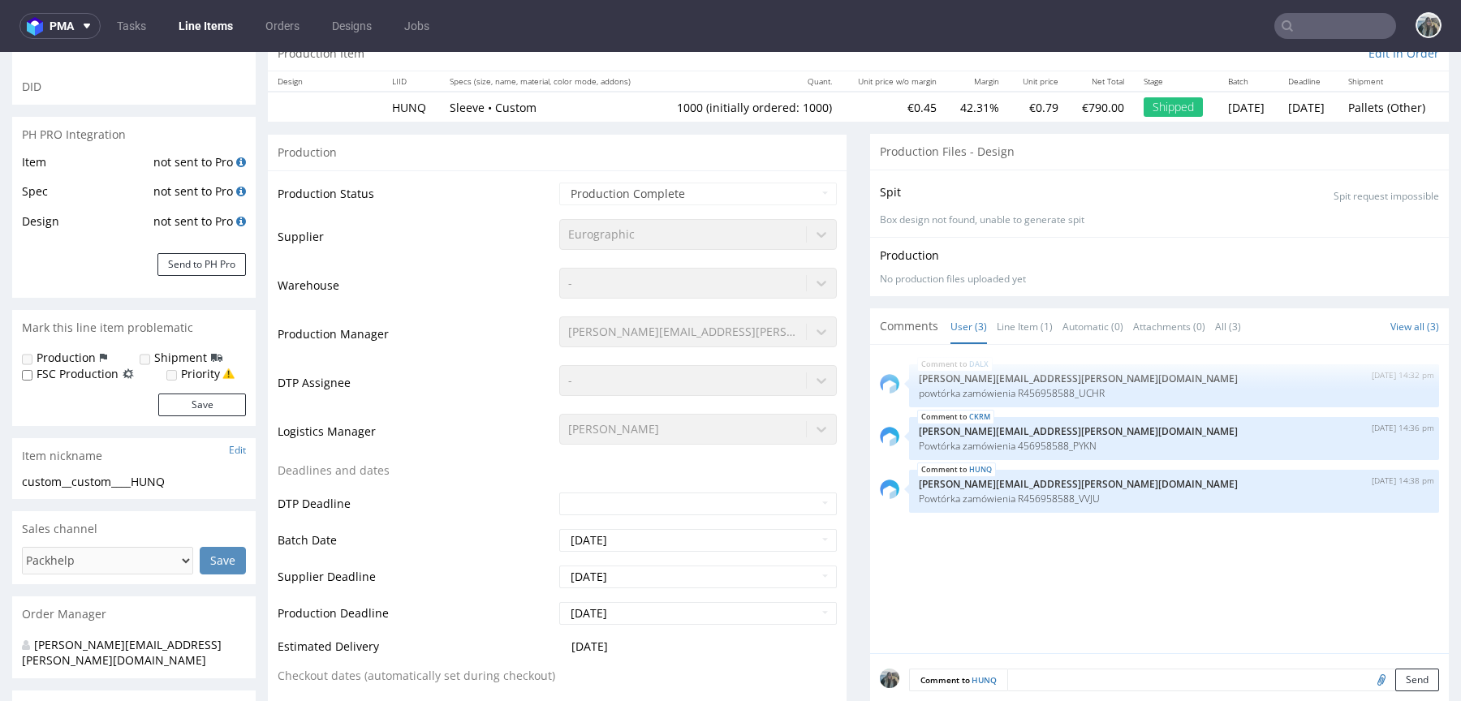
scroll to position [276, 0]
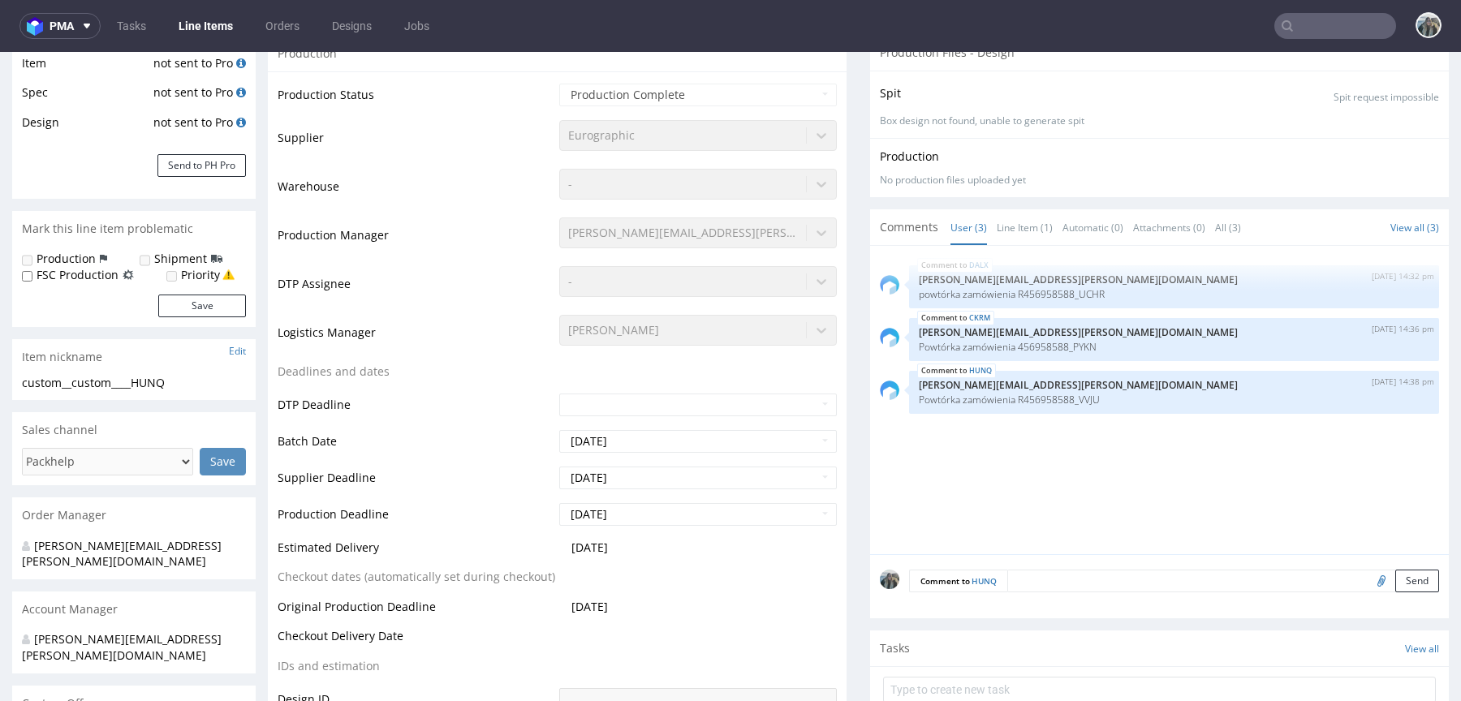
select select "in_progress"
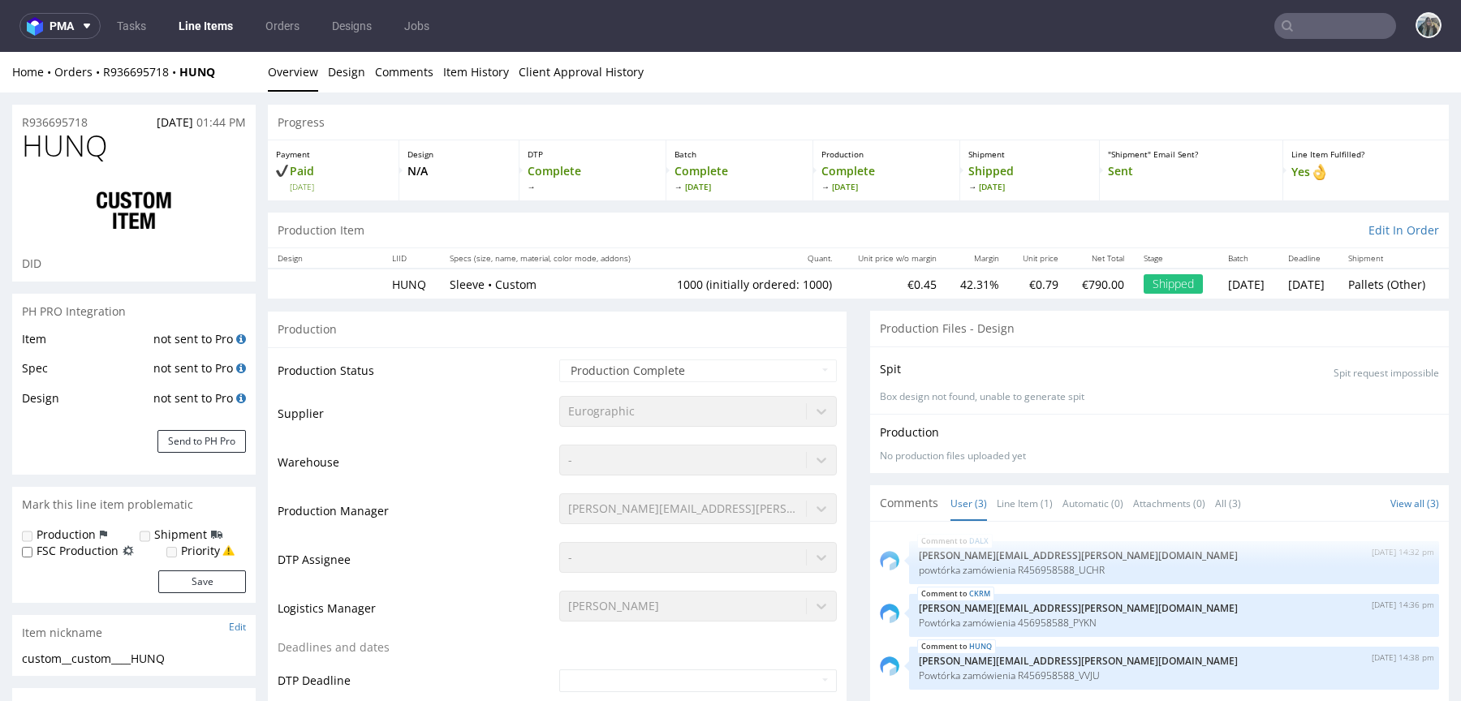
scroll to position [223, 0]
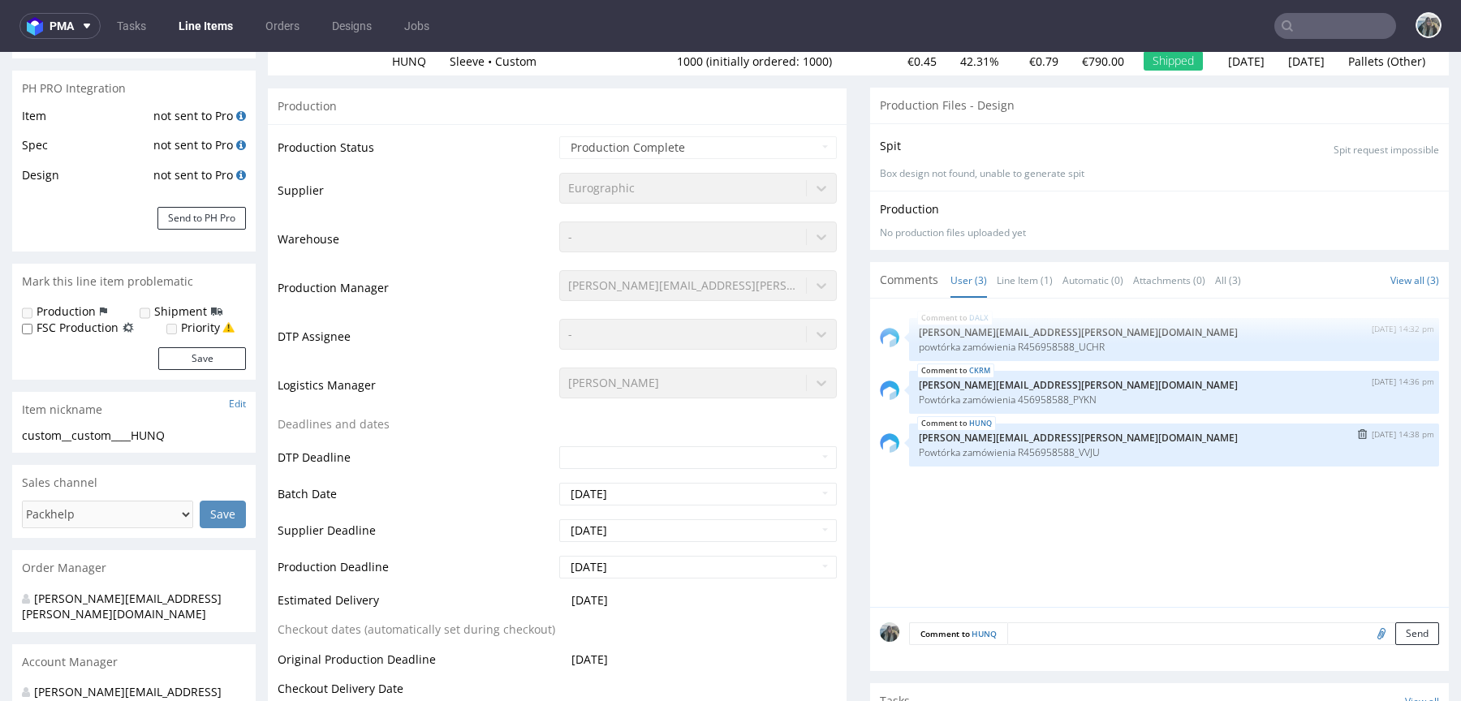
click at [1083, 449] on p "Powtórka zamówienia R456958588_VVJU" at bounding box center [1174, 452] width 510 height 12
copy p "R456958588_VVJU"
click at [1331, 15] on input "text" at bounding box center [1335, 26] width 122 height 26
paste input "R456958588_VVJU"
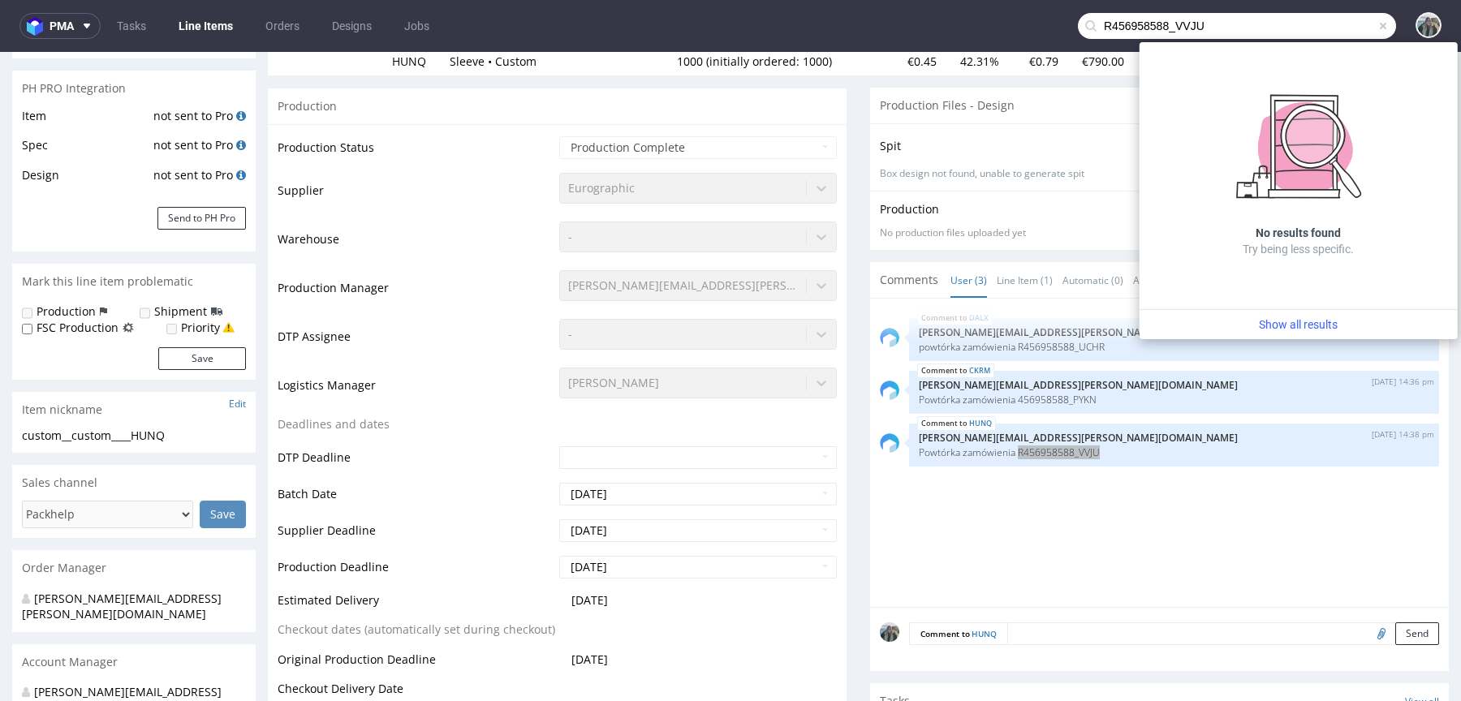
drag, startPoint x: 1161, startPoint y: 28, endPoint x: 997, endPoint y: 26, distance: 163.1
click at [997, 26] on nav "pma Tasks Line Items Orders Designs Jobs R456958588_VVJU" at bounding box center [730, 26] width 1461 height 52
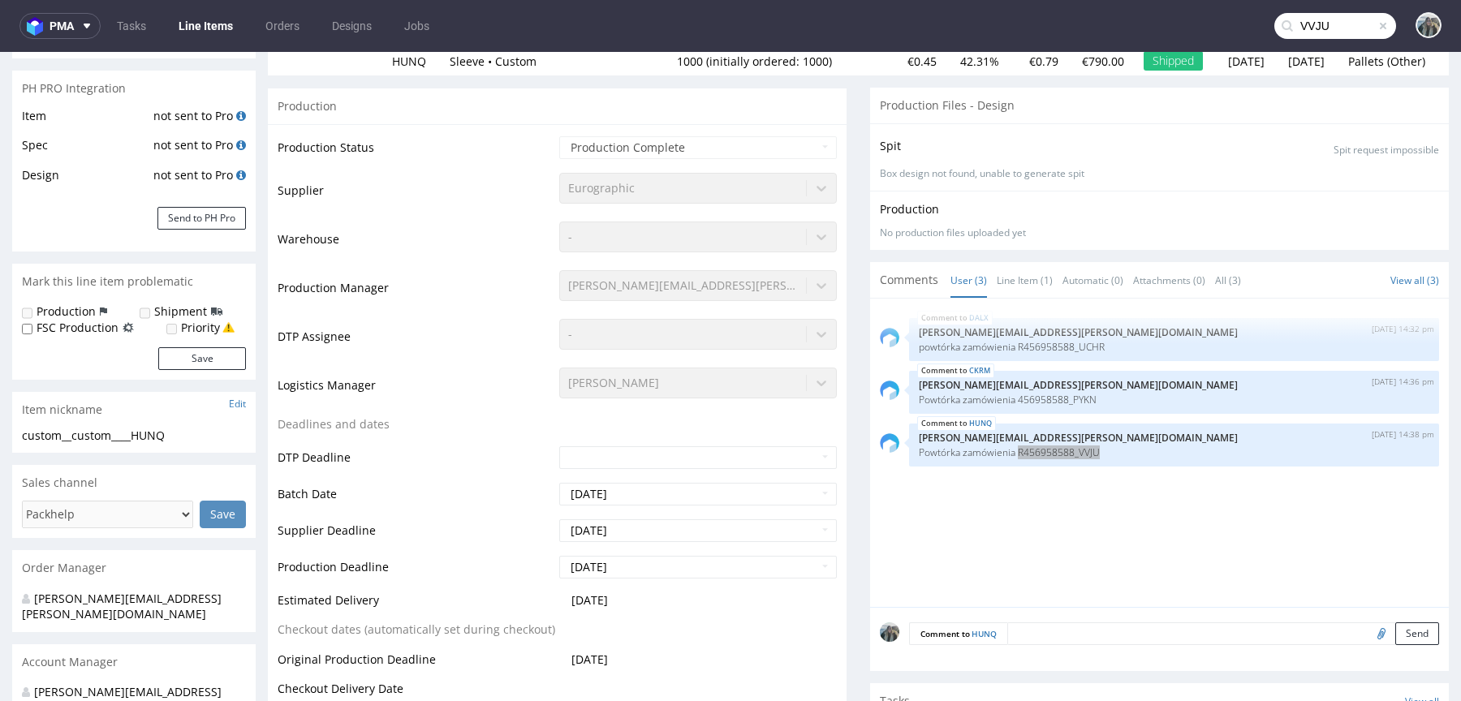
type input "VVJU"
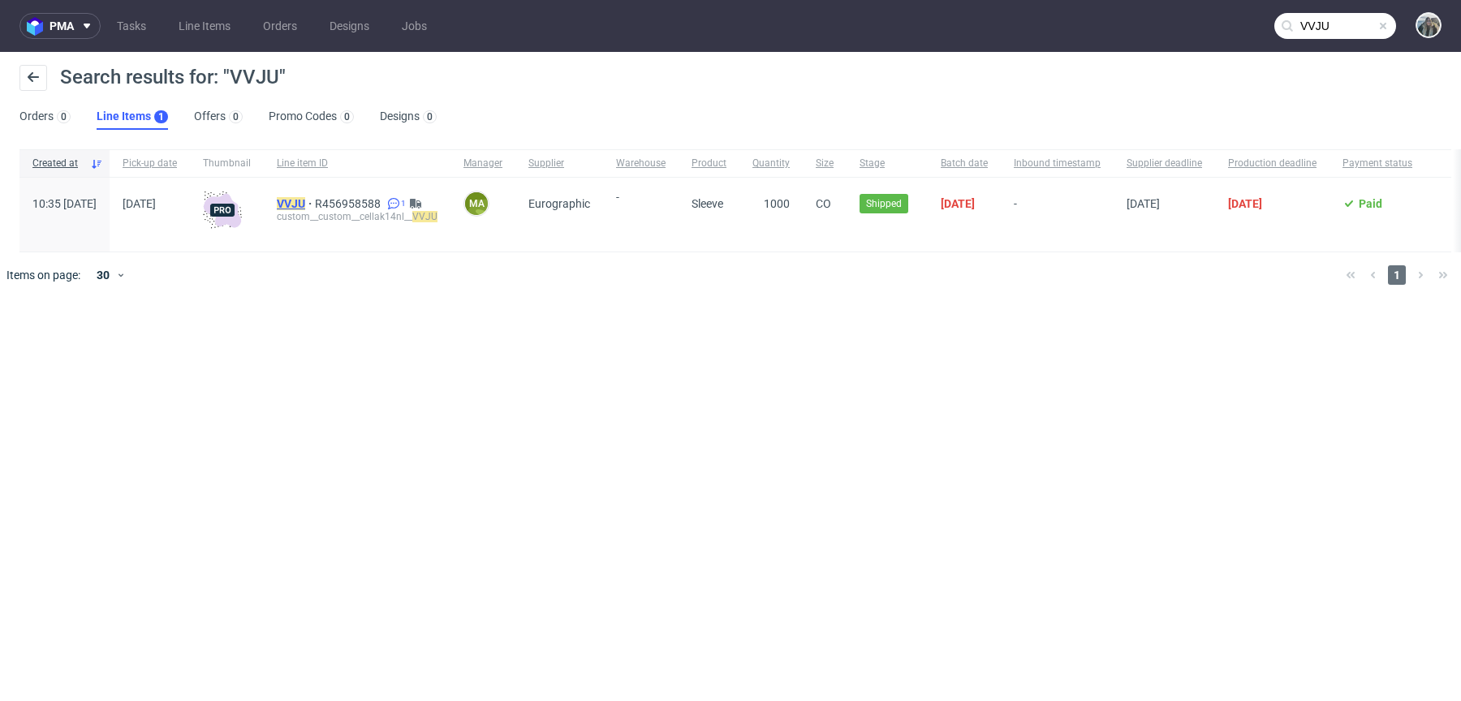
click at [305, 201] on mark "VVJU" at bounding box center [291, 203] width 28 height 13
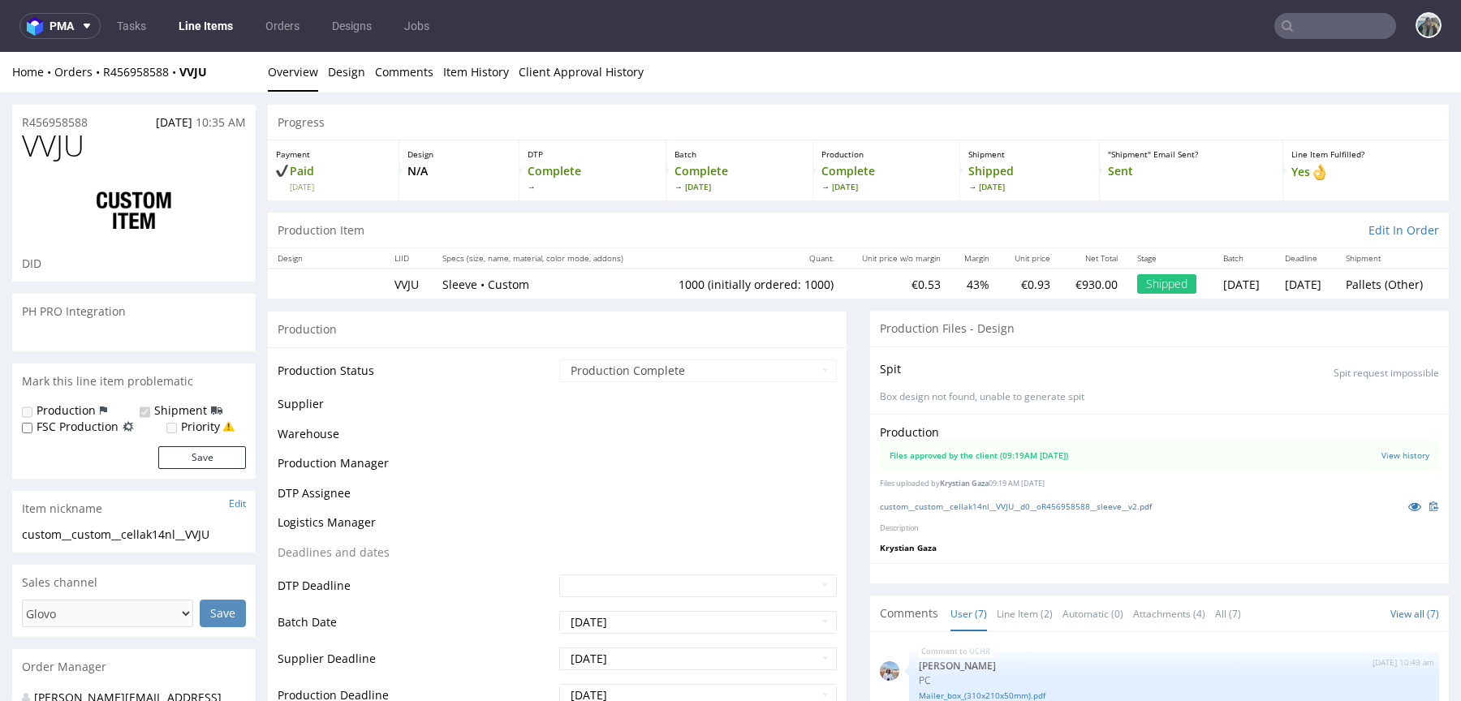
scroll to position [142, 0]
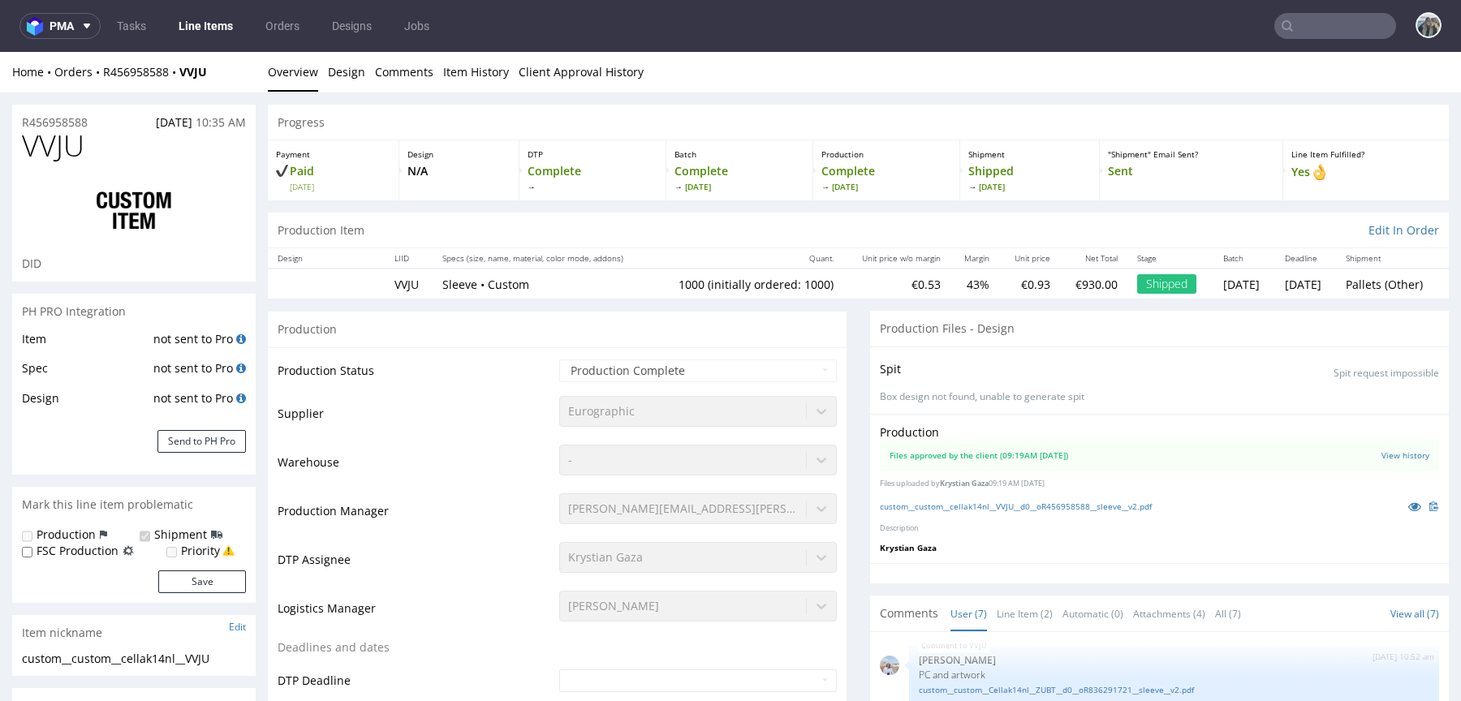
select select "in_progress"
click at [1408, 504] on icon at bounding box center [1414, 506] width 13 height 11
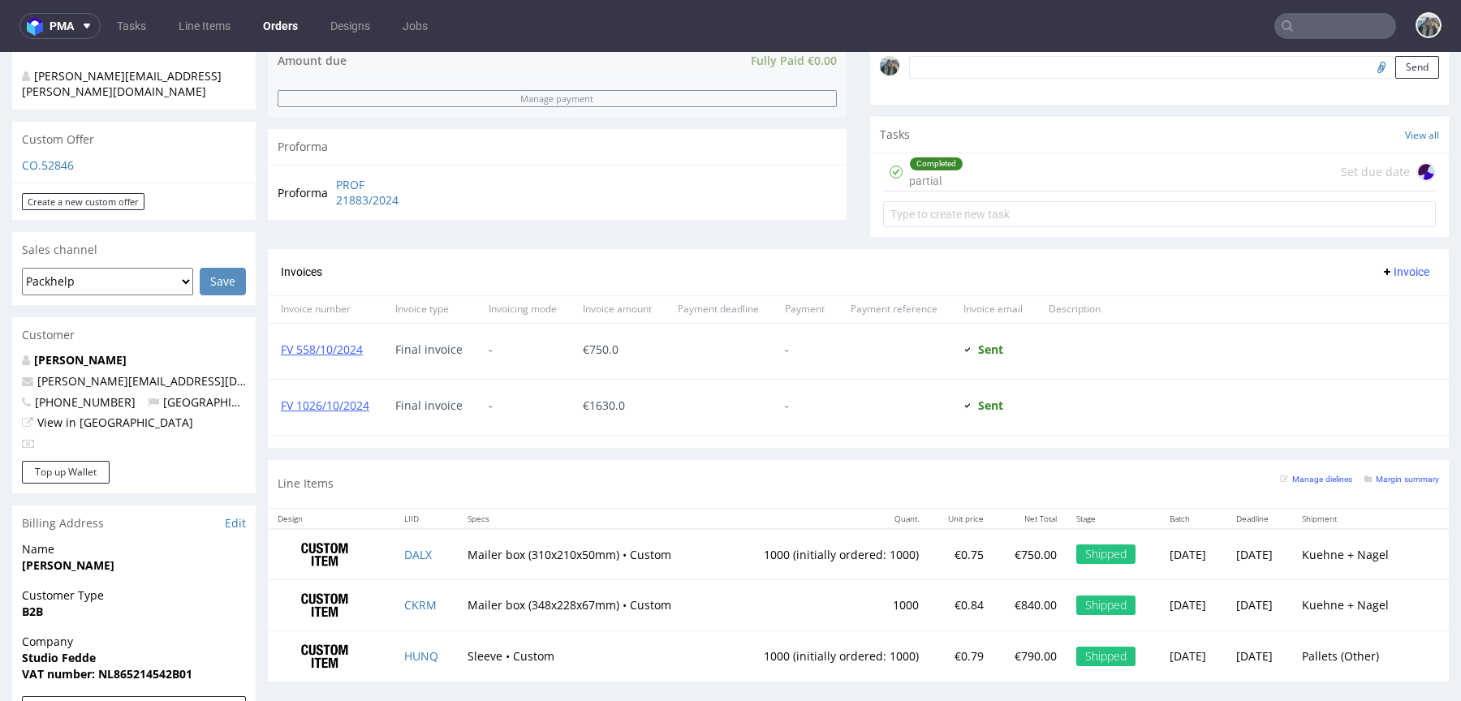
scroll to position [556, 0]
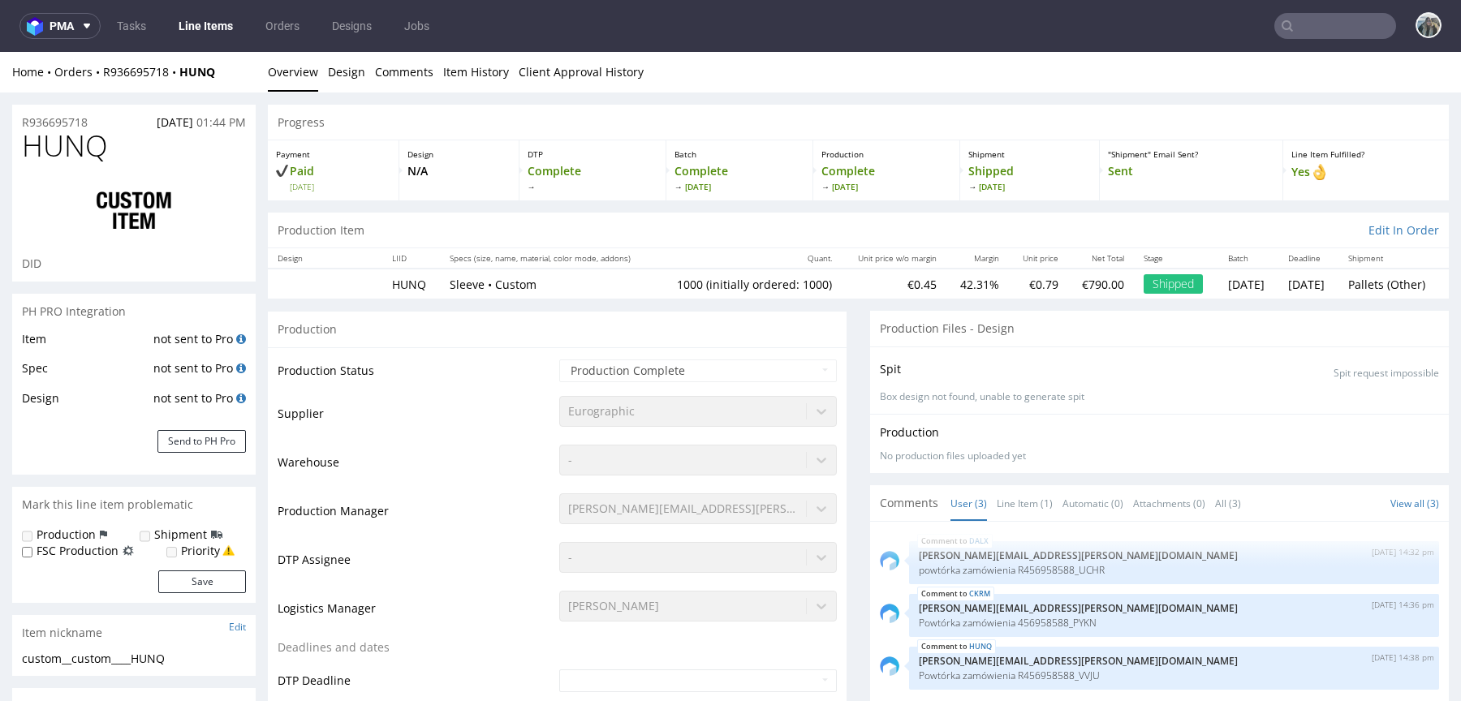
select select "in_progress"
drag, startPoint x: 192, startPoint y: 84, endPoint x: 177, endPoint y: 80, distance: 15.4
click at [178, 80] on div "Home Orders R936695718 HUNQ Overview Design Comments Item History Client Approv…" at bounding box center [730, 72] width 1461 height 41
copy strong "HUNQ"
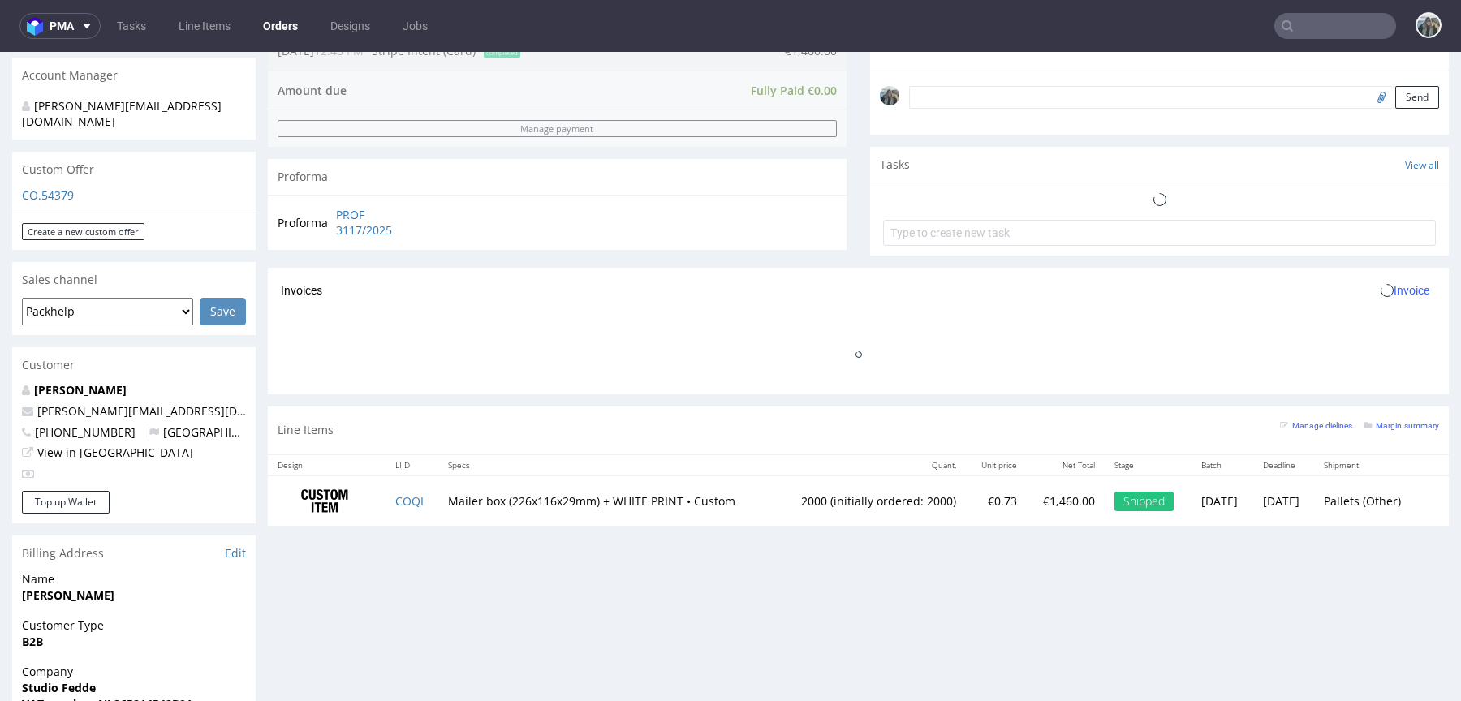
scroll to position [763, 0]
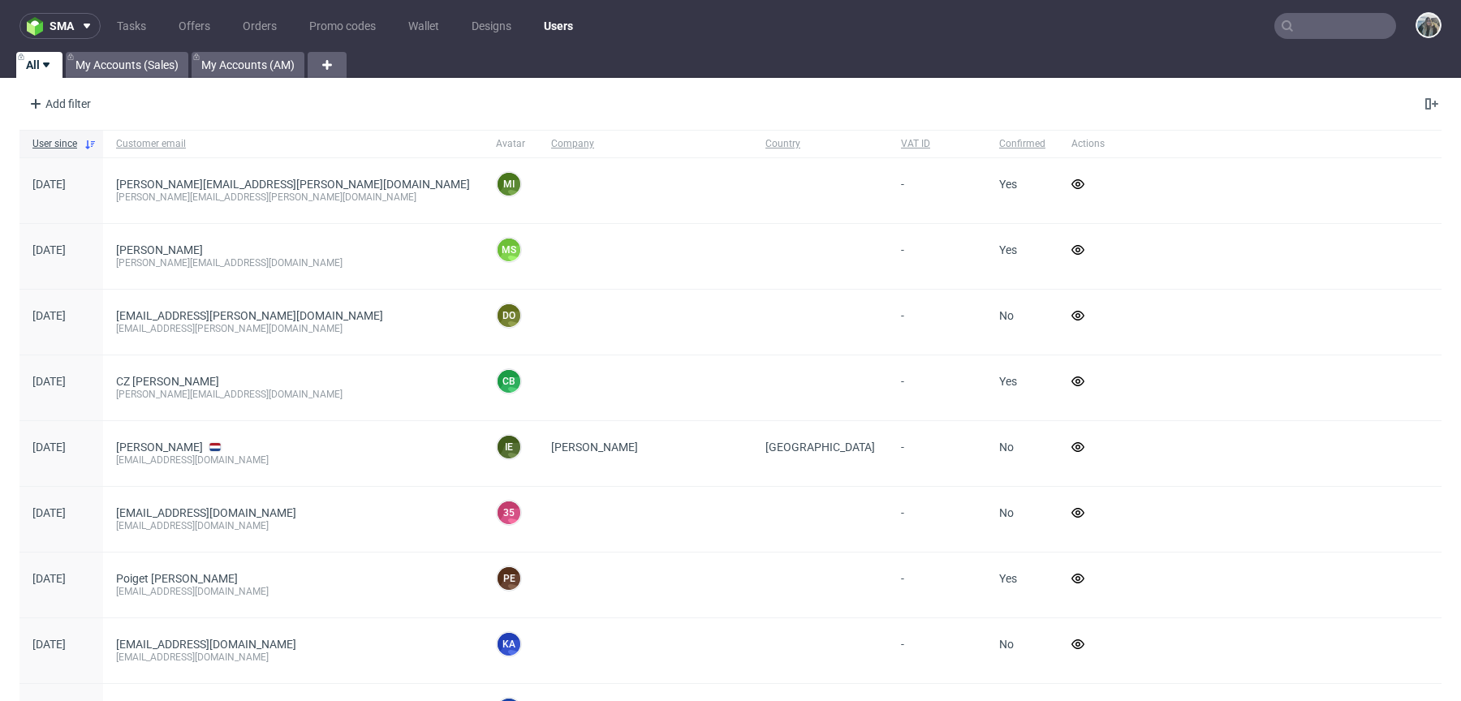
click at [1297, 28] on input "text" at bounding box center [1335, 26] width 122 height 26
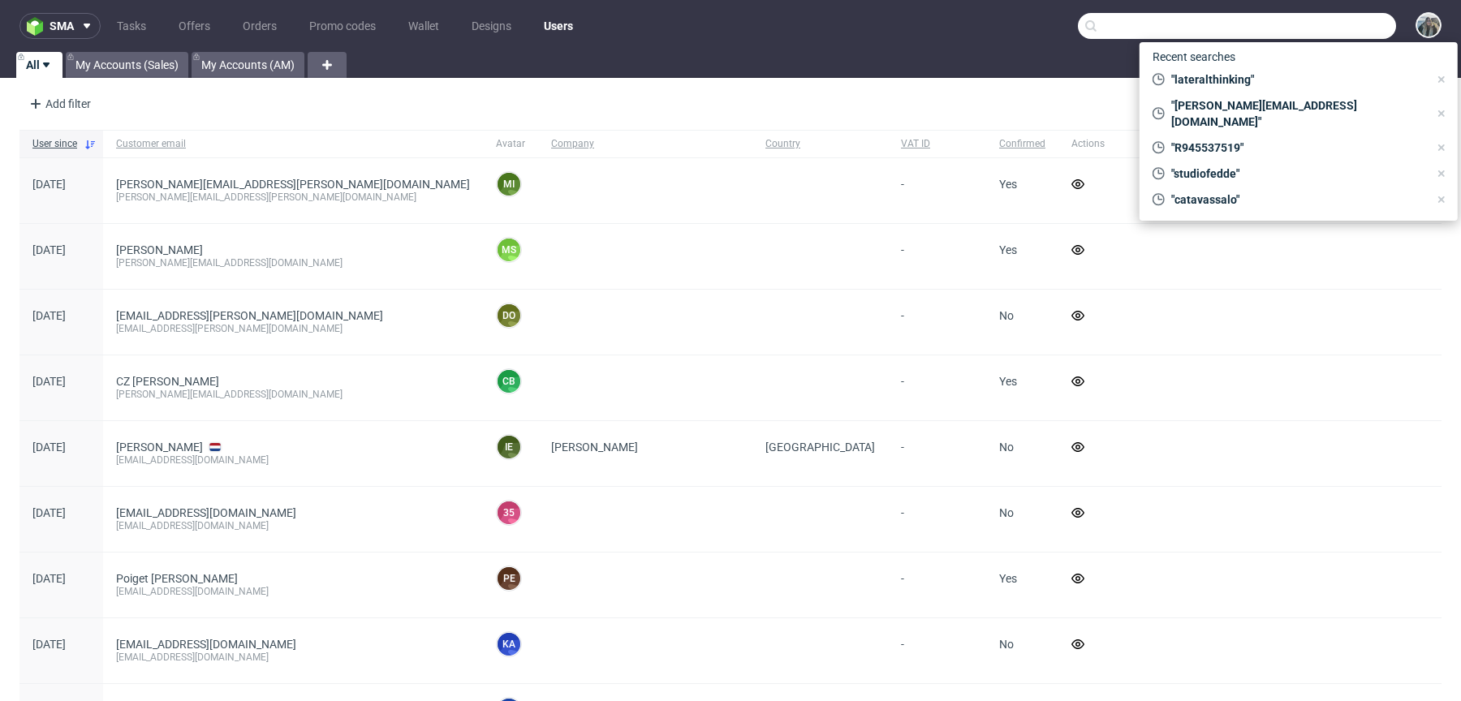
paste input "ribcap"
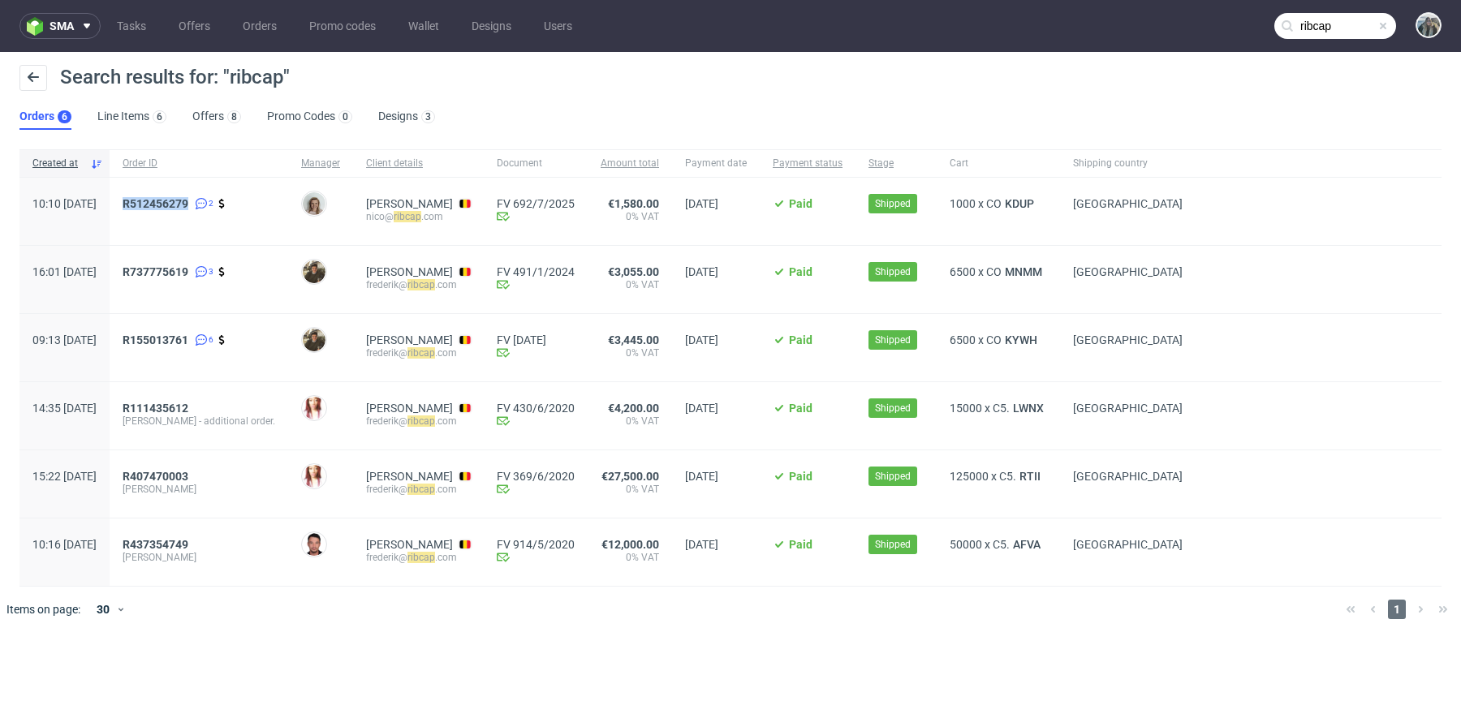
drag, startPoint x: 181, startPoint y: 217, endPoint x: 165, endPoint y: 187, distance: 33.4
click at [166, 188] on div "R512456279 2" at bounding box center [199, 211] width 179 height 67
copy span "R512456279"
click at [1329, 24] on input "ribcap" at bounding box center [1335, 26] width 122 height 26
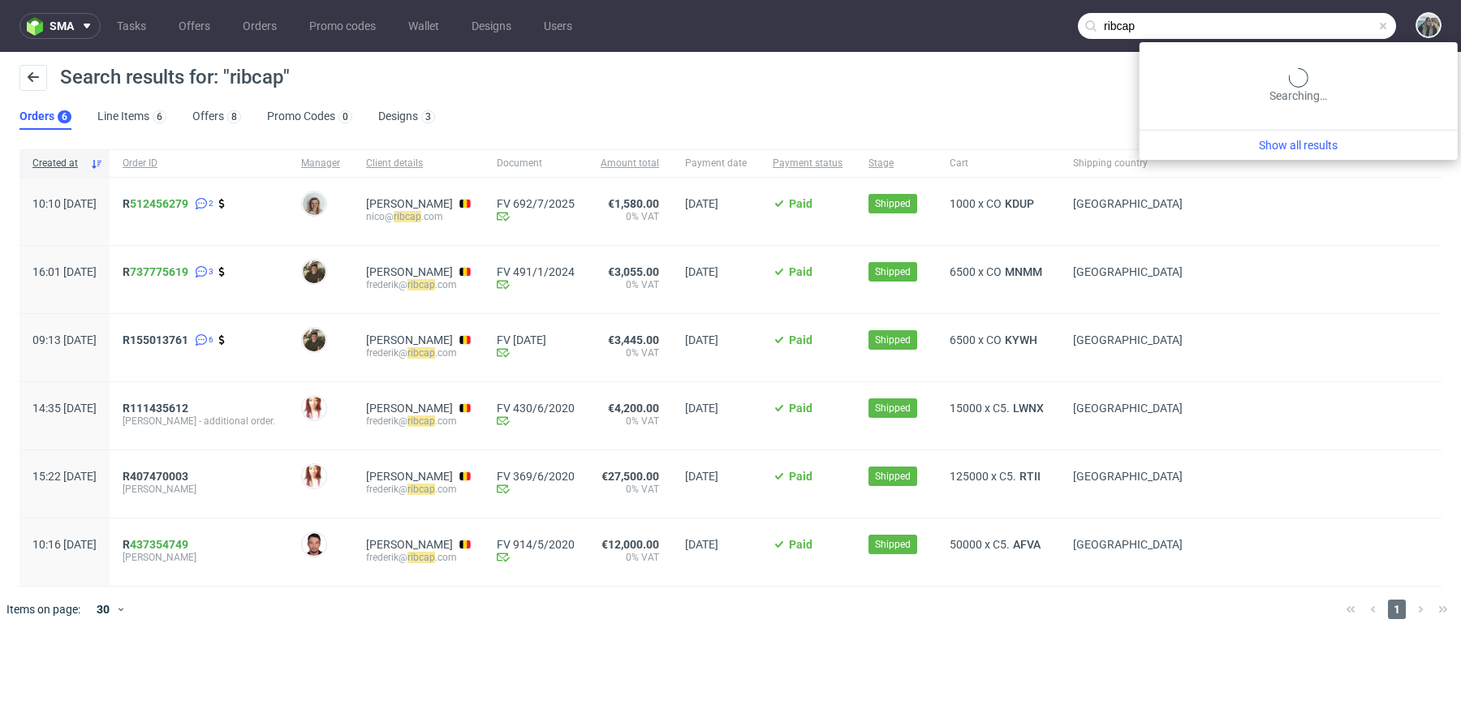
paste input "@[DOMAIN_NAME]"
type input "@[DOMAIN_NAME]"
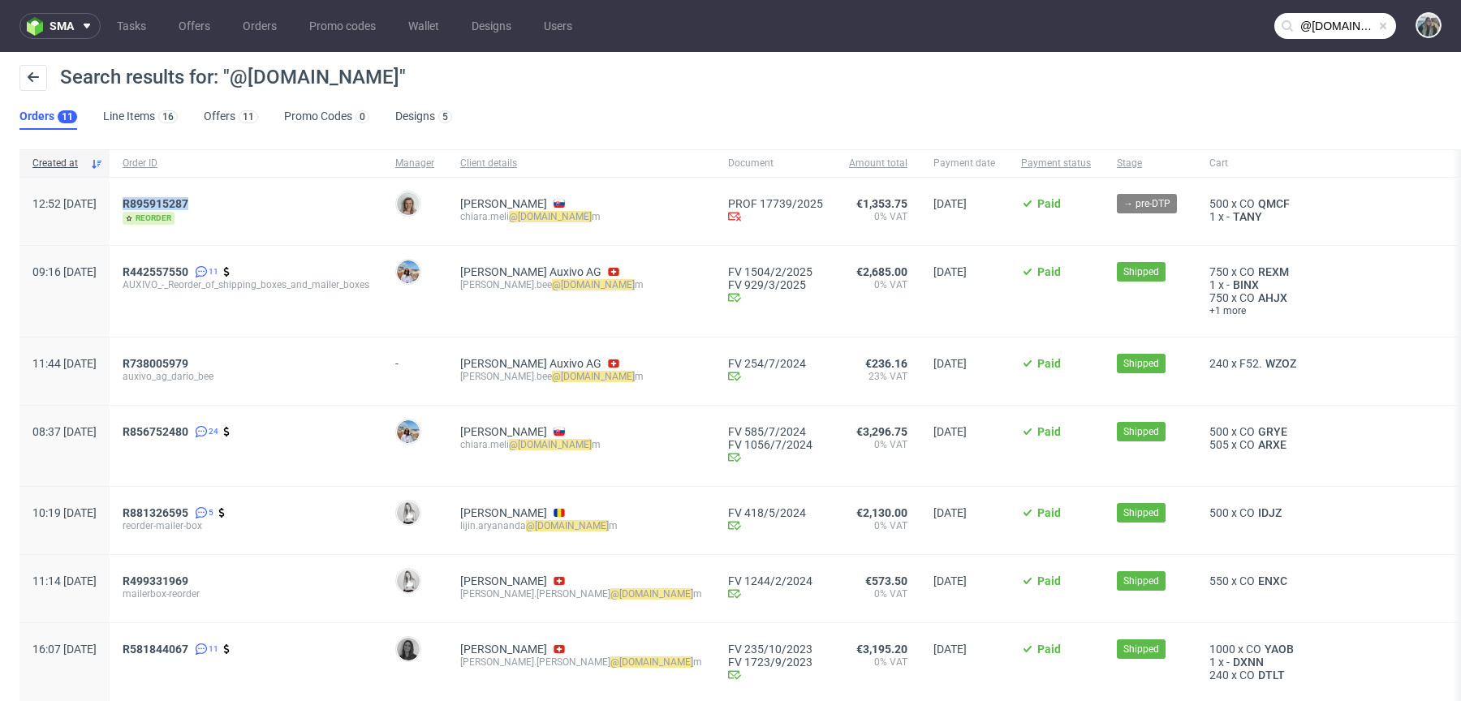
drag, startPoint x: 260, startPoint y: 202, endPoint x: 132, endPoint y: 202, distance: 127.4
click at [136, 202] on div "12:52 [DATE] R895915287 reorder [PERSON_NAME] [PERSON_NAME].[PERSON_NAME] @[DOM…" at bounding box center [840, 212] width 1642 height 68
copy div "25 R895915287"
click at [187, 203] on link "895915287" at bounding box center [159, 203] width 58 height 13
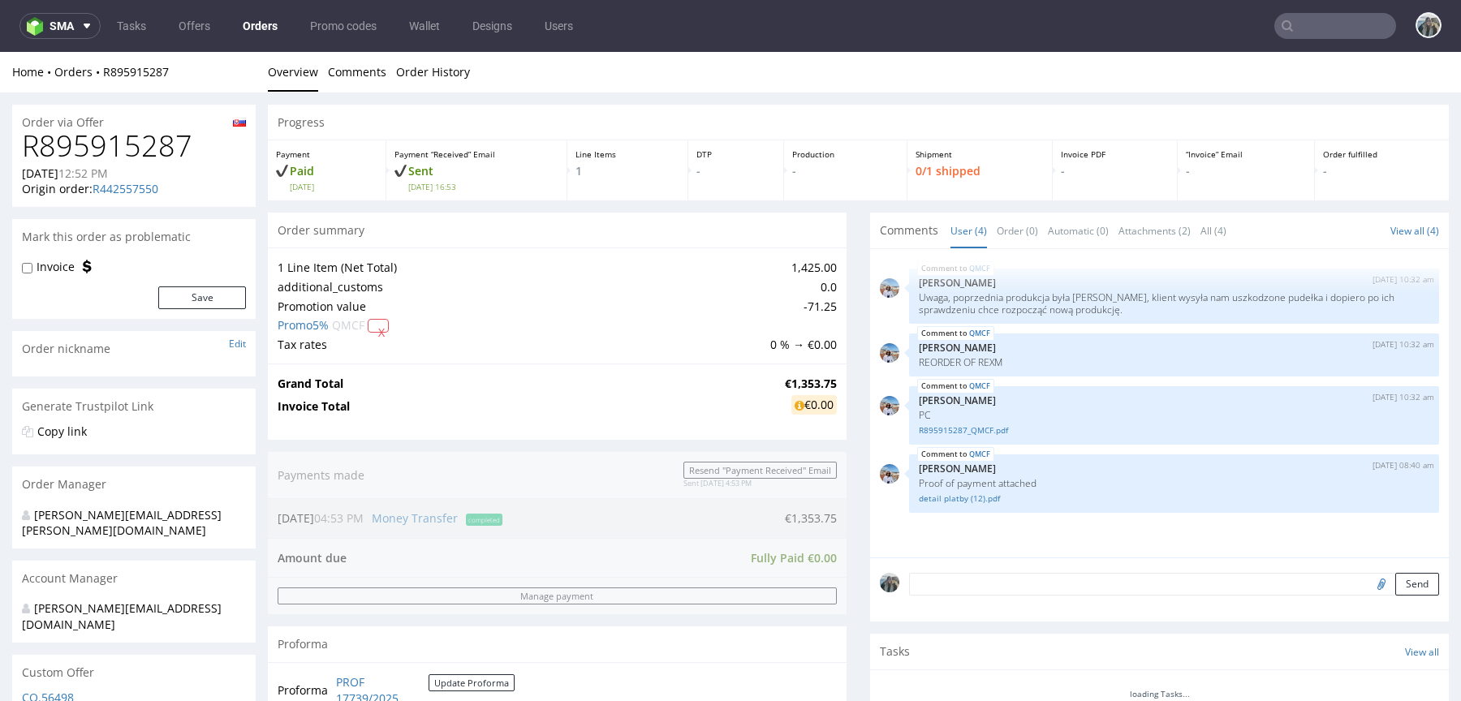
click at [157, 134] on h1 "R895915287" at bounding box center [134, 146] width 224 height 32
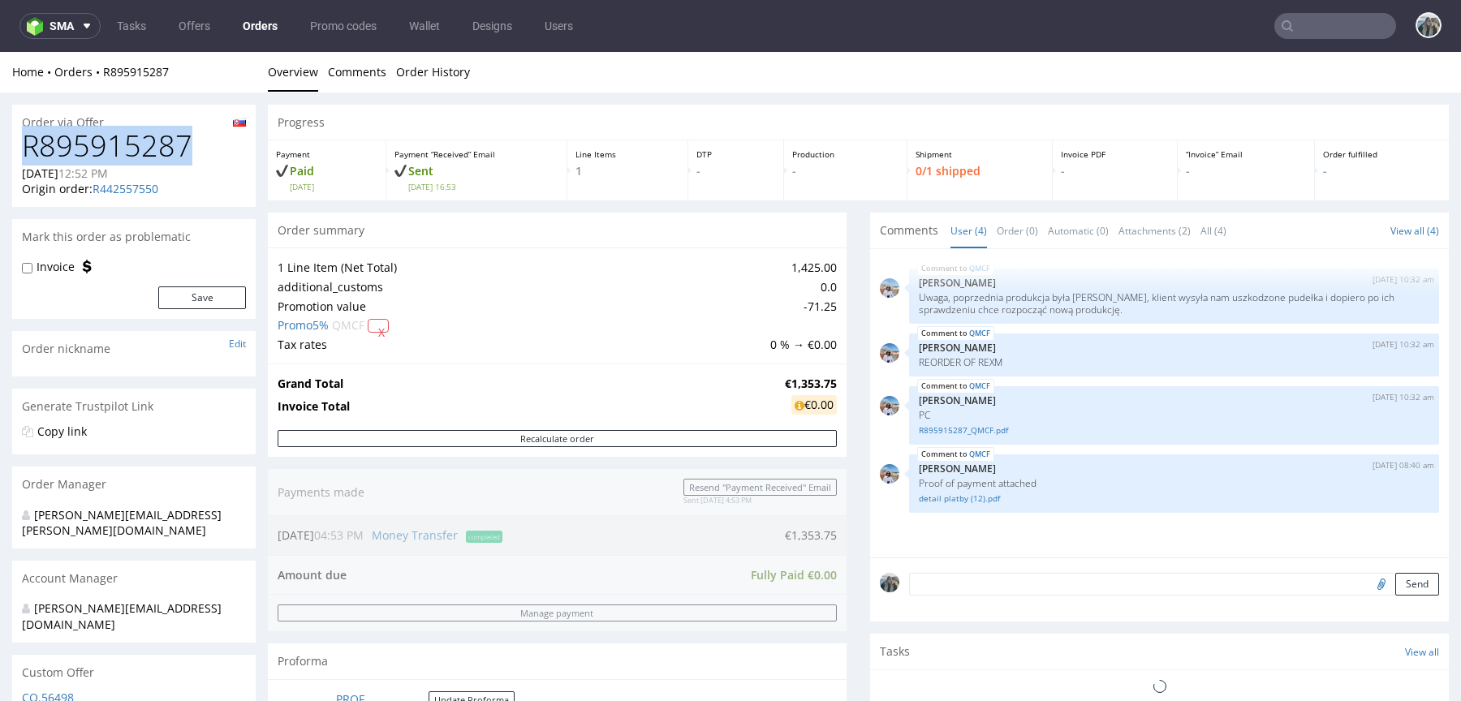
click at [157, 134] on h1 "R895915287" at bounding box center [134, 146] width 224 height 32
copy h1 "R895915287"
